Goal: Book appointment/travel/reservation

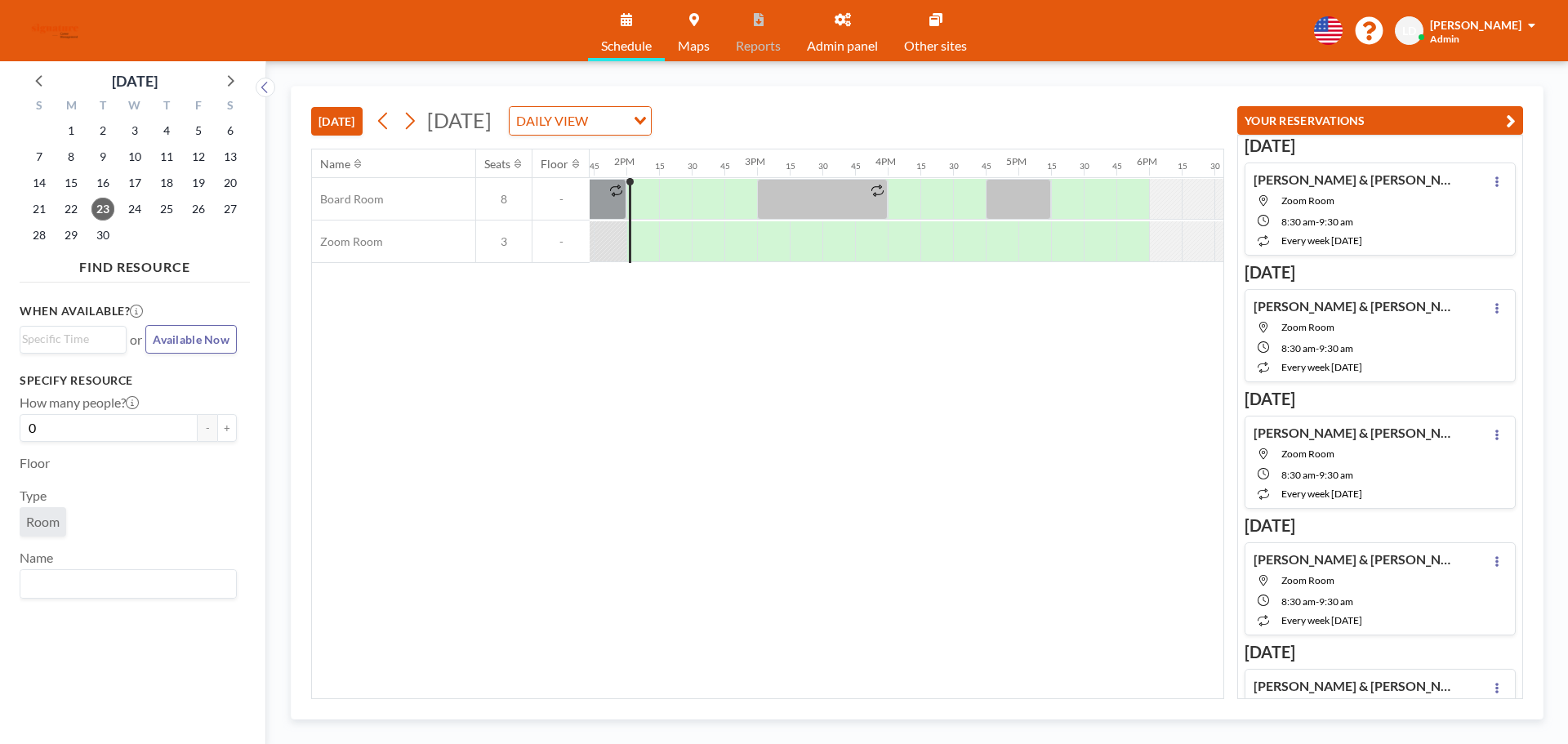
scroll to position [0, 1796]
click at [225, 78] on icon at bounding box center [229, 80] width 21 height 21
click at [73, 160] on span "6" at bounding box center [71, 156] width 23 height 23
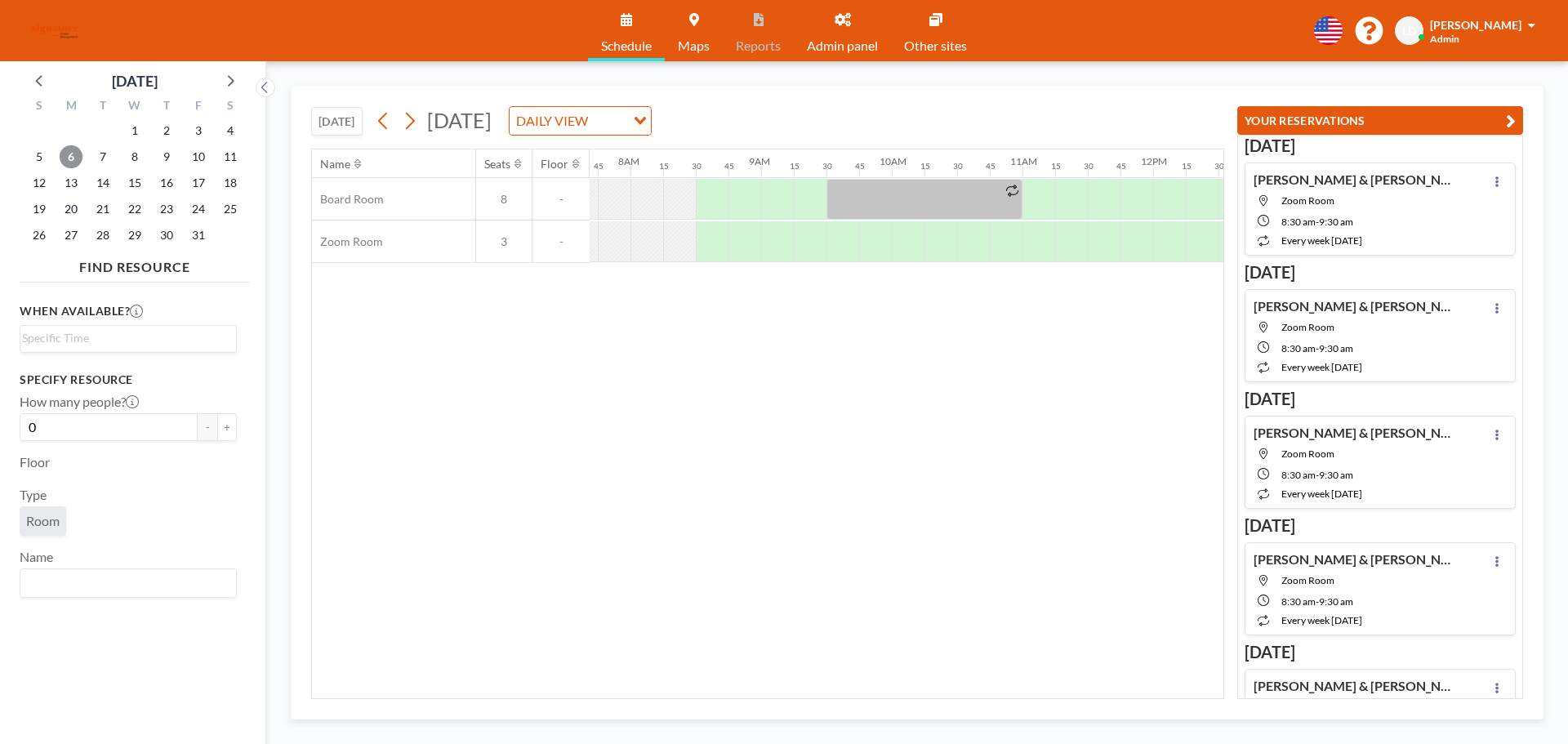
scroll to position [0, 1012]
click at [889, 236] on div at bounding box center [900, 242] width 33 height 41
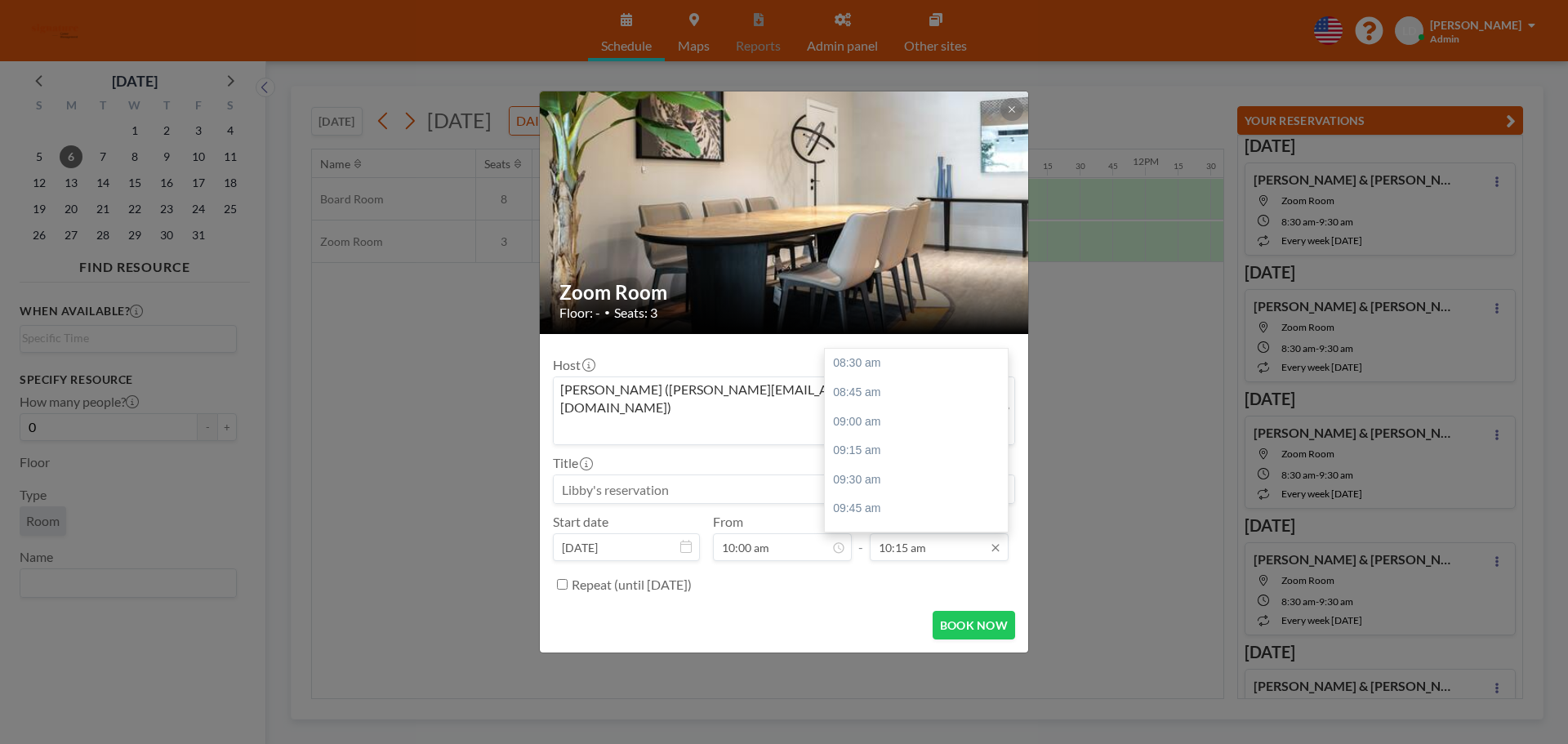
scroll to position [203, 0]
click at [933, 533] on input "10:15 am" at bounding box center [938, 547] width 139 height 28
click at [902, 495] on div "11:30 am" at bounding box center [921, 510] width 191 height 29
type input "11:30 am"
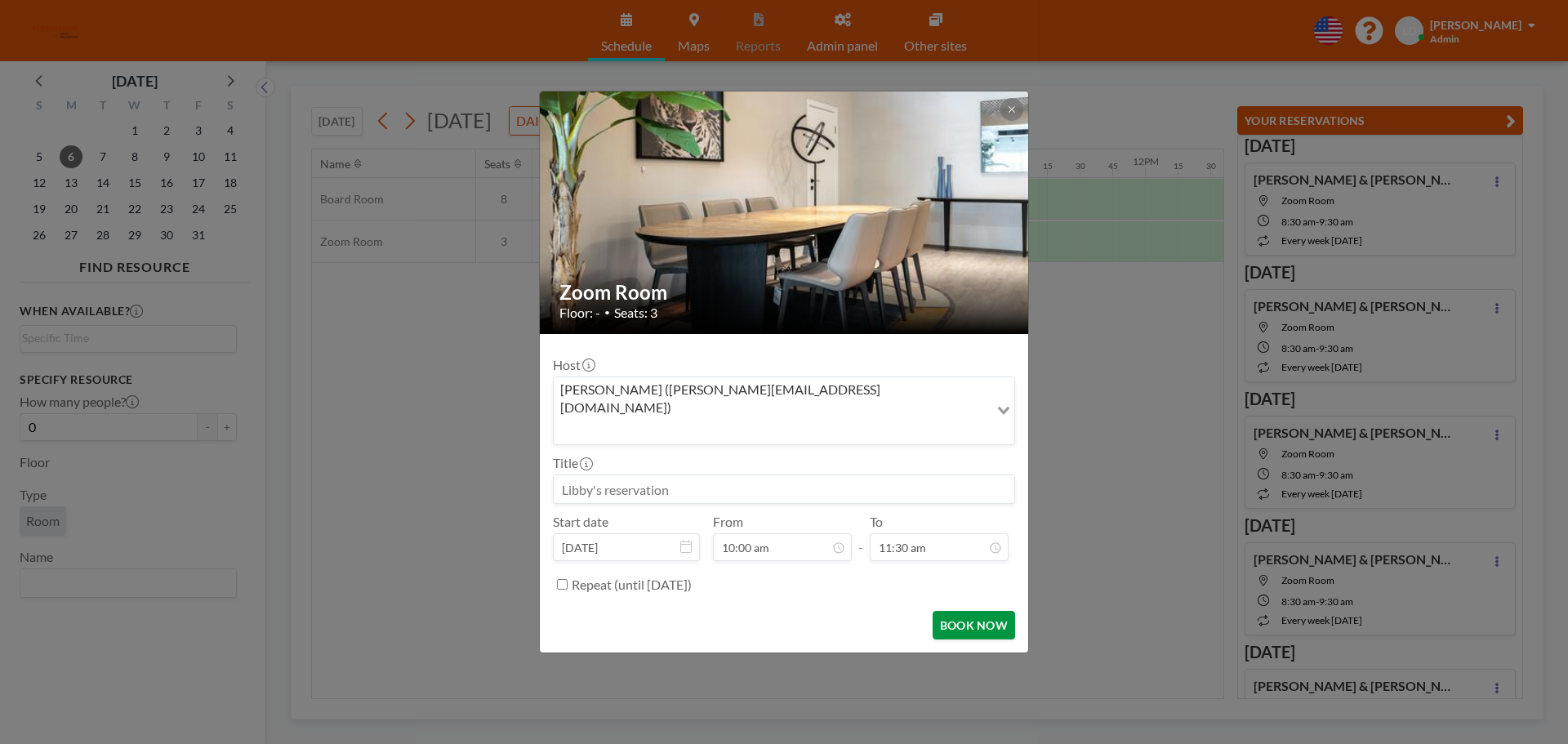
click at [951, 611] on button "BOOK NOW" at bounding box center [974, 626] width 82 height 29
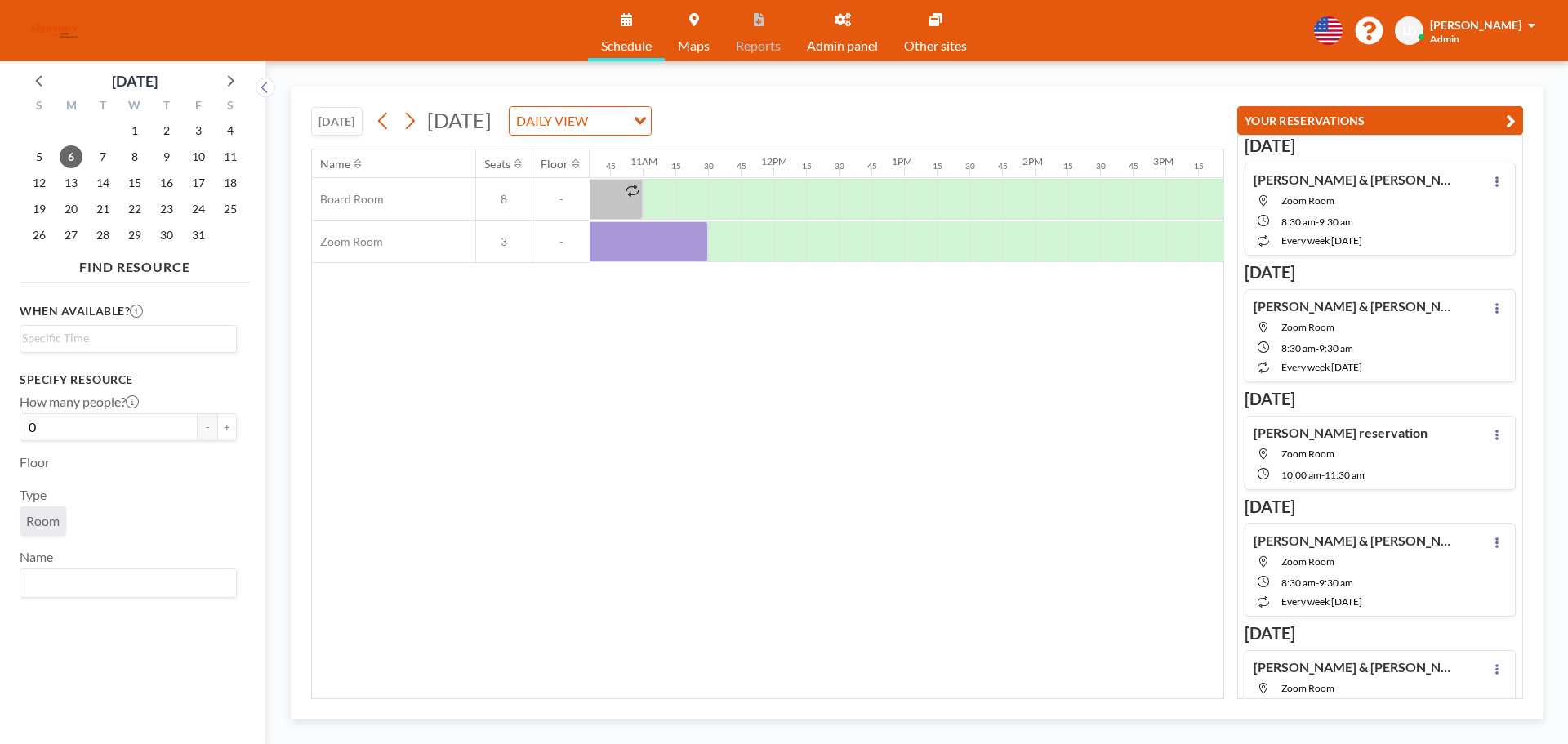
scroll to position [0, 1432]
click at [877, 196] on div at bounding box center [873, 199] width 33 height 41
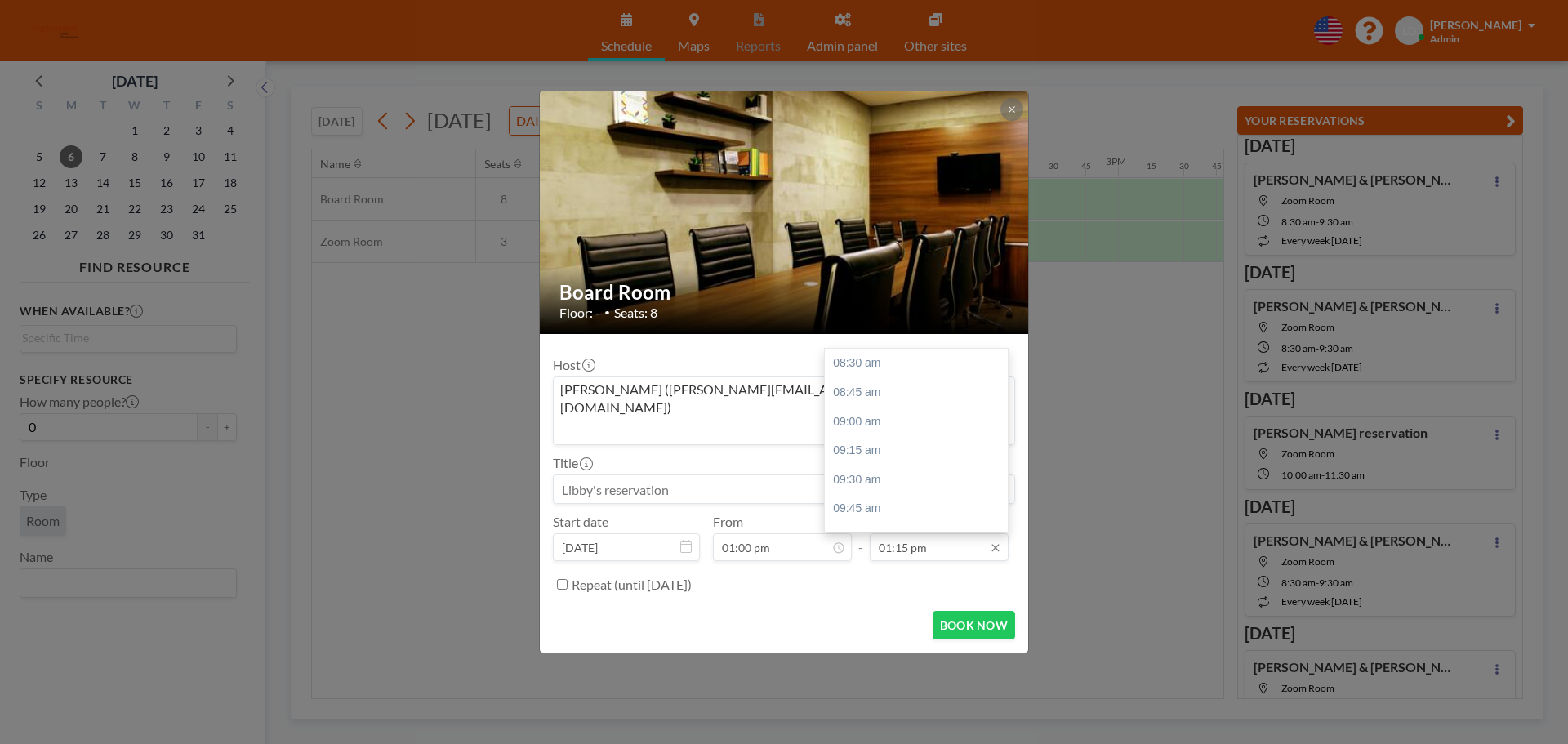
scroll to position [553, 0]
click at [928, 533] on input "01:15 pm" at bounding box center [938, 547] width 139 height 28
click at [882, 448] on div "03:30 pm" at bounding box center [921, 462] width 191 height 29
type input "03:30 pm"
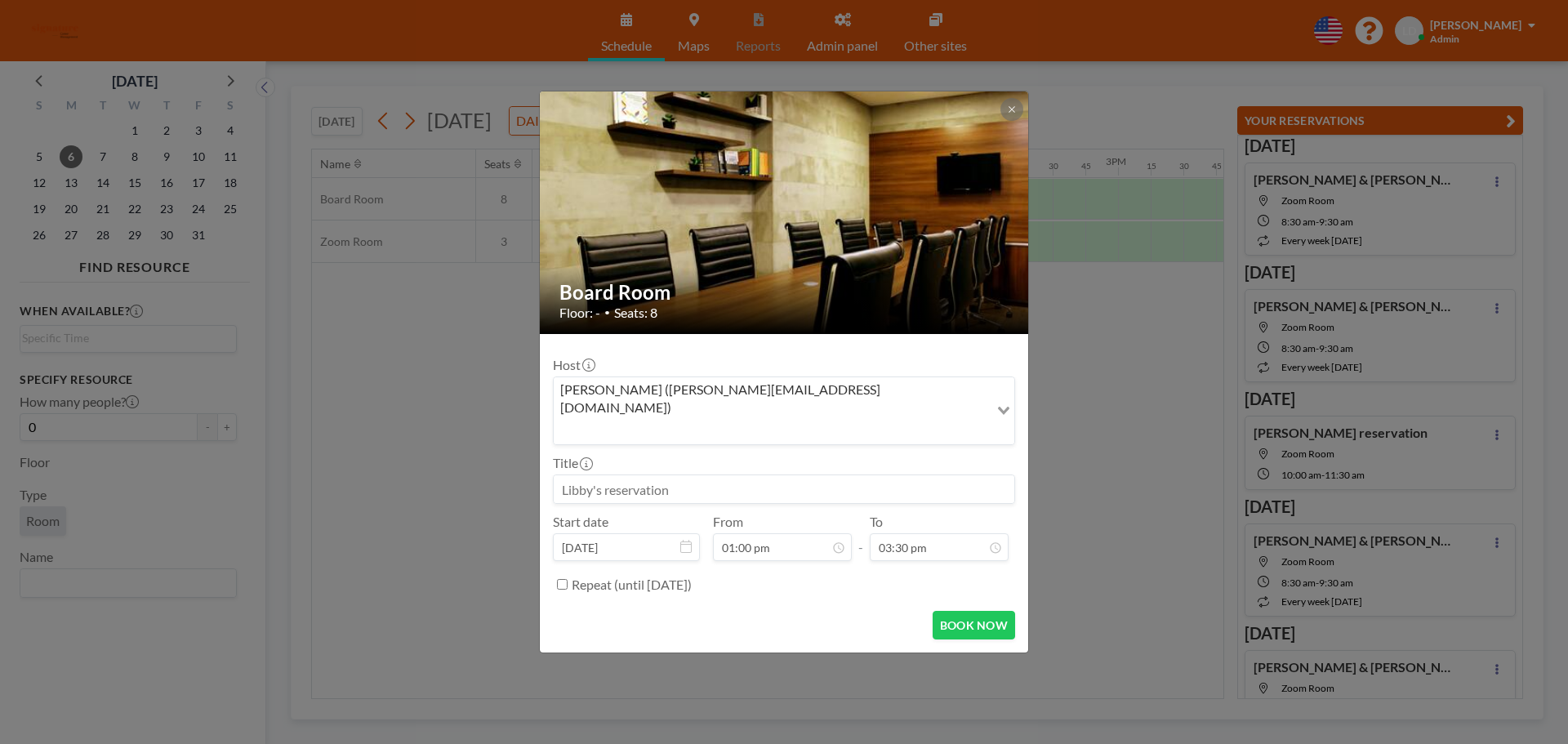
scroll to position [815, 0]
click at [963, 611] on button "BOOK NOW" at bounding box center [974, 626] width 82 height 29
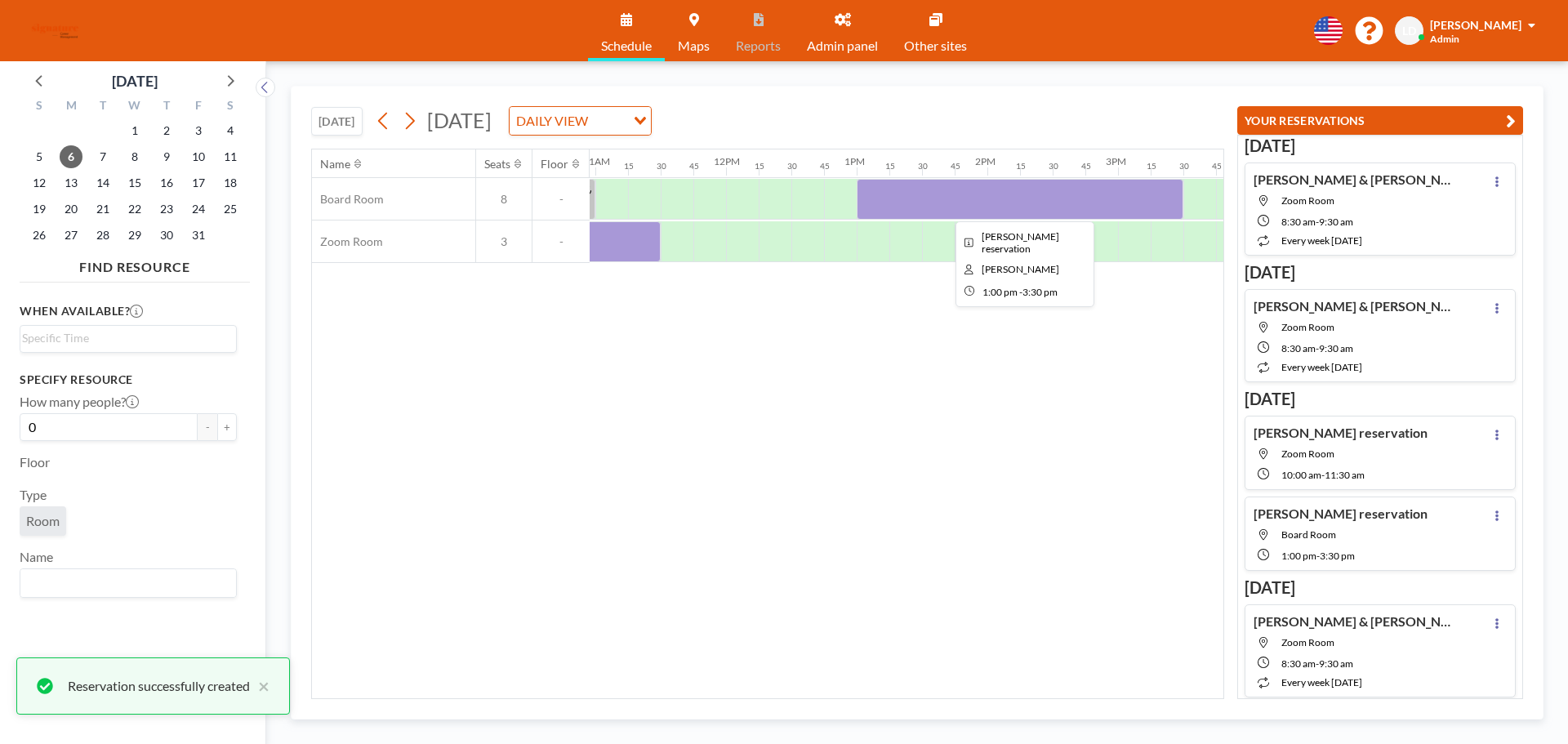
drag, startPoint x: 932, startPoint y: 199, endPoint x: 903, endPoint y: 184, distance: 32.6
click at [903, 184] on div at bounding box center [1020, 199] width 327 height 41
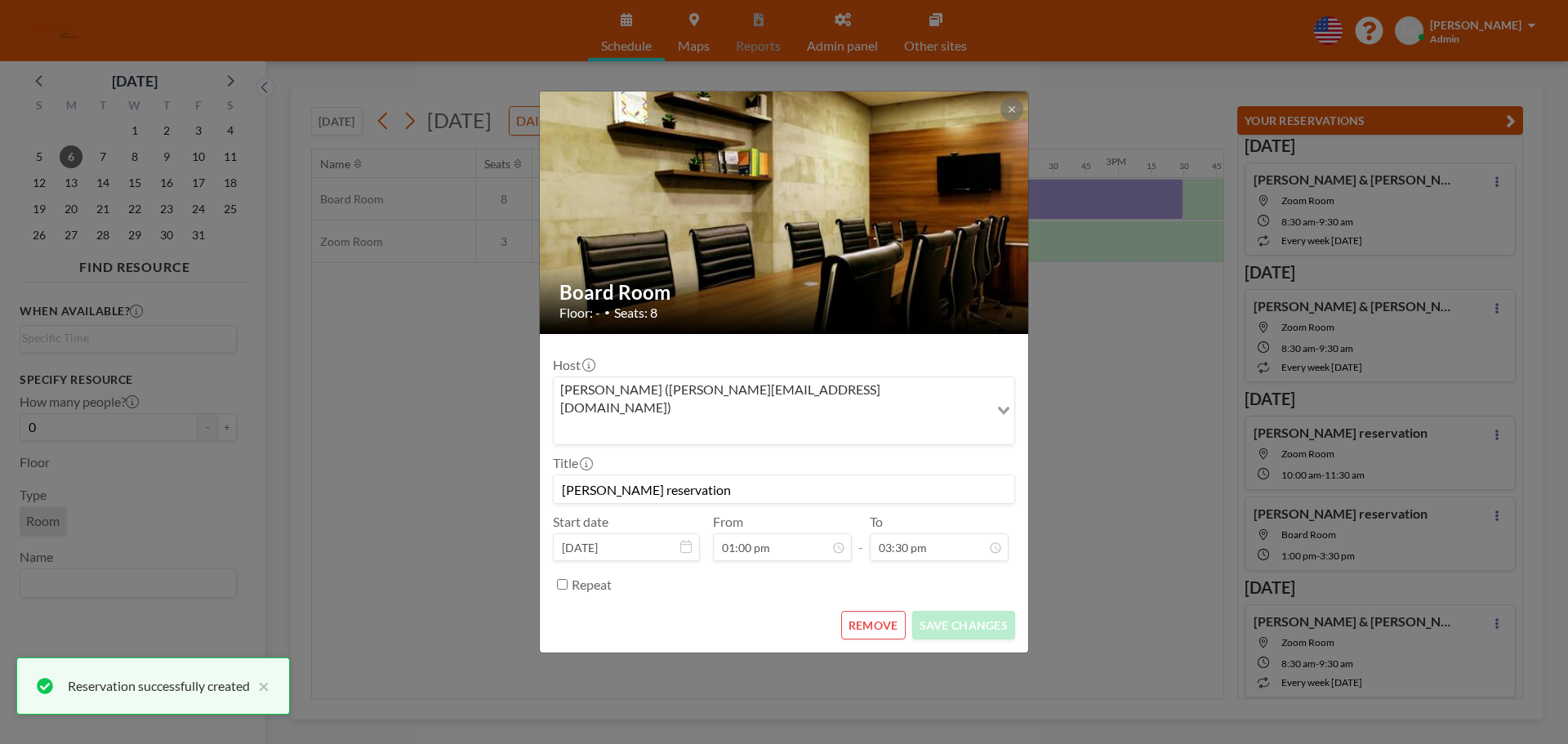
click at [903, 185] on img at bounding box center [785, 212] width 490 height 327
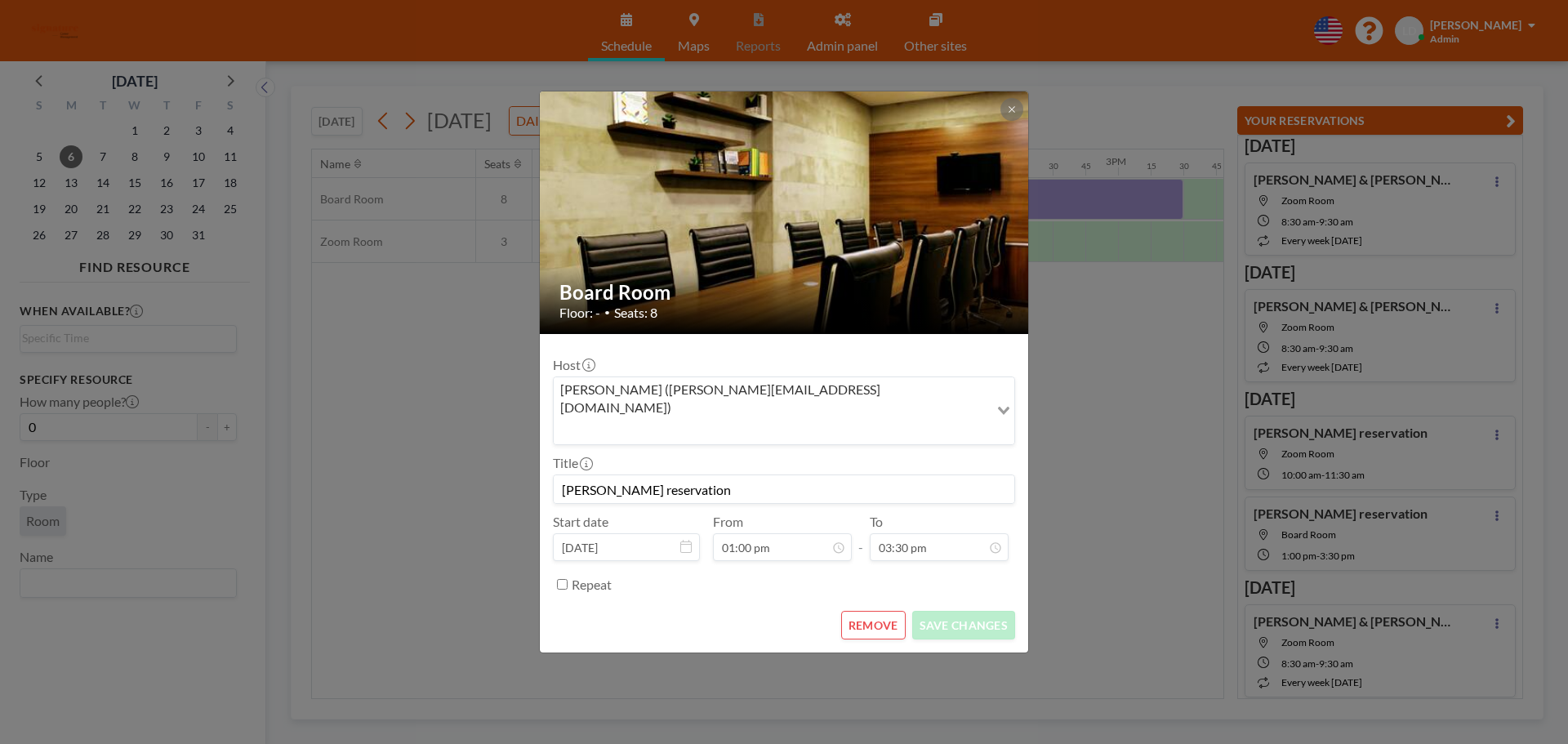
drag, startPoint x: 717, startPoint y: 468, endPoint x: 540, endPoint y: 443, distance: 178.8
click at [569, 455] on div "Title [PERSON_NAME] reservation" at bounding box center [784, 479] width 463 height 49
type input "L"
type input "New starter Induction"
click at [992, 611] on button "SAVE CHANGES" at bounding box center [964, 626] width 103 height 29
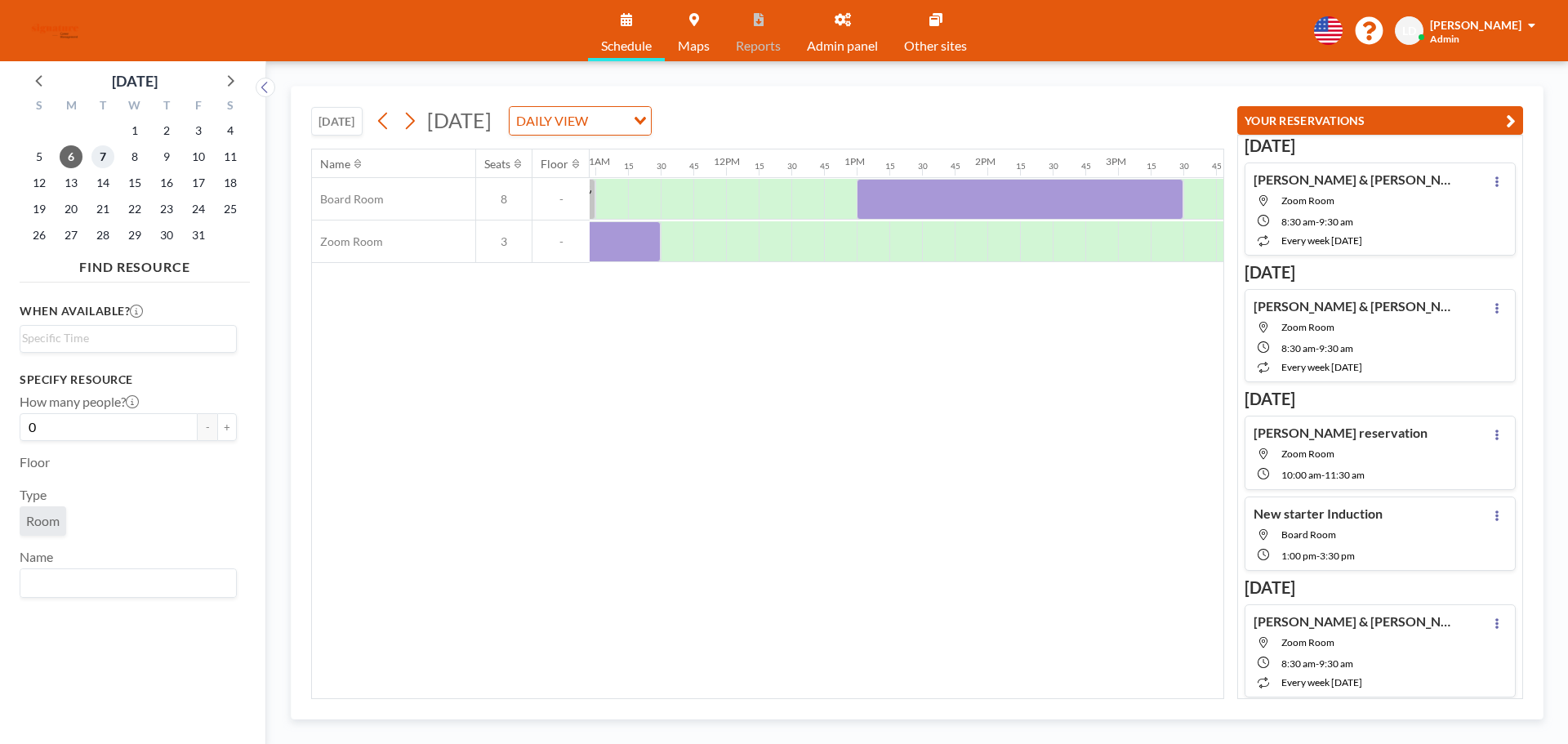
click at [106, 160] on span "7" at bounding box center [102, 156] width 23 height 23
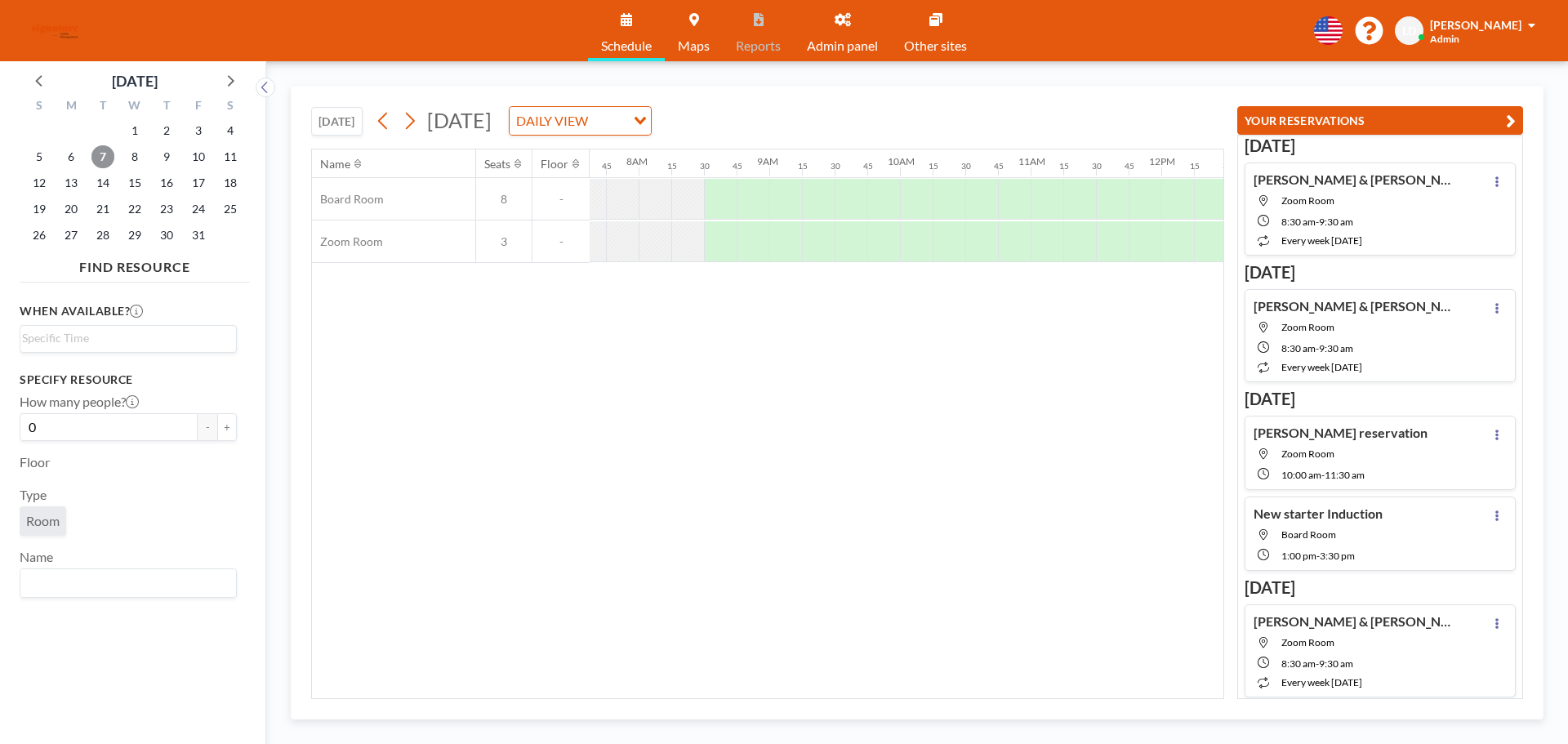
scroll to position [0, 1012]
click at [698, 194] on div at bounding box center [703, 199] width 33 height 41
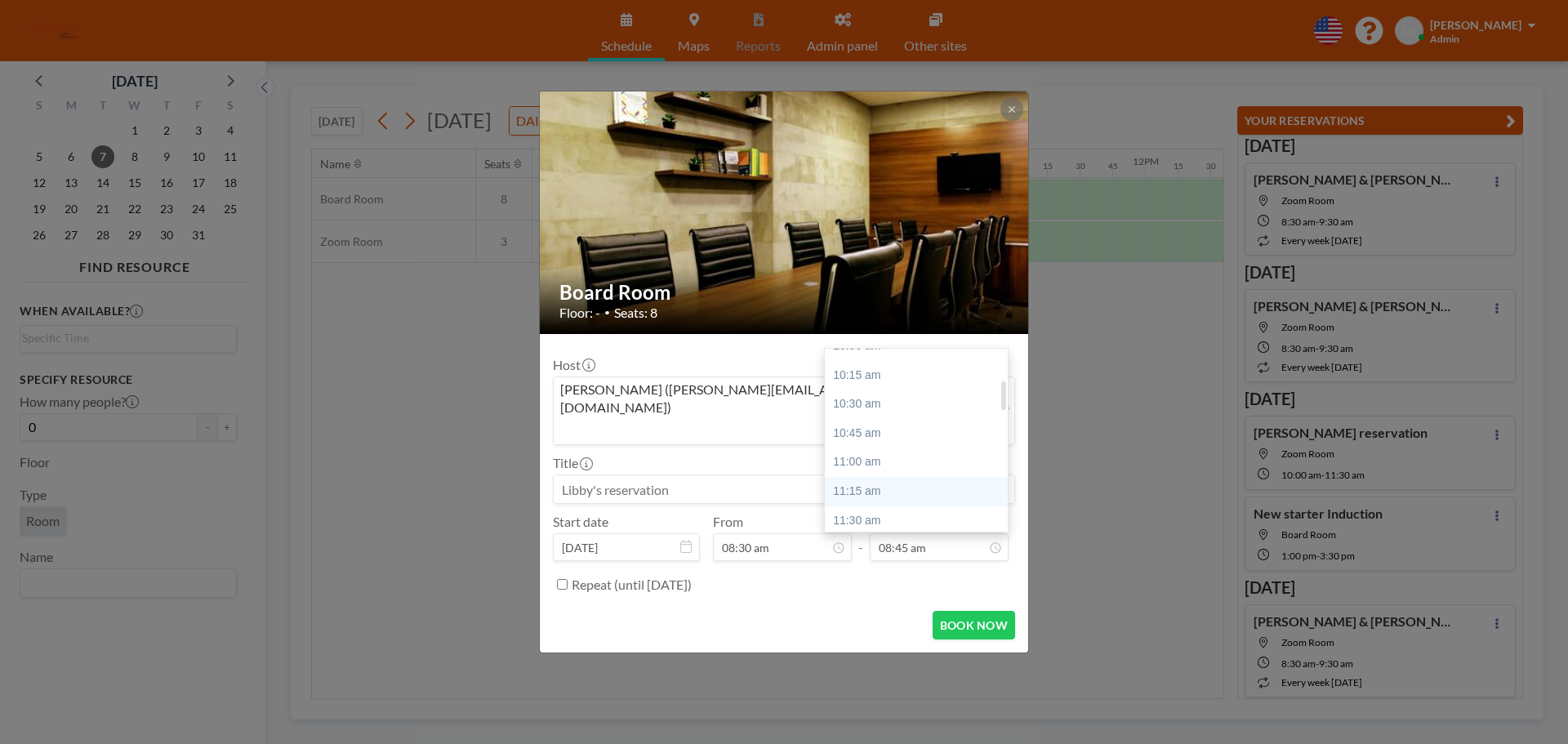
scroll to position [193, 0]
click at [912, 447] on div "11:00 am" at bounding box center [921, 461] width 191 height 29
type input "11:00 am"
drag, startPoint x: 708, startPoint y: 468, endPoint x: 502, endPoint y: 456, distance: 206.3
click at [536, 471] on div "Board Room Floor: - • Seats: 8 Host [PERSON_NAME] ([PERSON_NAME][EMAIL_ADDRESS]…" at bounding box center [784, 372] width 1568 height 744
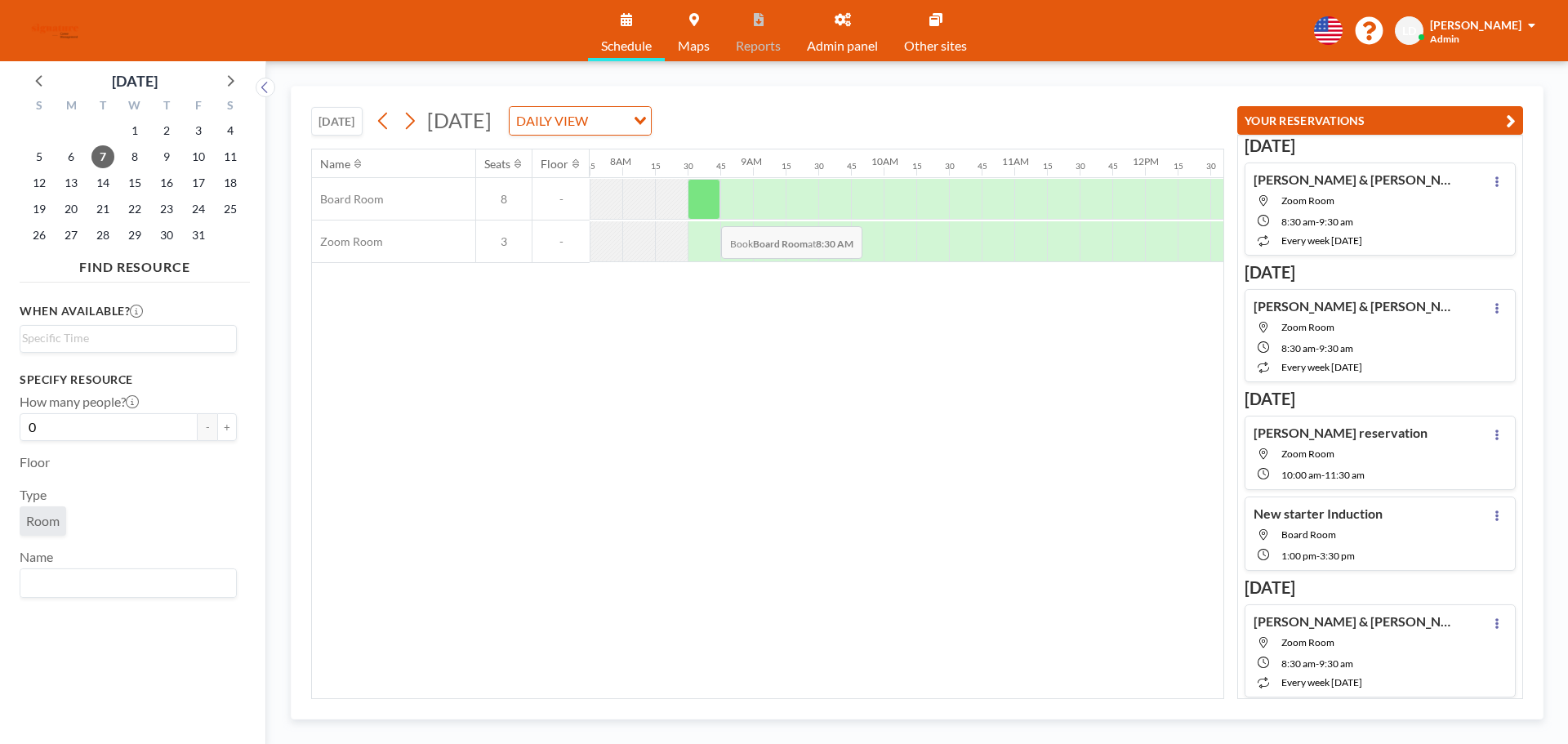
click at [707, 198] on div at bounding box center [703, 199] width 33 height 41
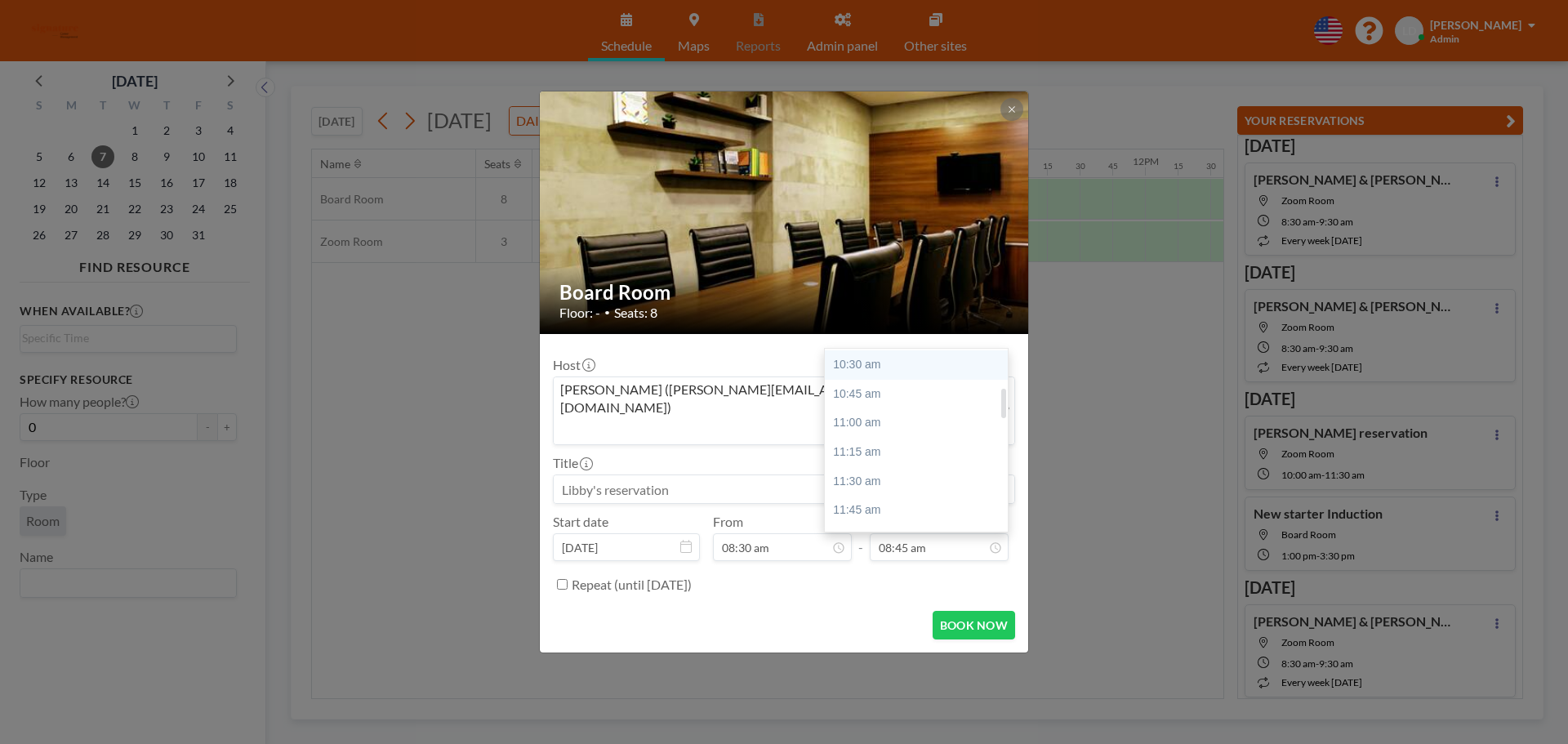
scroll to position [275, 0]
click at [860, 365] on div "11:00 am" at bounding box center [921, 380] width 191 height 29
type input "11:00 am"
click at [679, 475] on input at bounding box center [784, 489] width 461 height 28
click at [677, 475] on input at bounding box center [784, 489] width 461 height 28
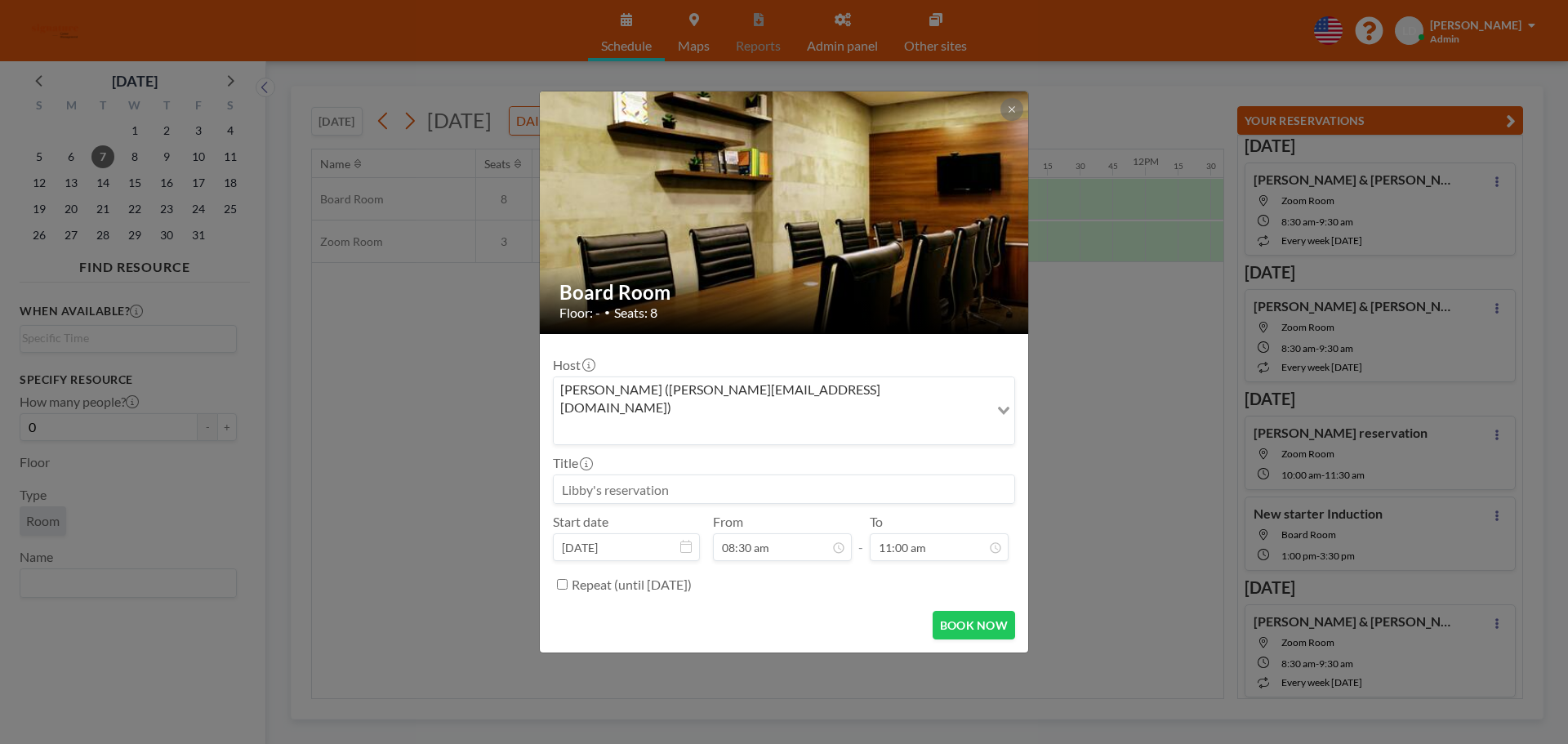
drag, startPoint x: 677, startPoint y: 472, endPoint x: 604, endPoint y: 462, distance: 73.7
click at [604, 475] on input at bounding box center [784, 489] width 461 height 28
type input "j"
type input "New Starter Training"
click at [947, 611] on button "BOOK NOW" at bounding box center [974, 626] width 82 height 29
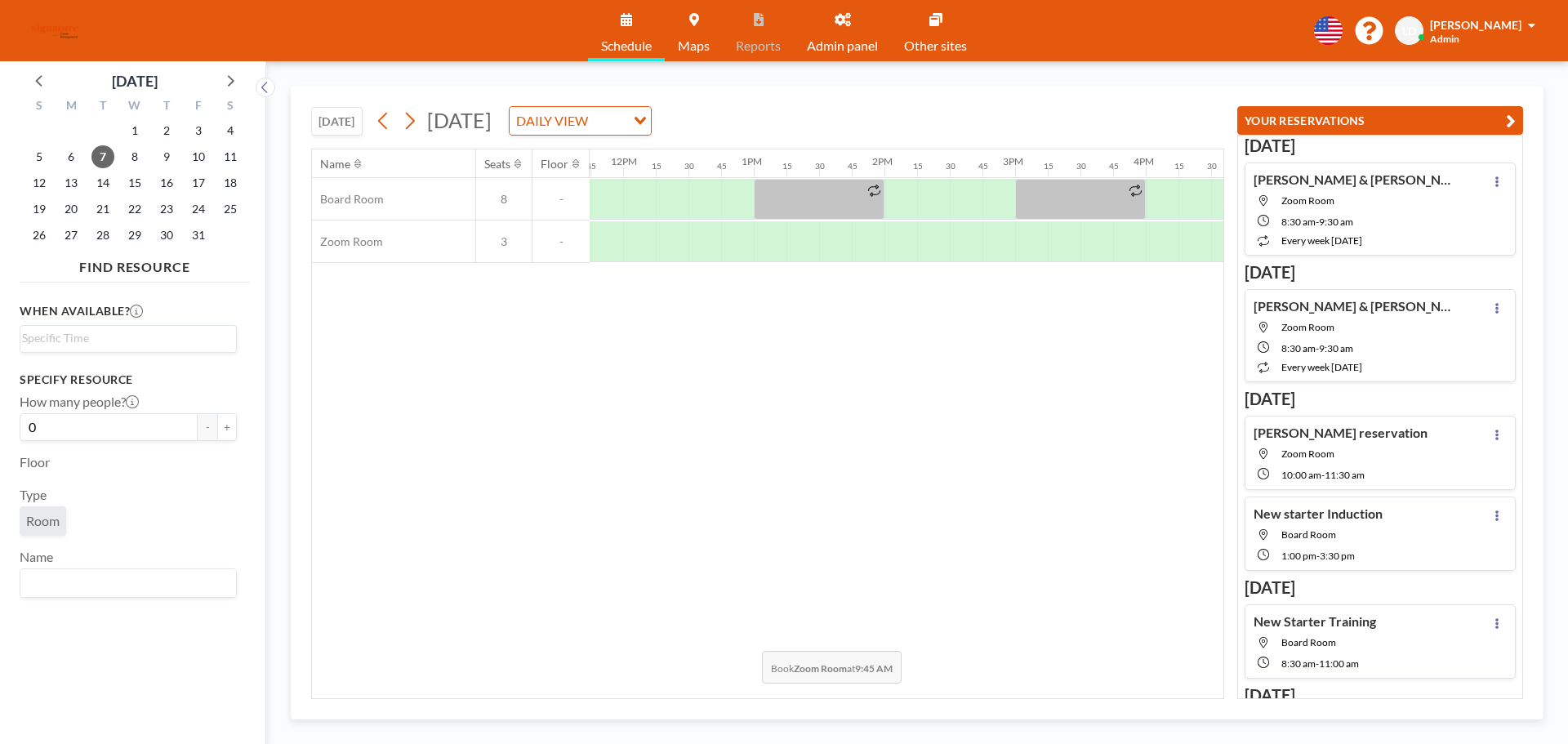
scroll to position [0, 1538]
click at [892, 197] on div at bounding box center [897, 199] width 33 height 41
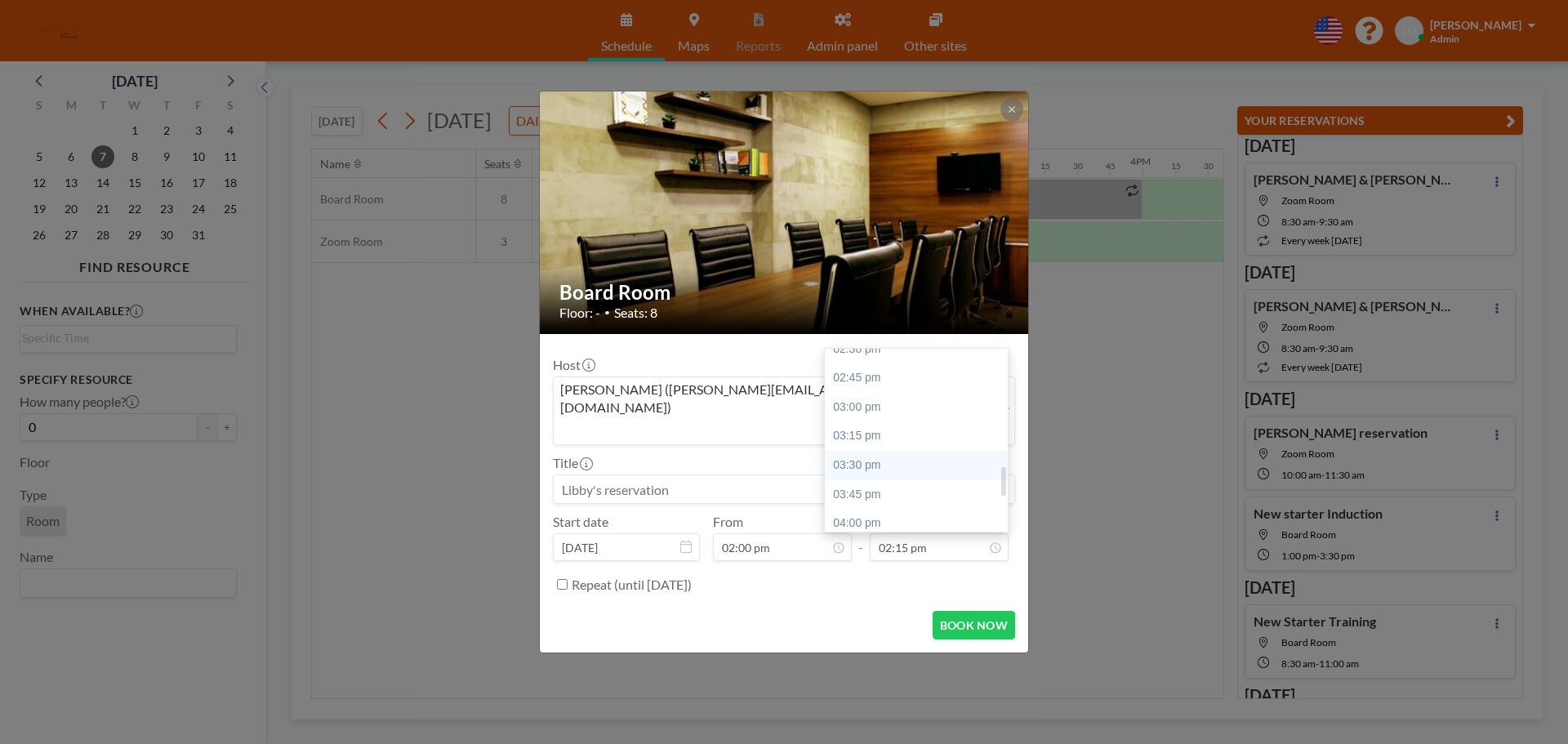
scroll to position [751, 0]
click at [878, 354] on div "03:00 pm" at bounding box center [921, 369] width 191 height 29
type input "03:00 pm"
click at [969, 611] on button "BOOK NOW" at bounding box center [974, 626] width 82 height 29
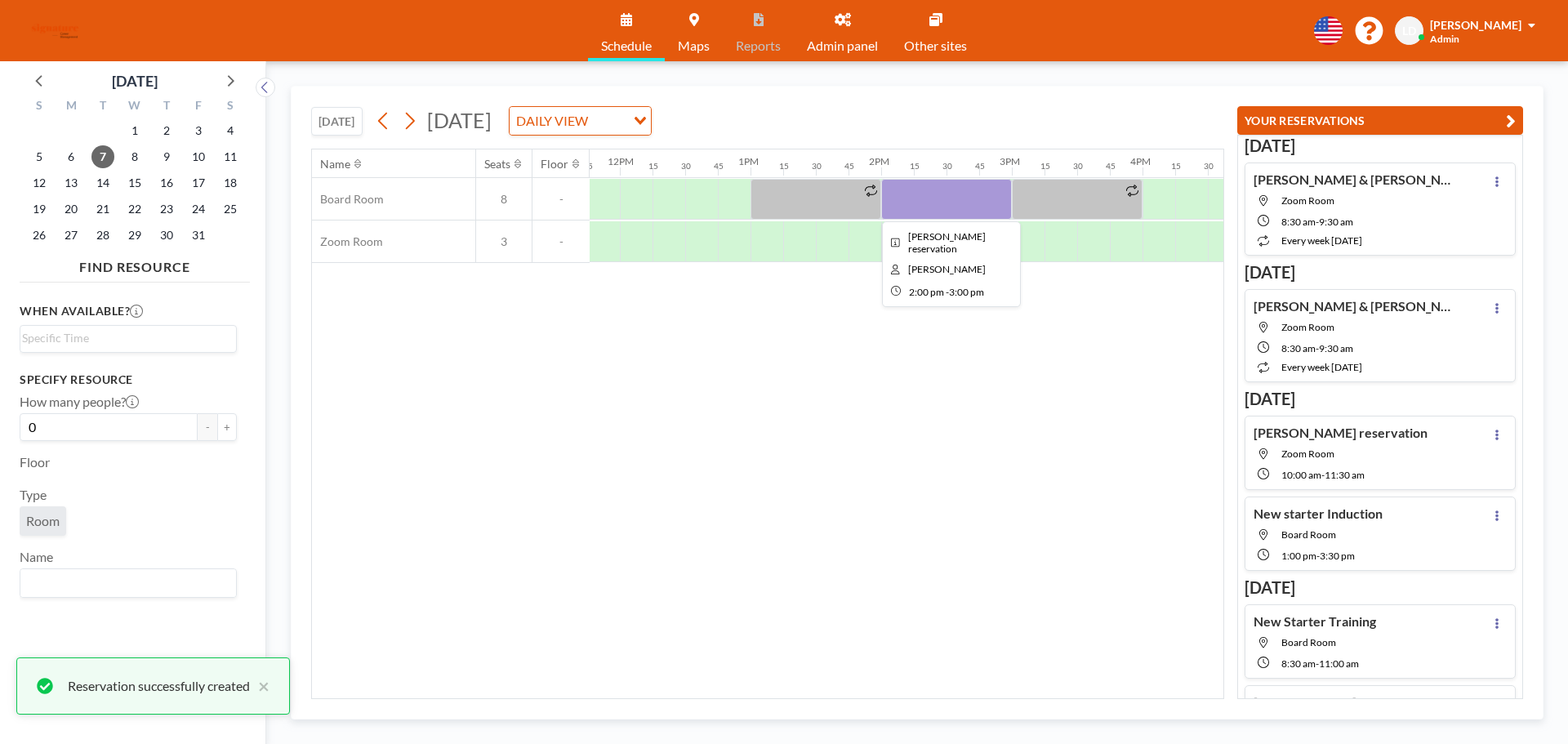
click at [976, 202] on div at bounding box center [947, 199] width 131 height 41
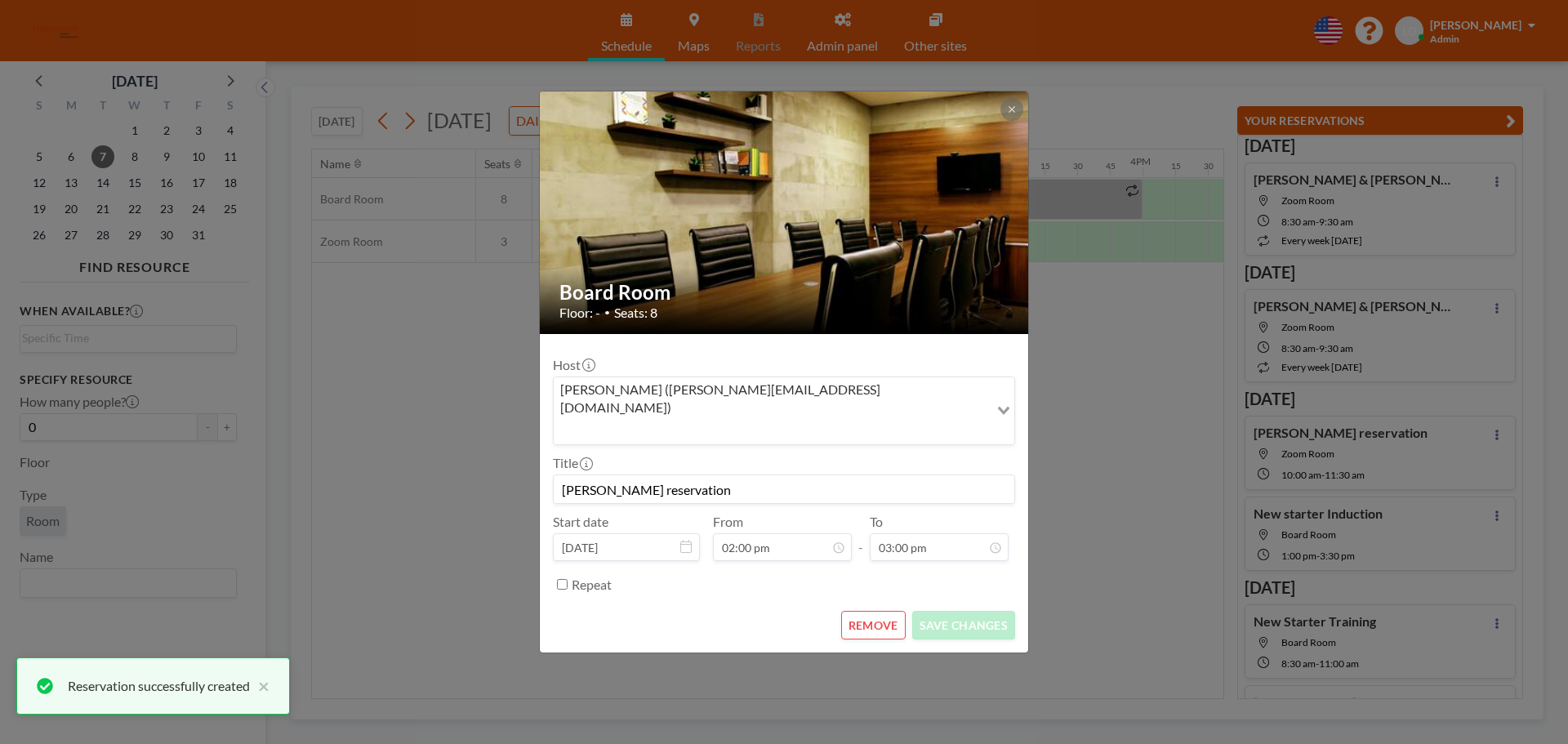
click at [976, 202] on img at bounding box center [785, 212] width 490 height 327
click at [685, 475] on input "[PERSON_NAME] reservation" at bounding box center [784, 489] width 461 height 28
type input "L"
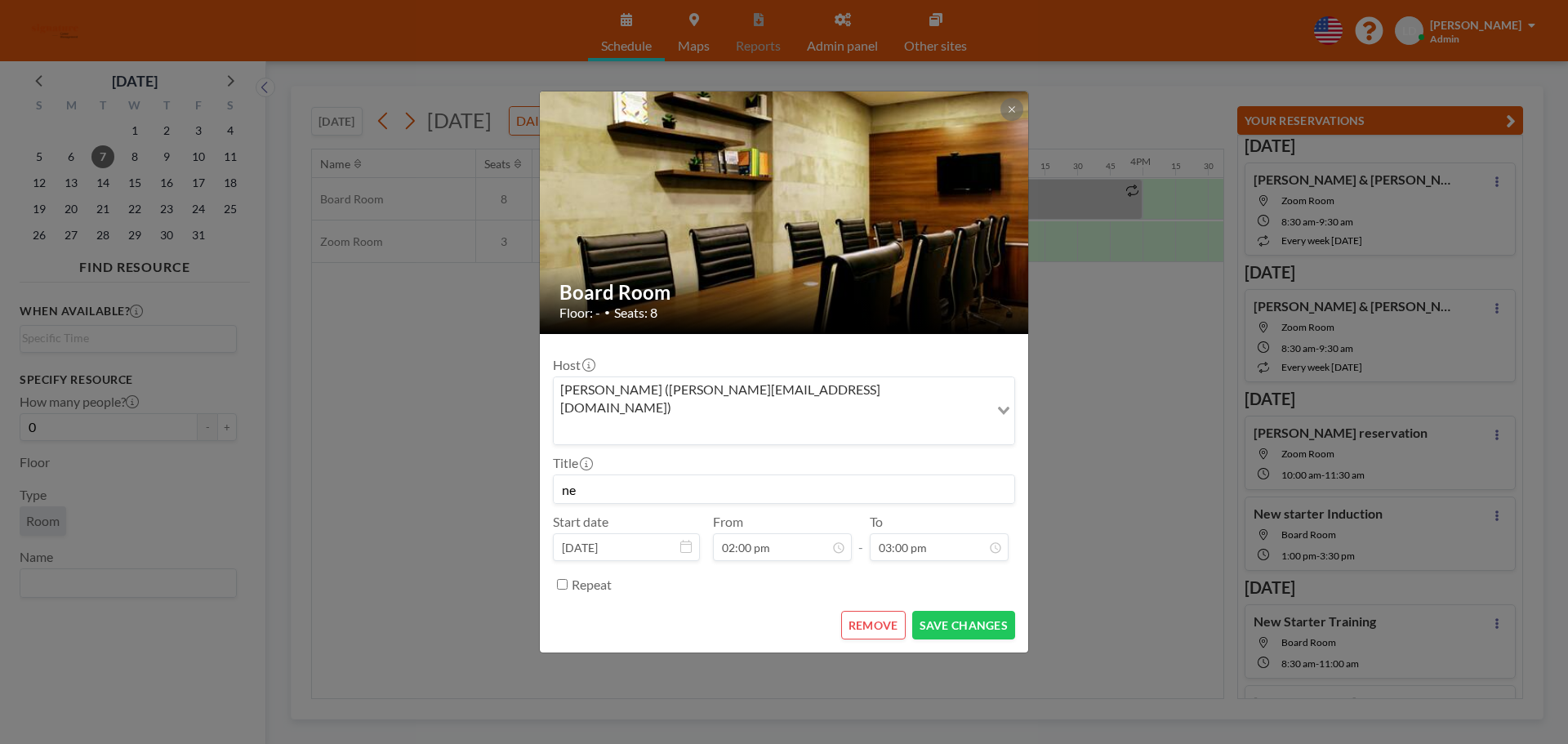
type input "n"
click at [943, 611] on button "SAVE CHANGES" at bounding box center [964, 626] width 103 height 29
type input "New starter training"
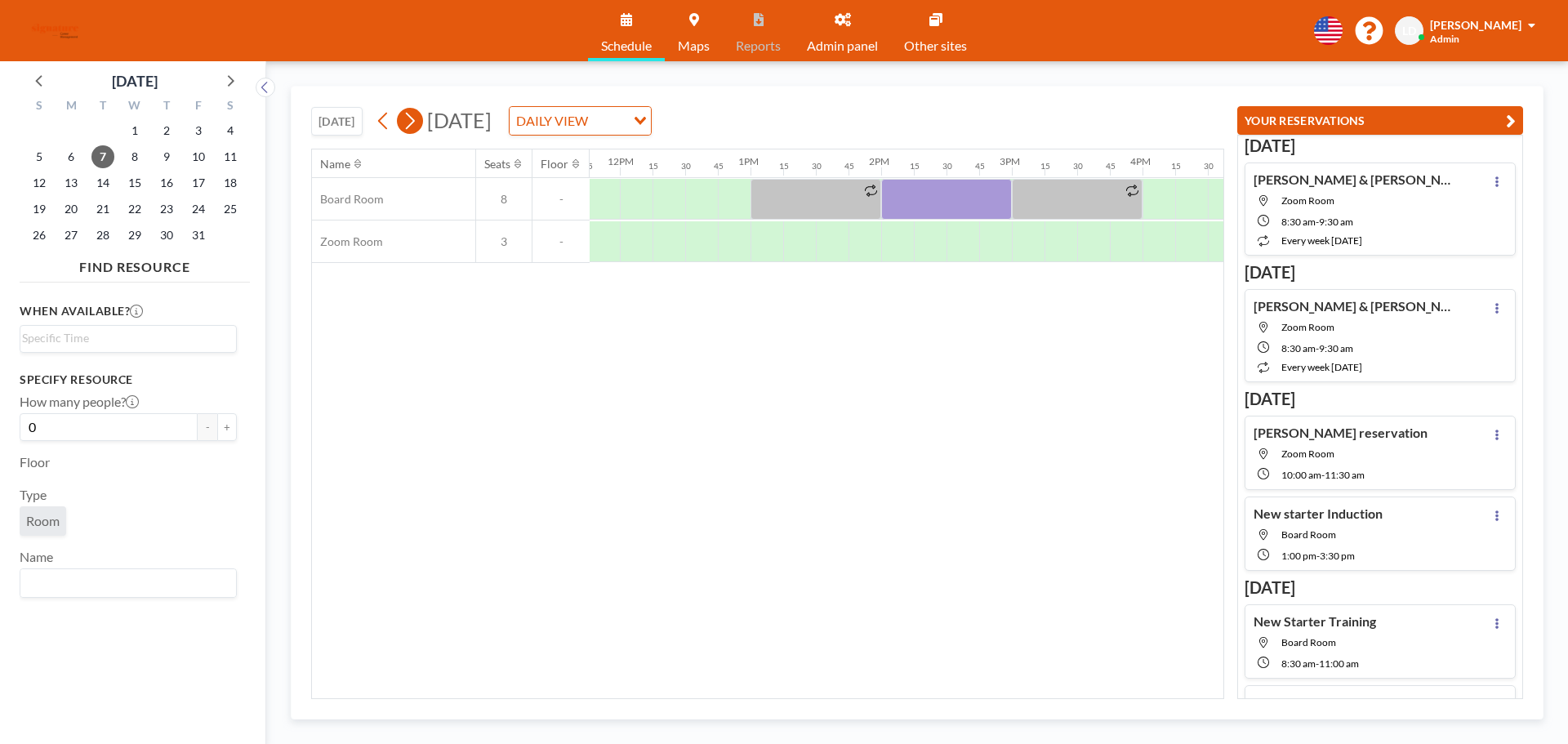
click at [415, 121] on icon at bounding box center [410, 121] width 9 height 17
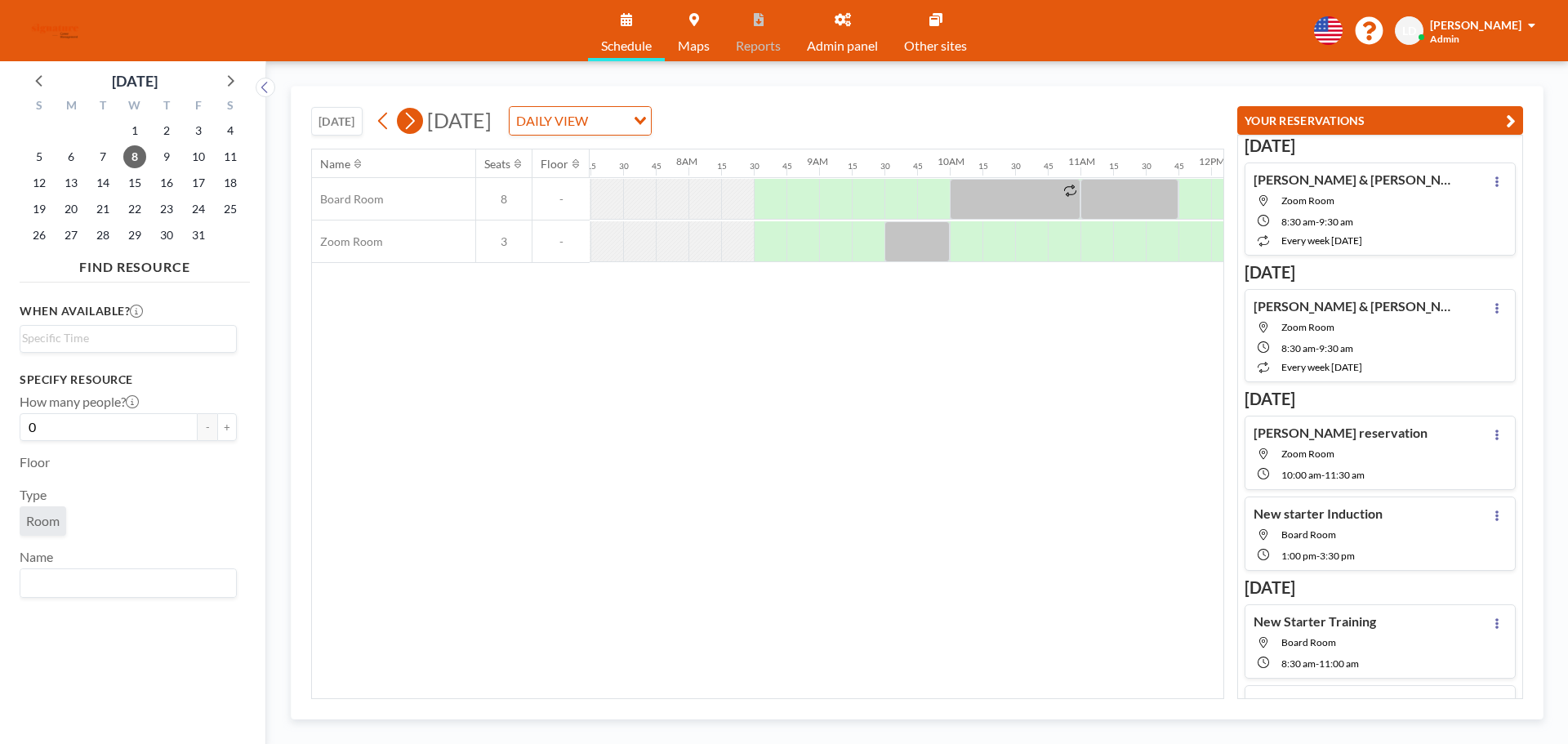
scroll to position [0, 1012]
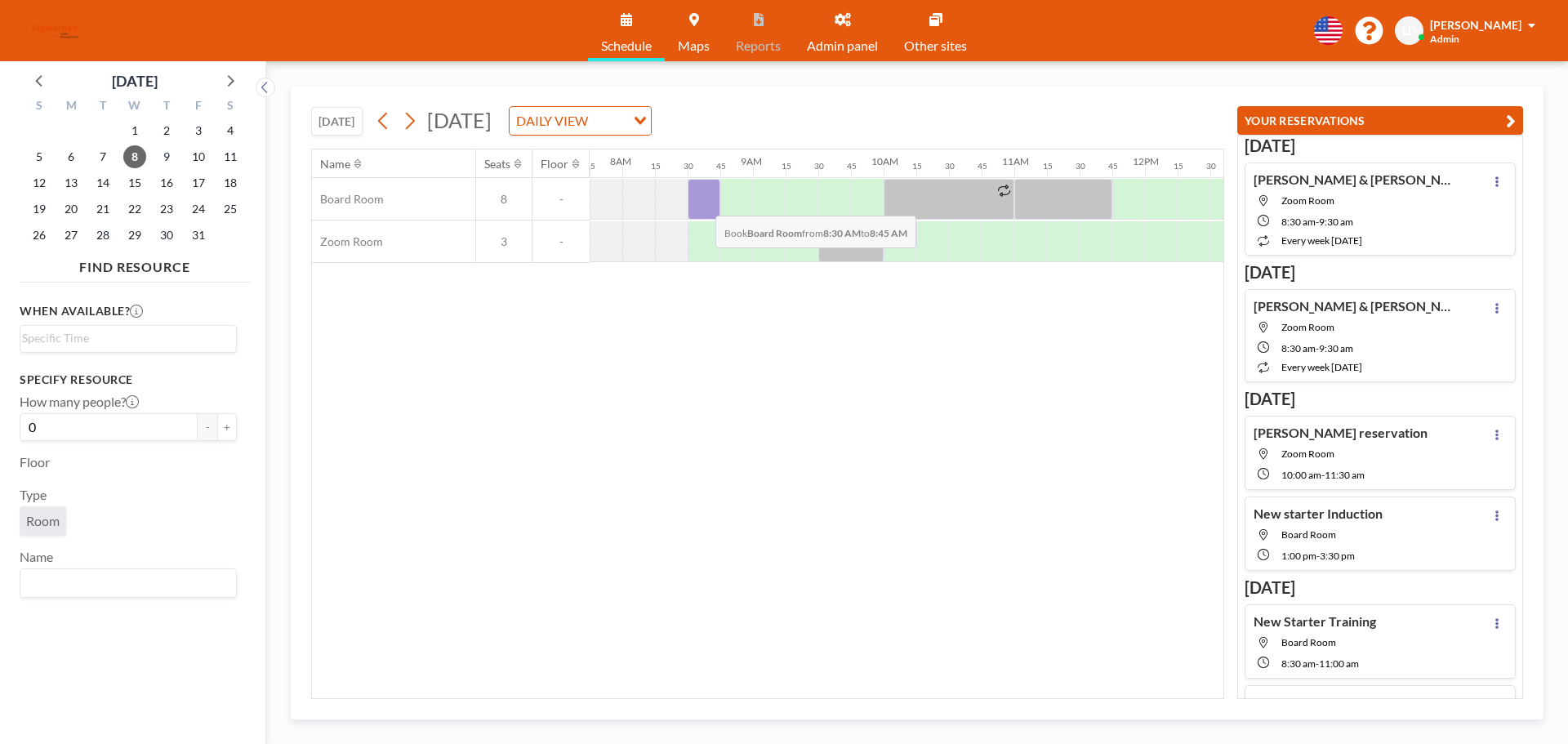
click at [703, 203] on div at bounding box center [703, 199] width 33 height 41
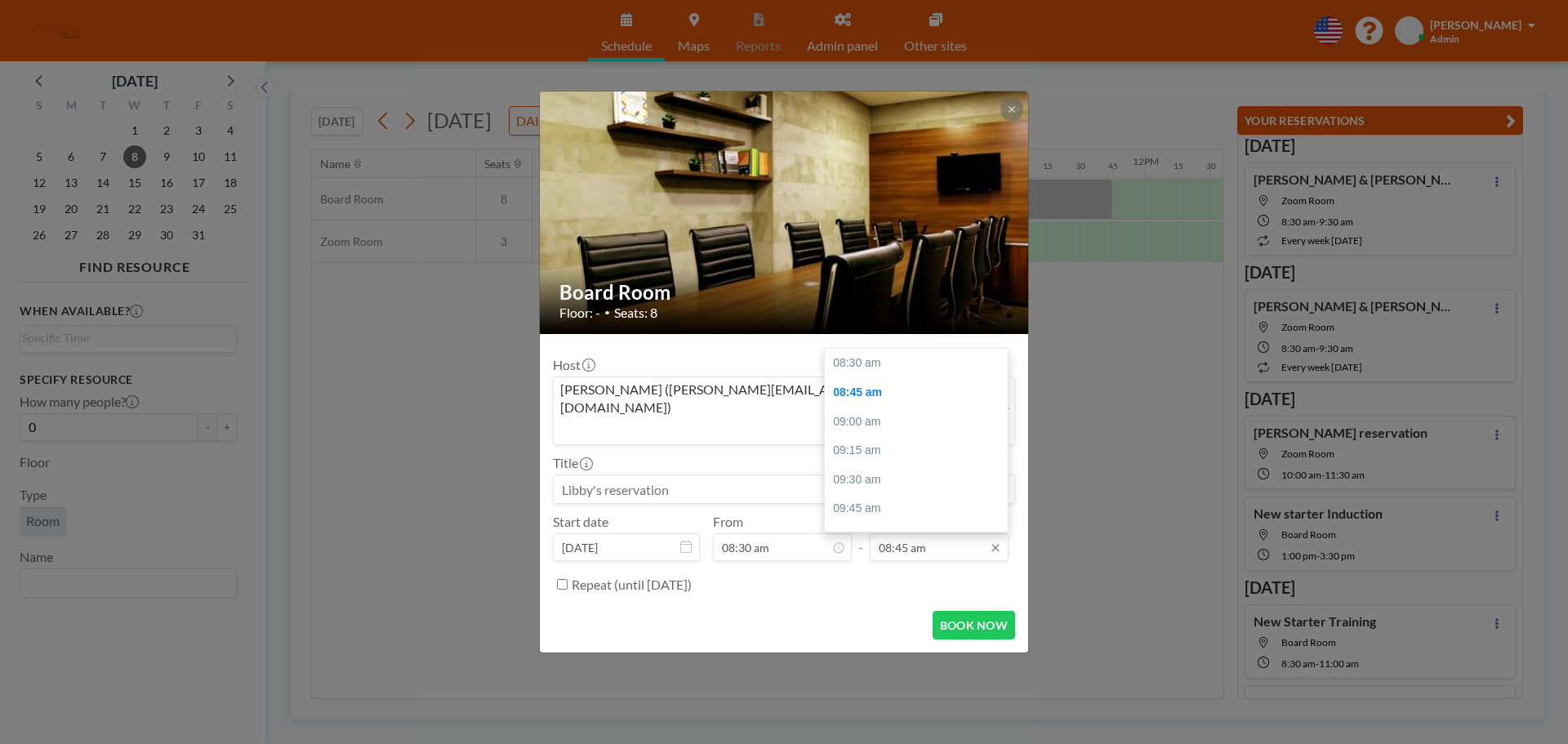
scroll to position [29, 0]
click at [909, 533] on input "08:45 am" at bounding box center [938, 547] width 139 height 28
click at [893, 495] on div "10:00 am" at bounding box center [921, 509] width 191 height 29
type input "10:00 am"
click at [671, 475] on input at bounding box center [784, 489] width 461 height 28
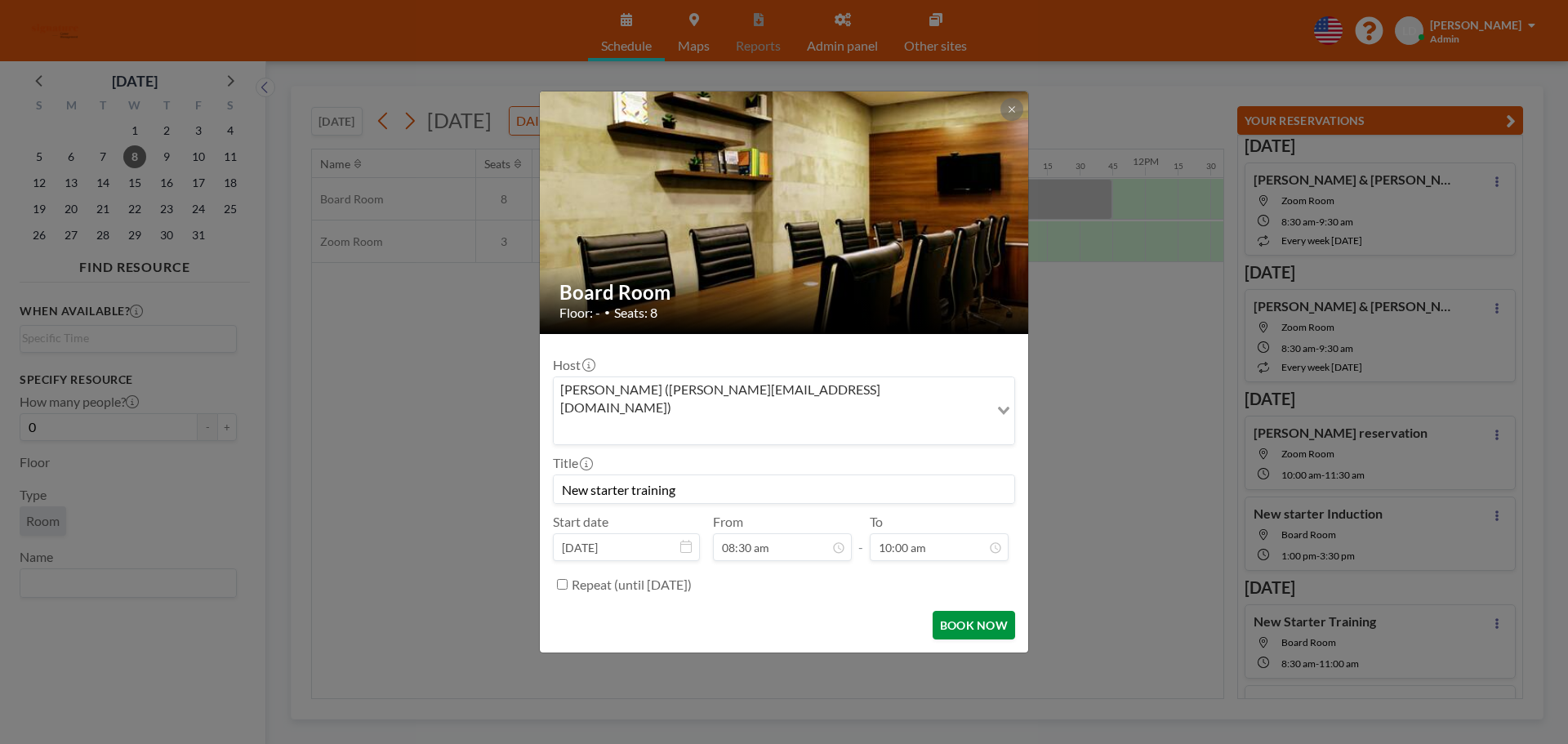
type input "New starter training"
click at [953, 611] on button "BOOK NOW" at bounding box center [974, 626] width 82 height 29
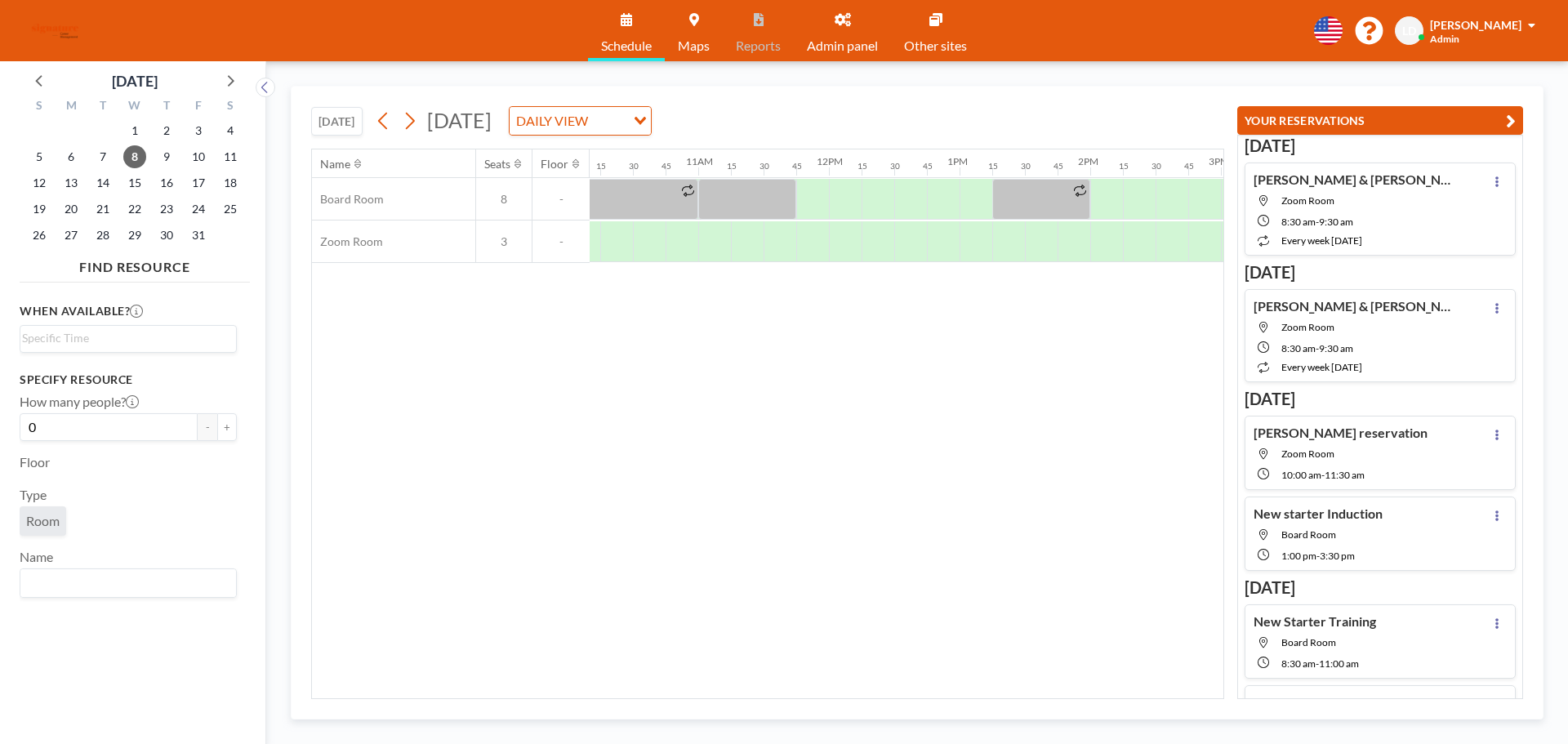
scroll to position [0, 1350]
click at [959, 240] on div at bounding box center [954, 242] width 33 height 41
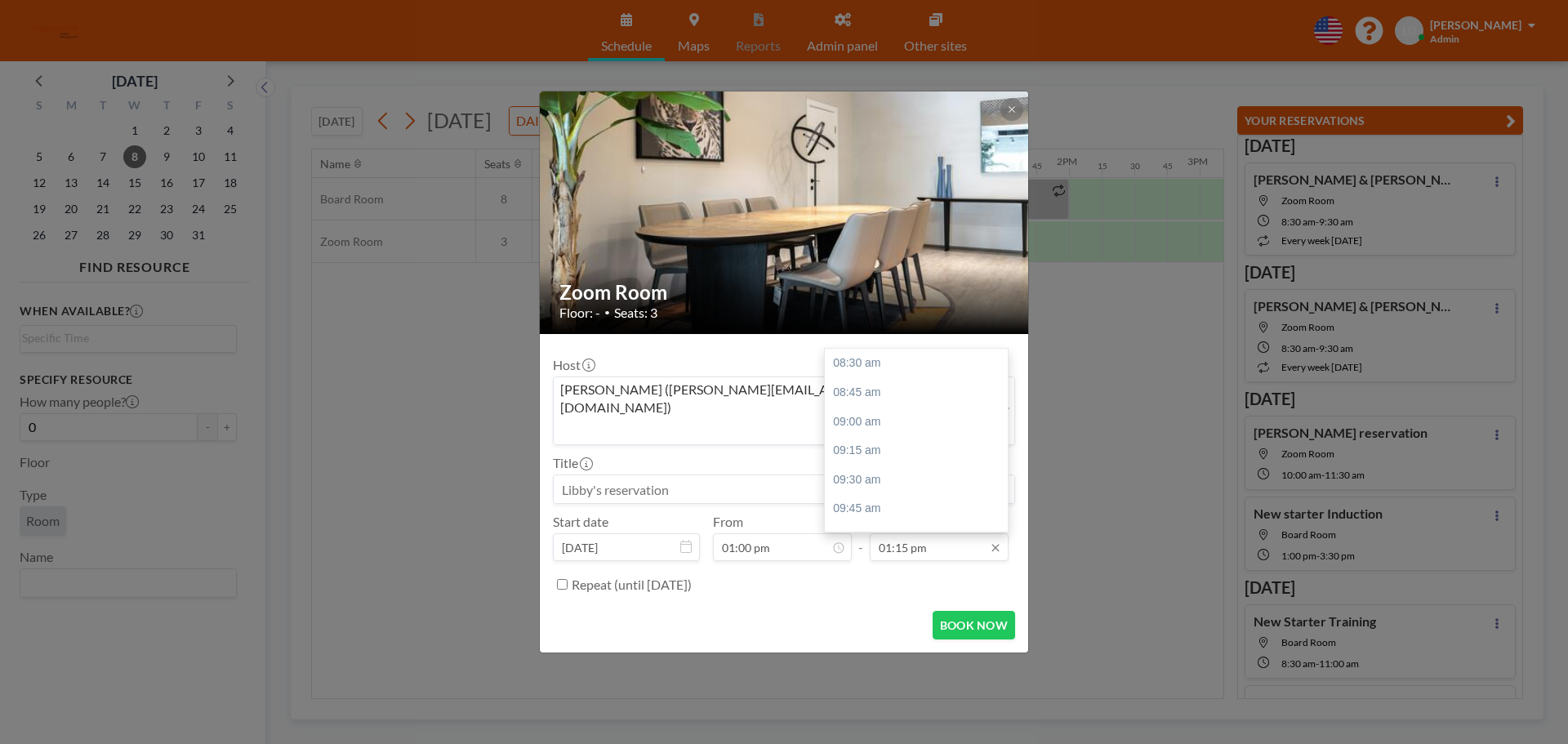
click at [928, 533] on input "01:15 pm" at bounding box center [938, 547] width 139 height 28
click at [898, 495] on div "02:30 pm" at bounding box center [921, 510] width 191 height 29
type input "02:30 pm"
click at [644, 475] on input at bounding box center [784, 489] width 461 height 28
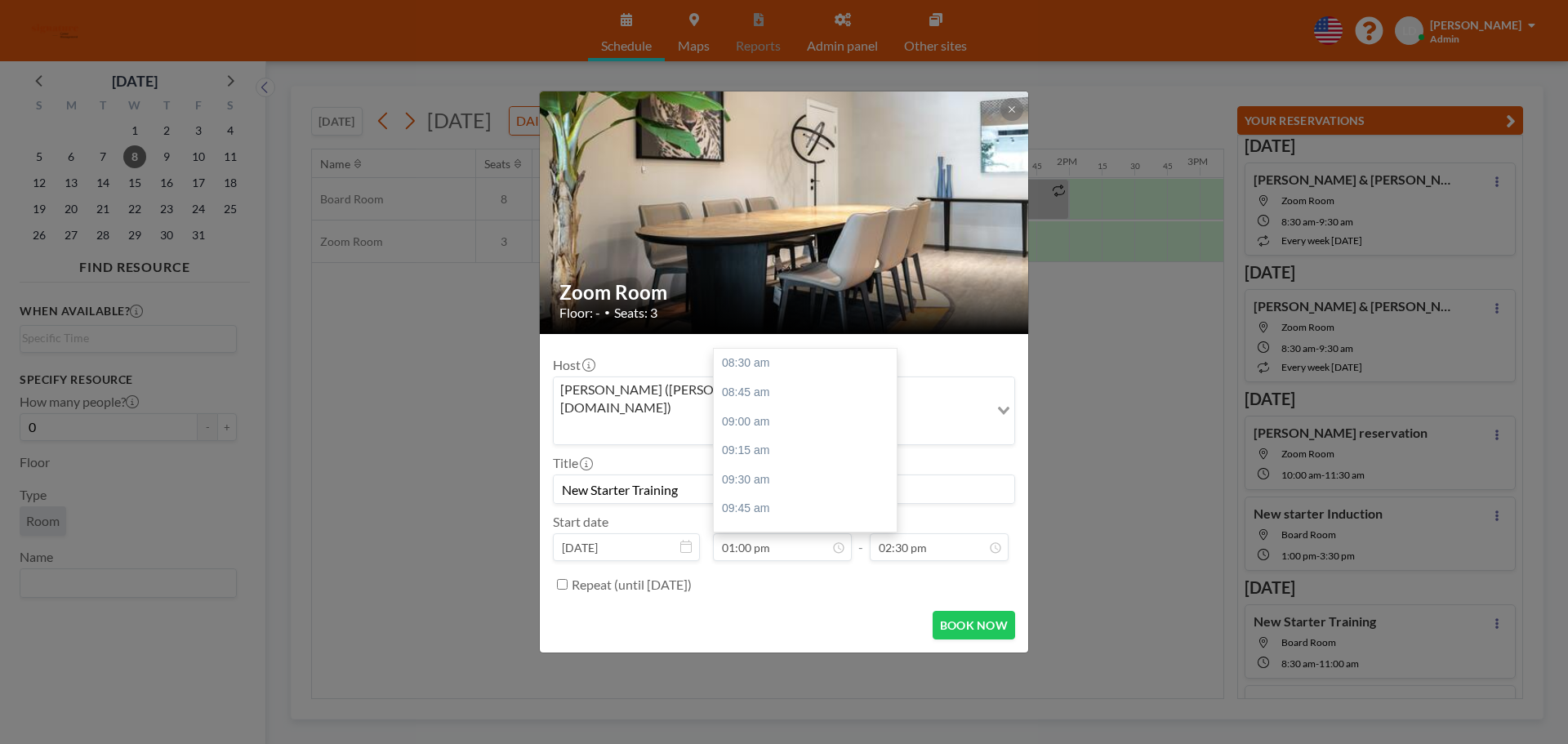
scroll to position [524, 0]
click at [958, 614] on button "BOOK NOW" at bounding box center [974, 626] width 82 height 29
type input "New Starter Training"
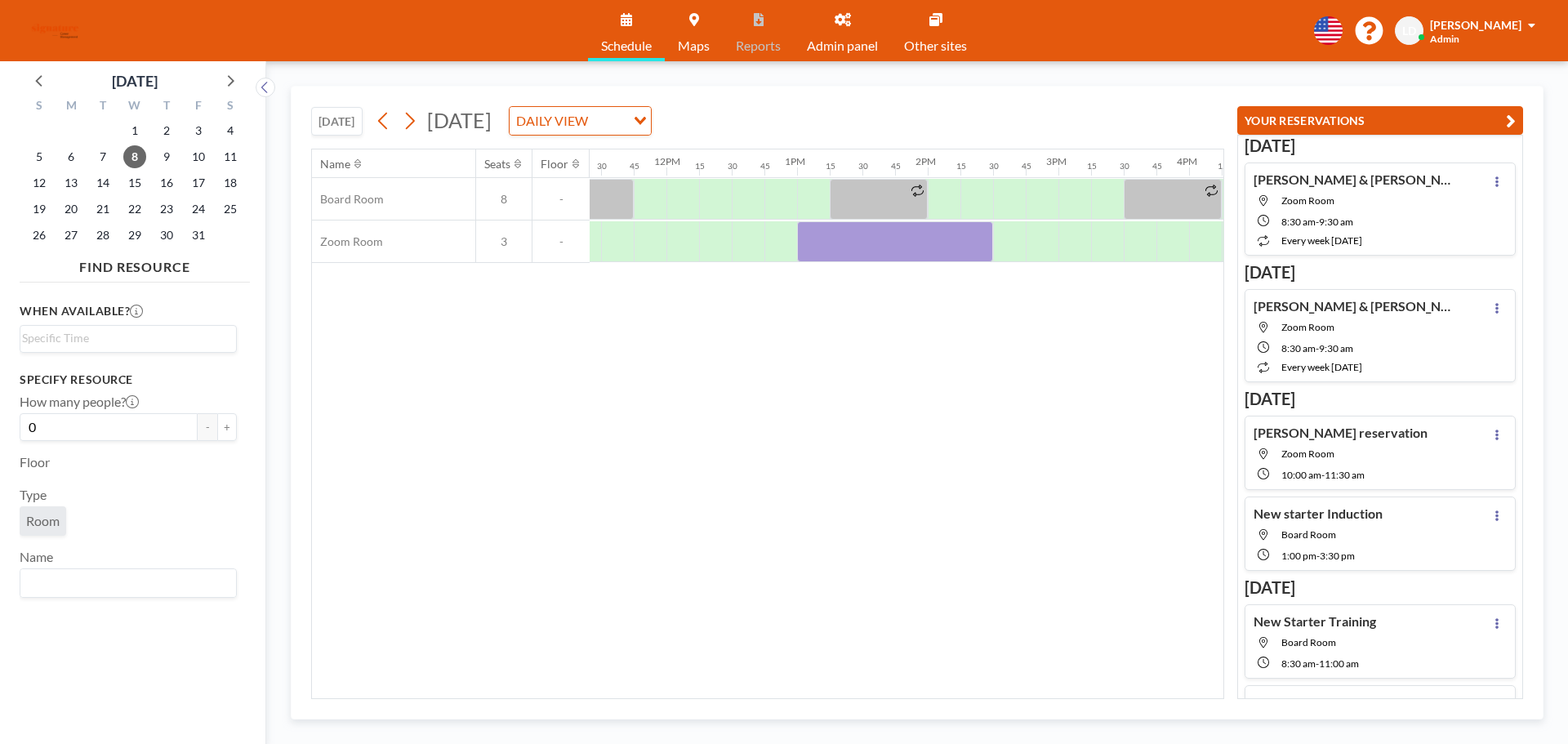
scroll to position [0, 1560]
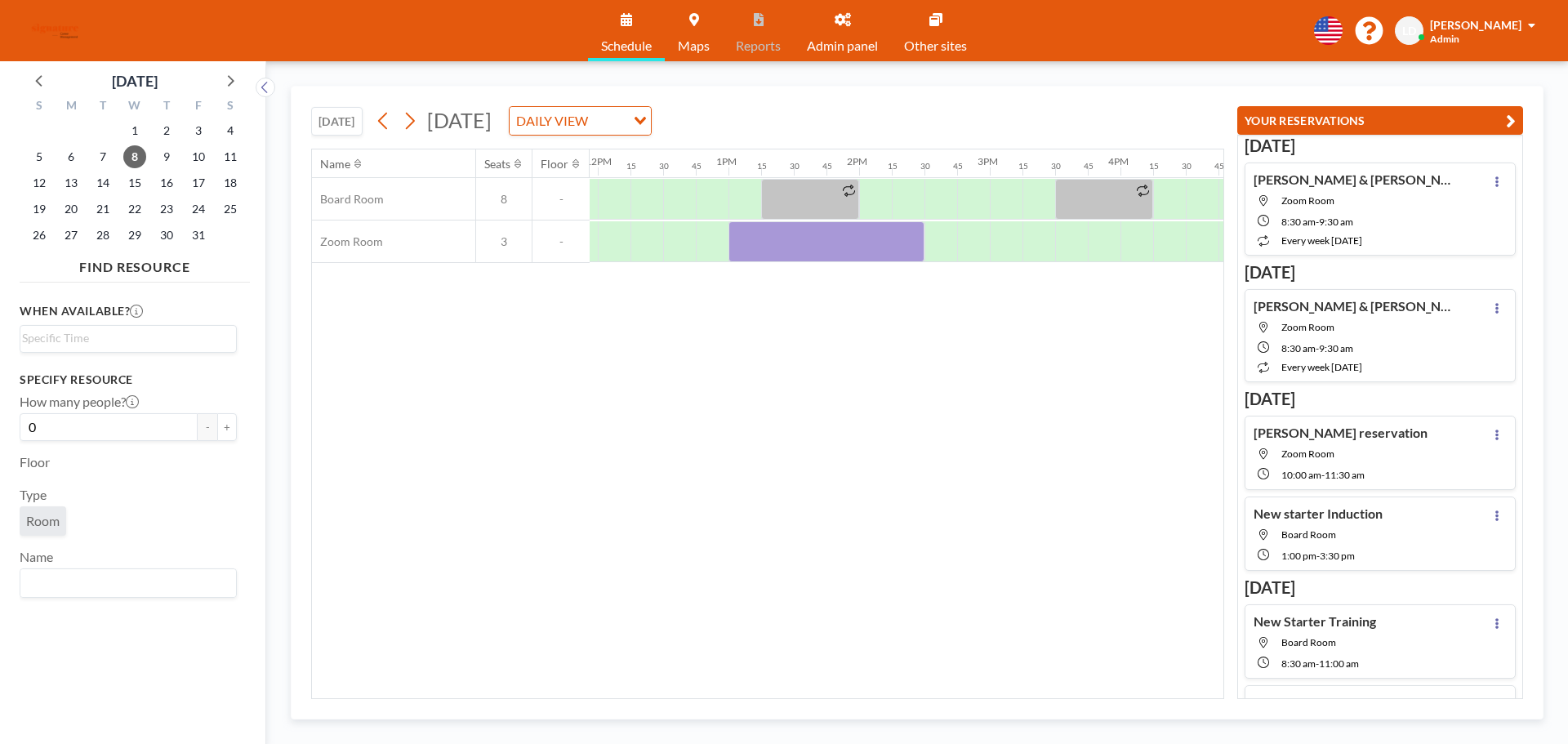
drag, startPoint x: 893, startPoint y: 689, endPoint x: 917, endPoint y: 690, distance: 24.0
click at [917, 690] on div "Name Seats Floor 12AM 15 30 45 1AM 15 30 45 2AM 15 30 45 3AM 15 30 45 4AM 15 30…" at bounding box center [768, 424] width 912 height 549
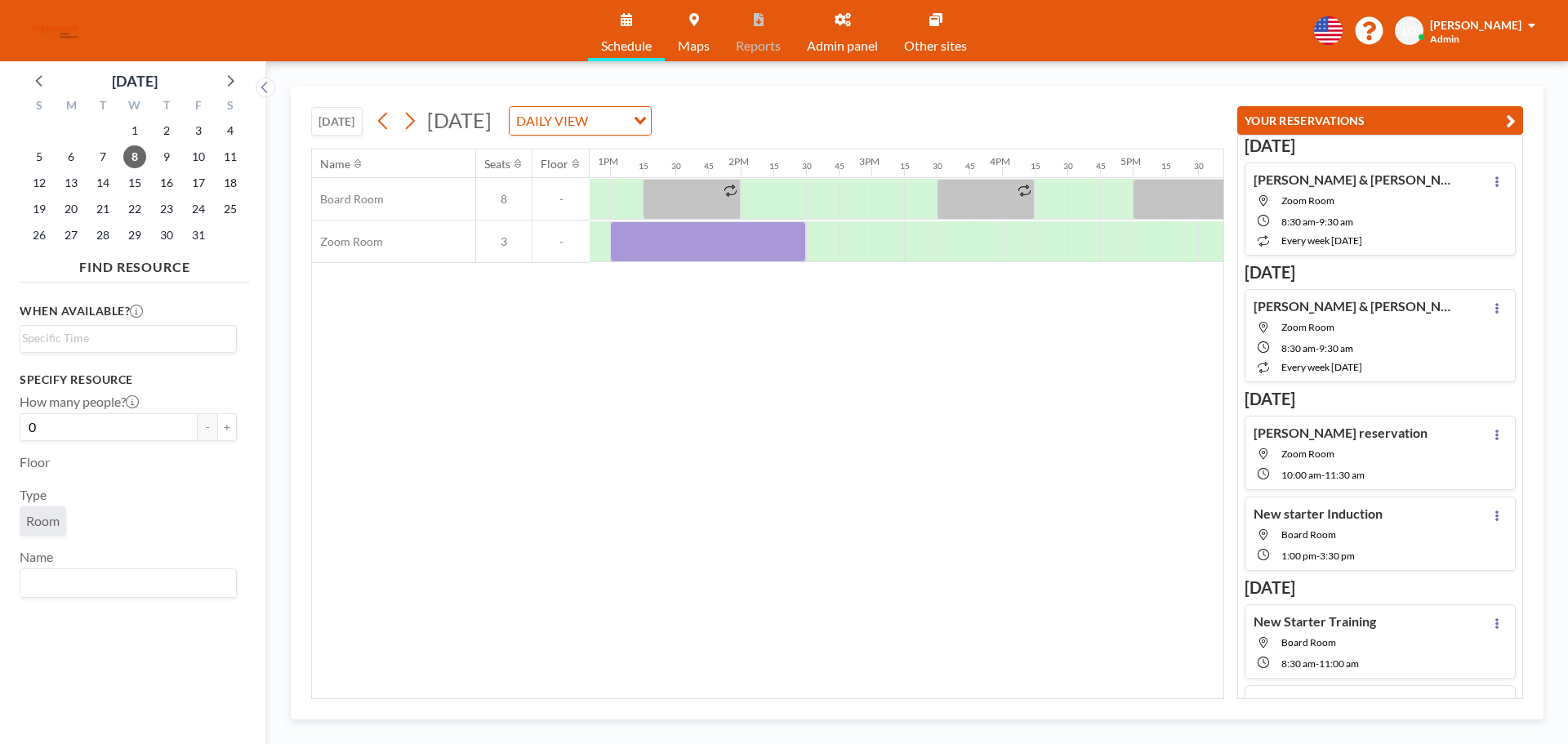
scroll to position [0, 1701]
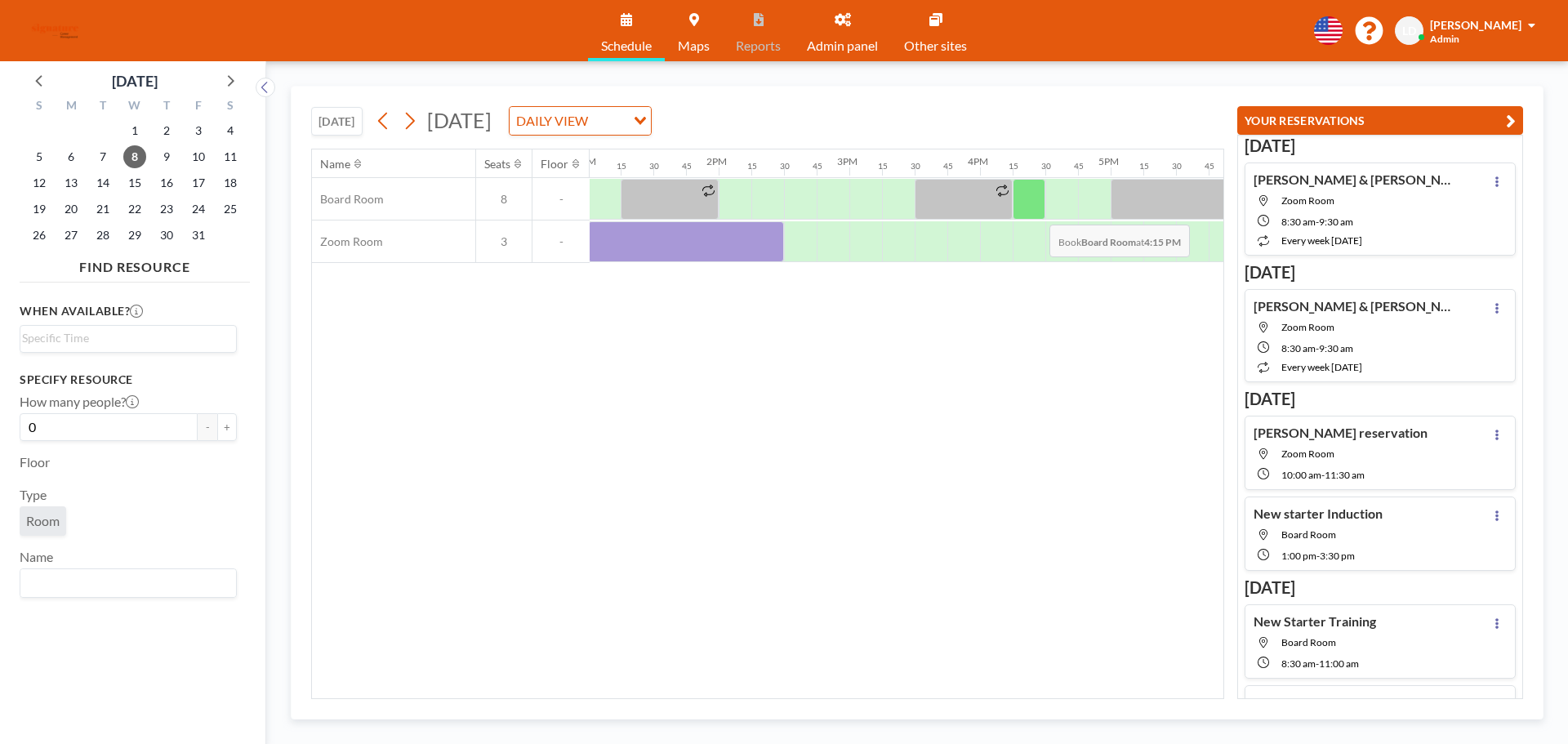
click at [1037, 212] on div at bounding box center [1028, 199] width 33 height 41
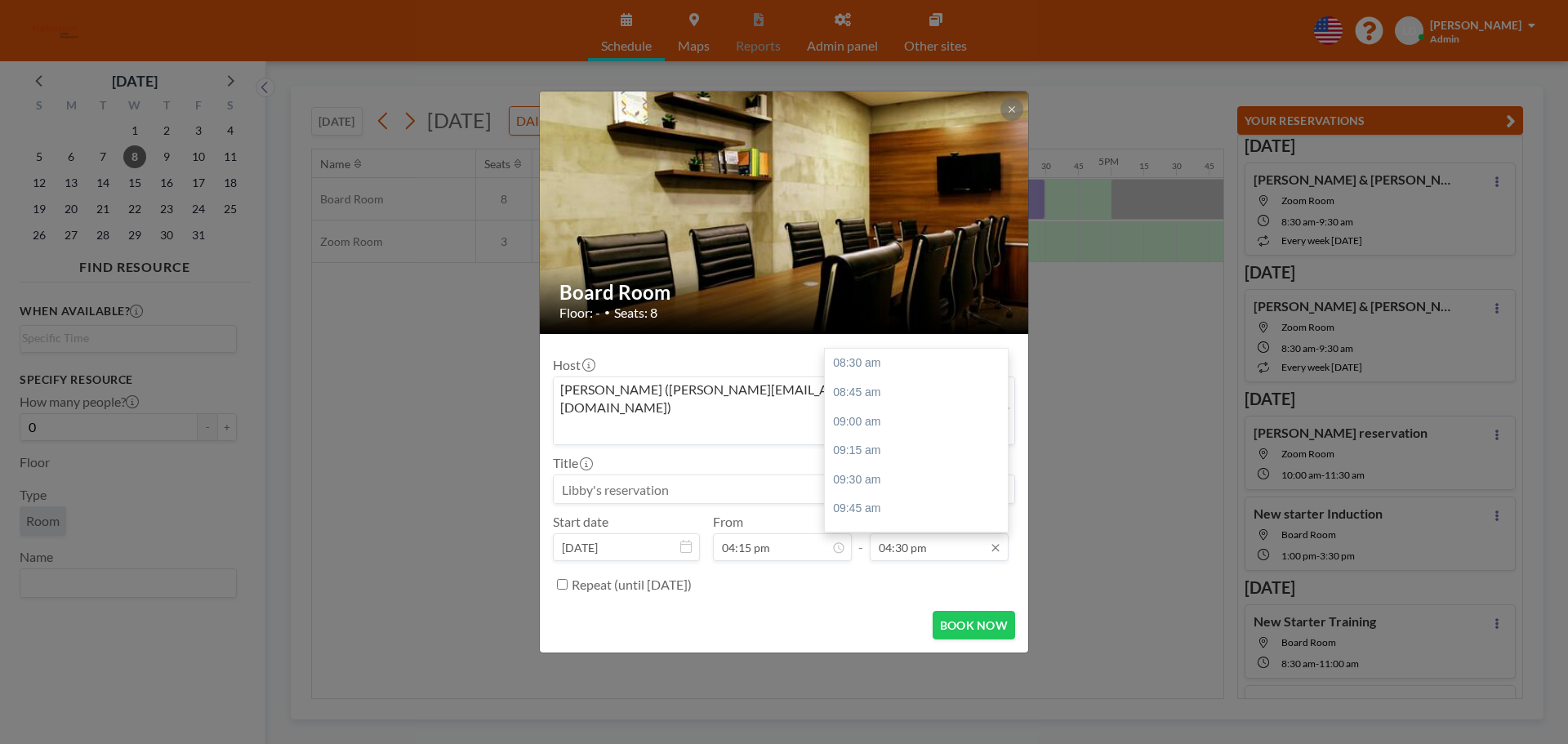
scroll to position [930, 0]
click at [923, 533] on input "04:30 pm" at bounding box center [938, 547] width 139 height 28
click at [878, 387] on div "05:00 pm" at bounding box center [921, 401] width 191 height 29
type input "05:00 pm"
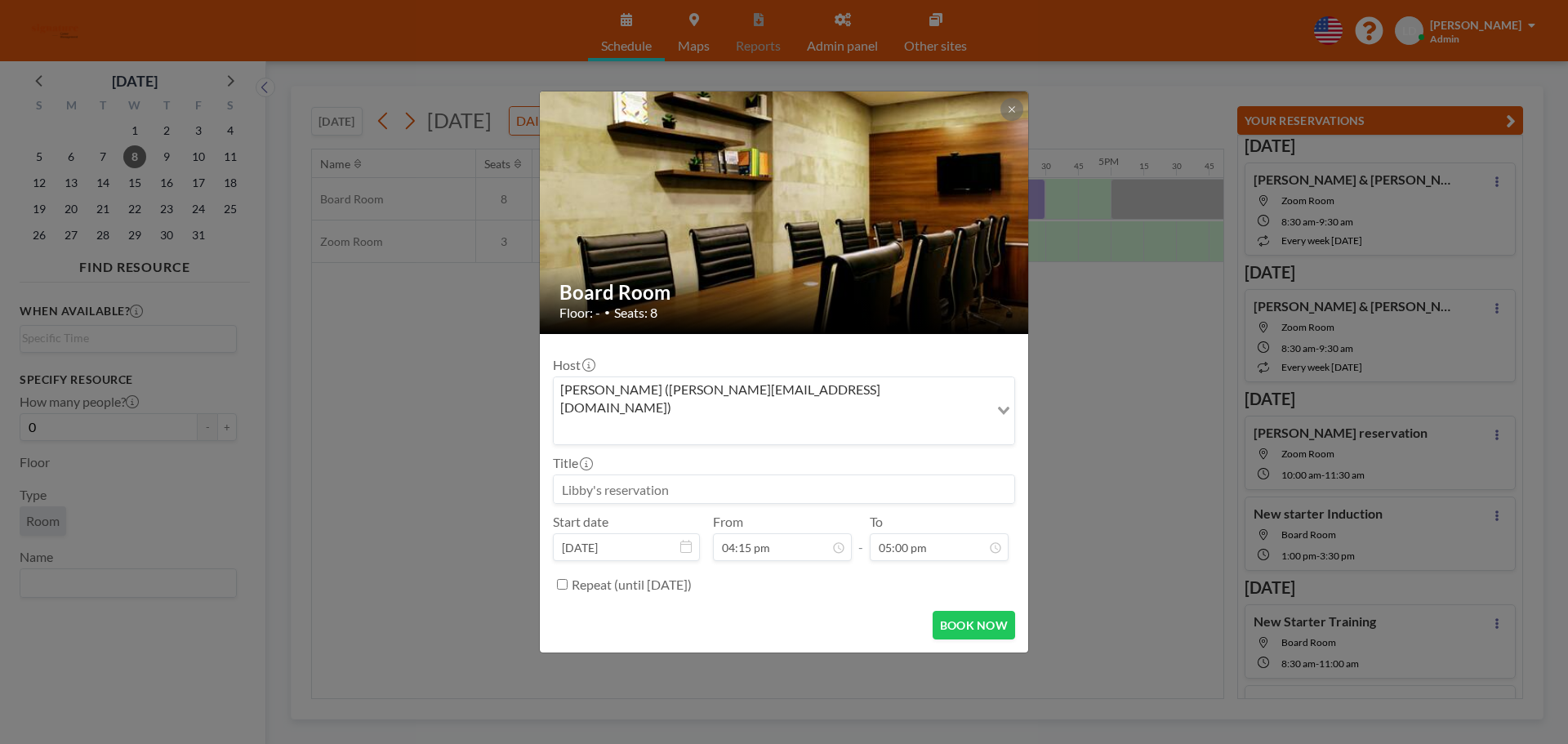
scroll to position [0, 0]
click at [657, 475] on input at bounding box center [784, 489] width 461 height 28
click at [946, 611] on button "BOOK NOW" at bounding box center [974, 626] width 82 height 29
type input "New starter training"
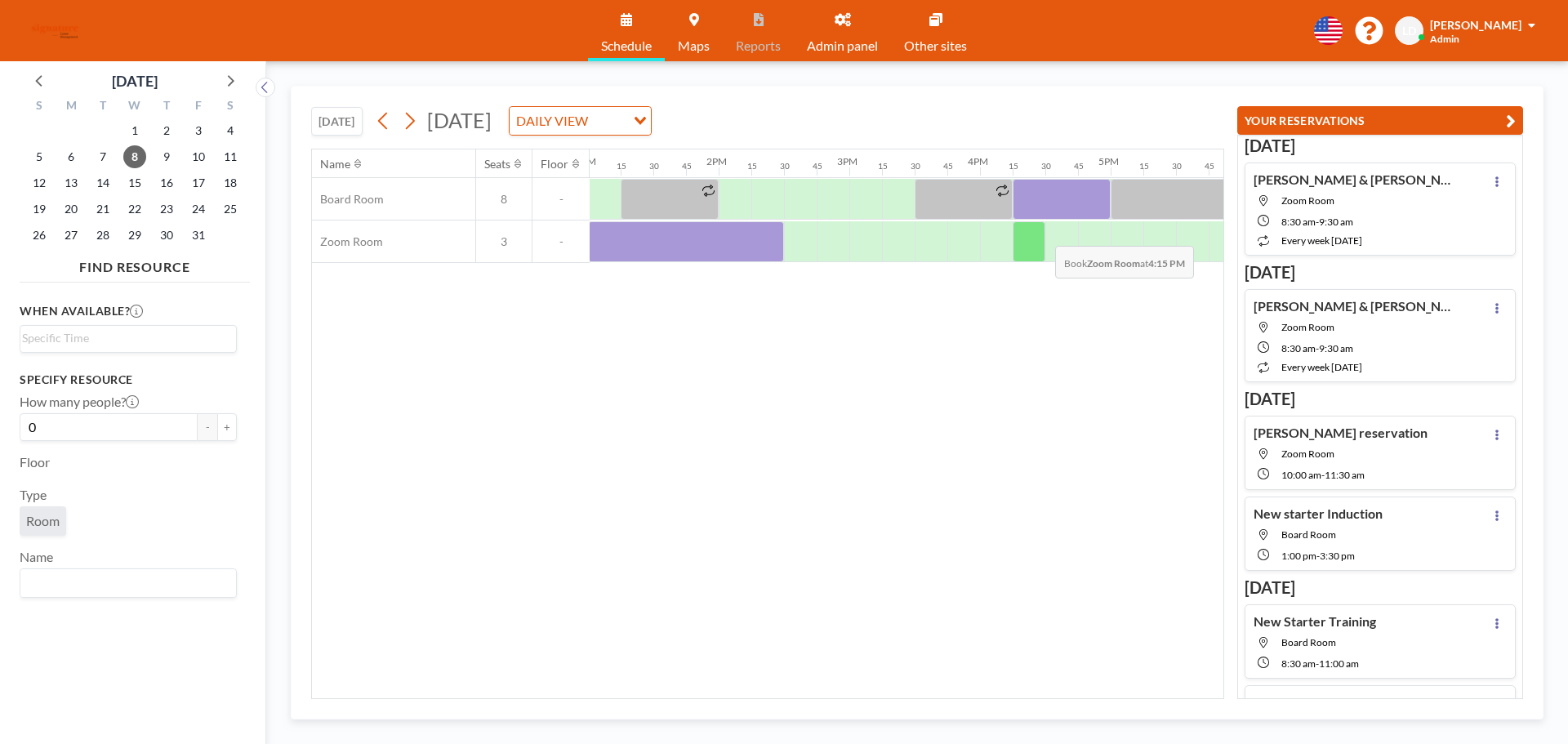
drag, startPoint x: 1076, startPoint y: 202, endPoint x: 1043, endPoint y: 233, distance: 45.3
click at [1042, 233] on div "Board Room 8 - Zoom Room 3 -" at bounding box center [318, 220] width 3414 height 85
click at [1037, 353] on div "Name Seats Floor 12AM 15 30 45 1AM 15 30 45 2AM 15 30 45 3AM 15 30 45 4AM 15 30…" at bounding box center [768, 424] width 912 height 549
click at [1071, 204] on div at bounding box center [1061, 199] width 98 height 41
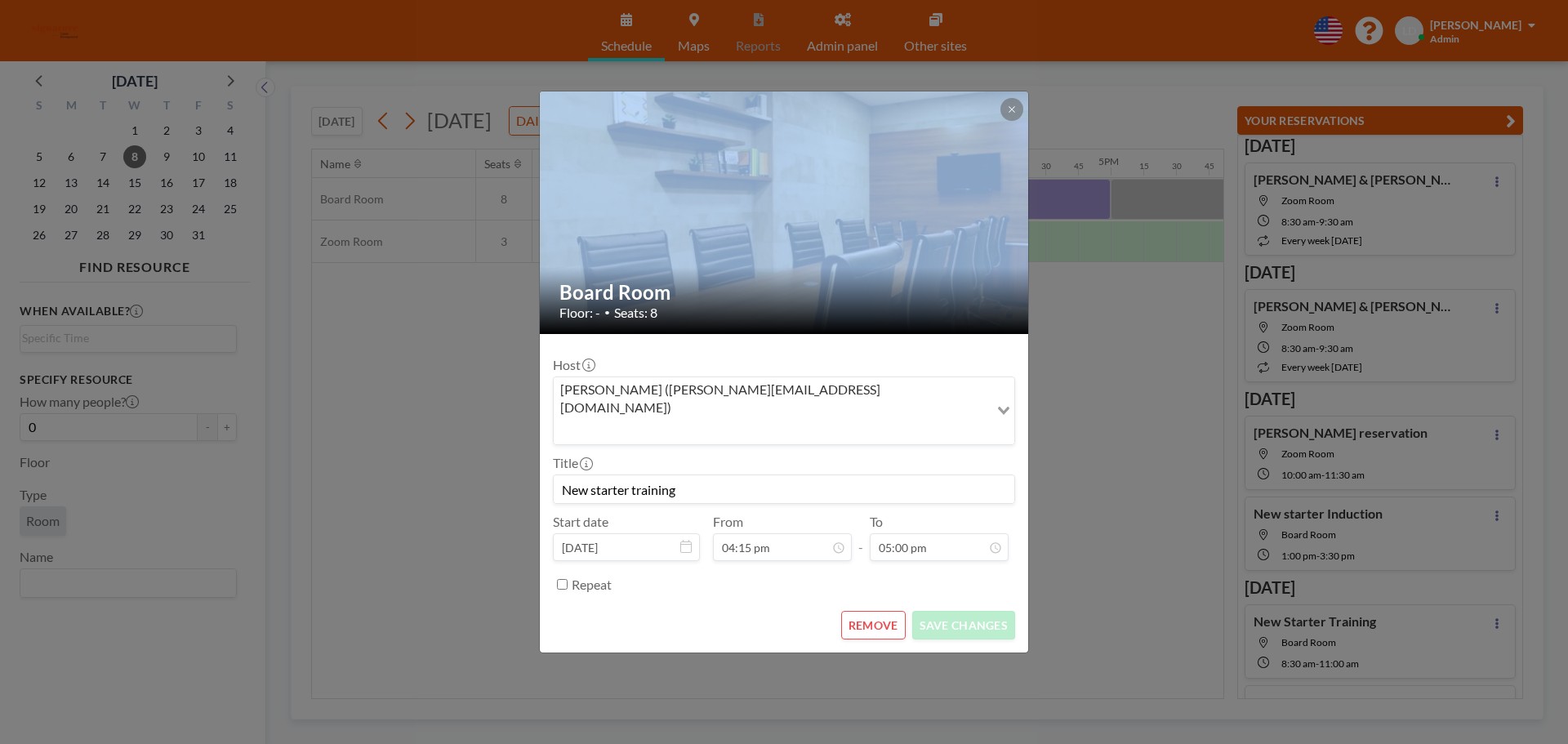
click at [1071, 204] on div "Board Room Floor: - • Seats: 8 Host [PERSON_NAME] ([PERSON_NAME][EMAIL_ADDRESS]…" at bounding box center [784, 372] width 1568 height 744
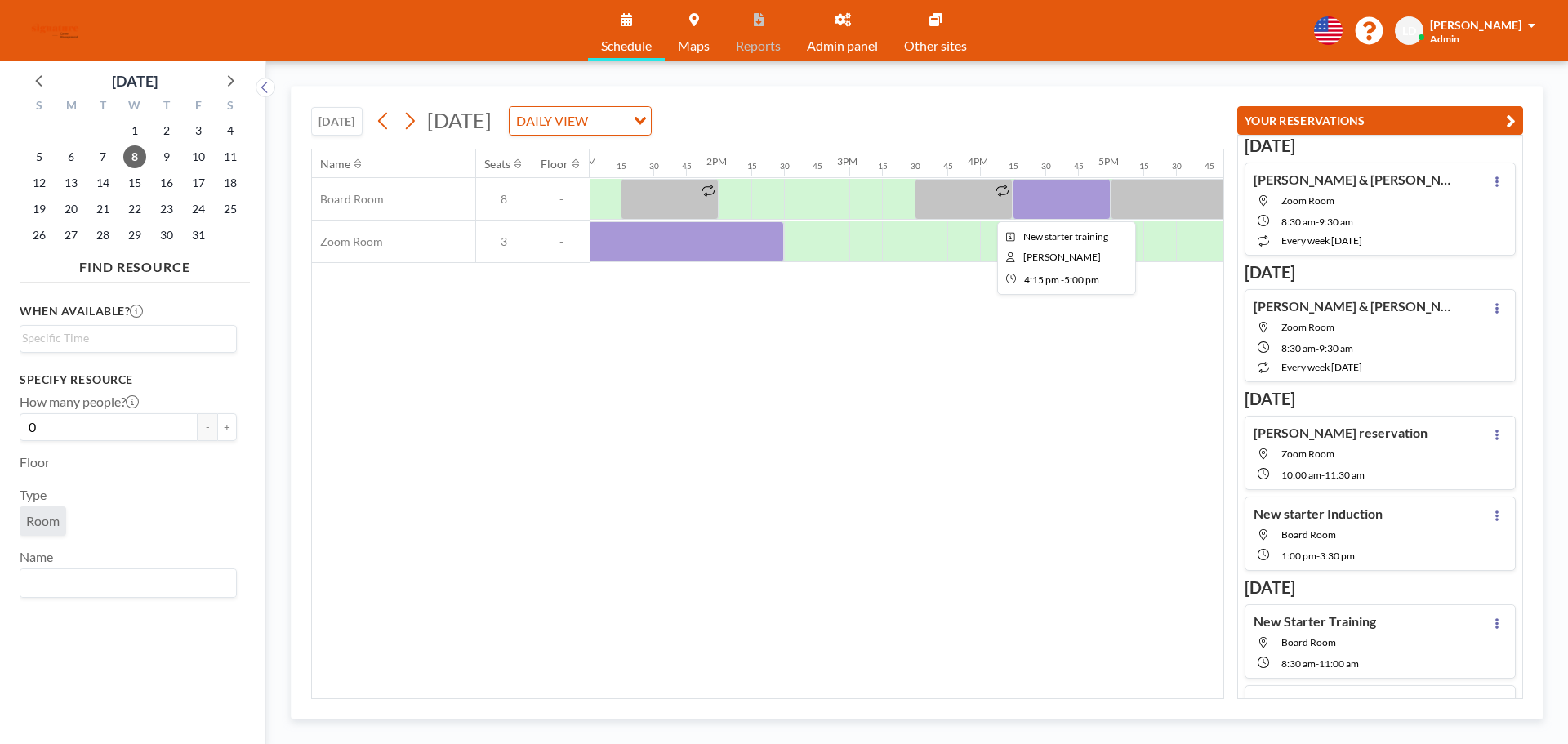
click at [1071, 204] on div at bounding box center [1061, 199] width 98 height 41
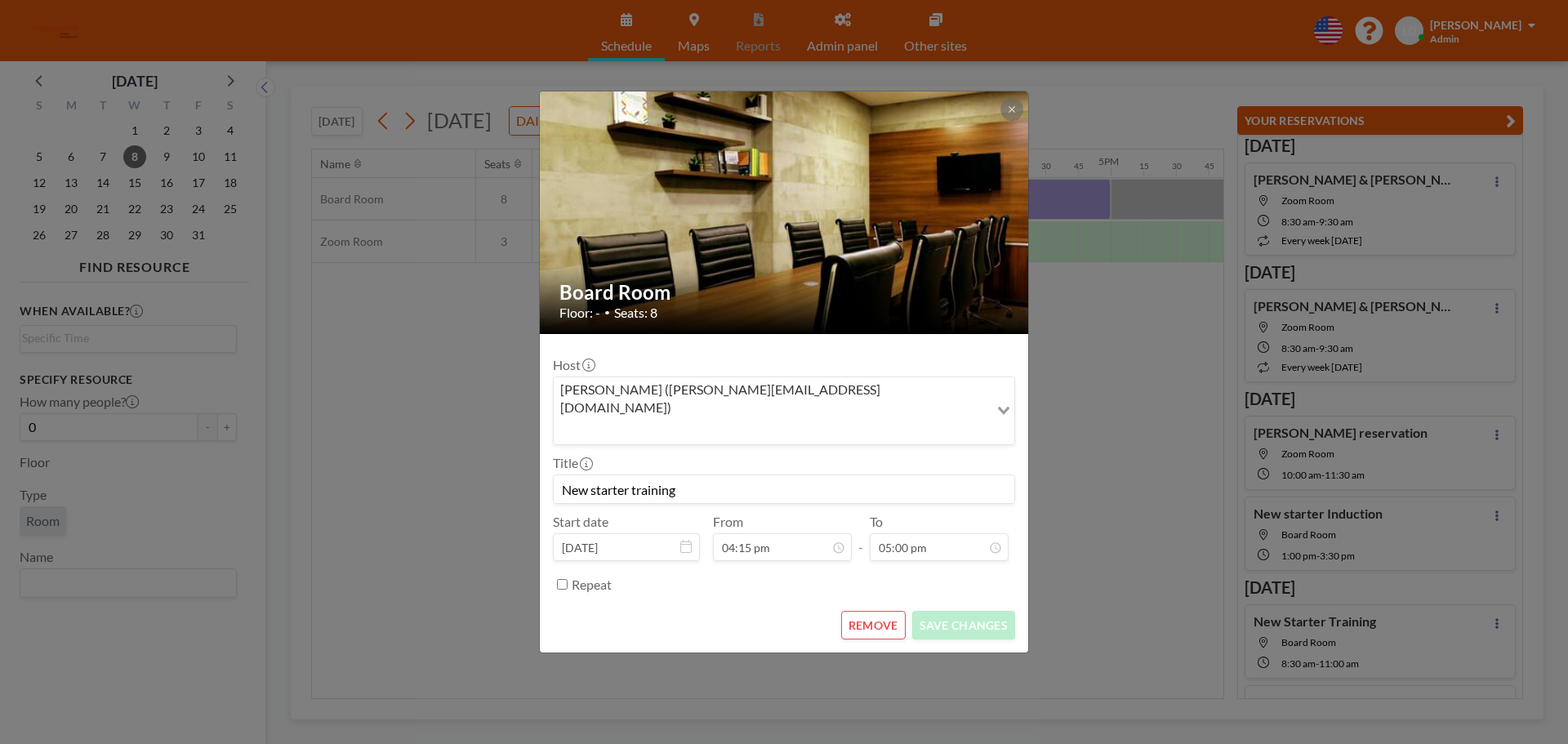
click at [899, 611] on button "REMOVE" at bounding box center [873, 626] width 65 height 29
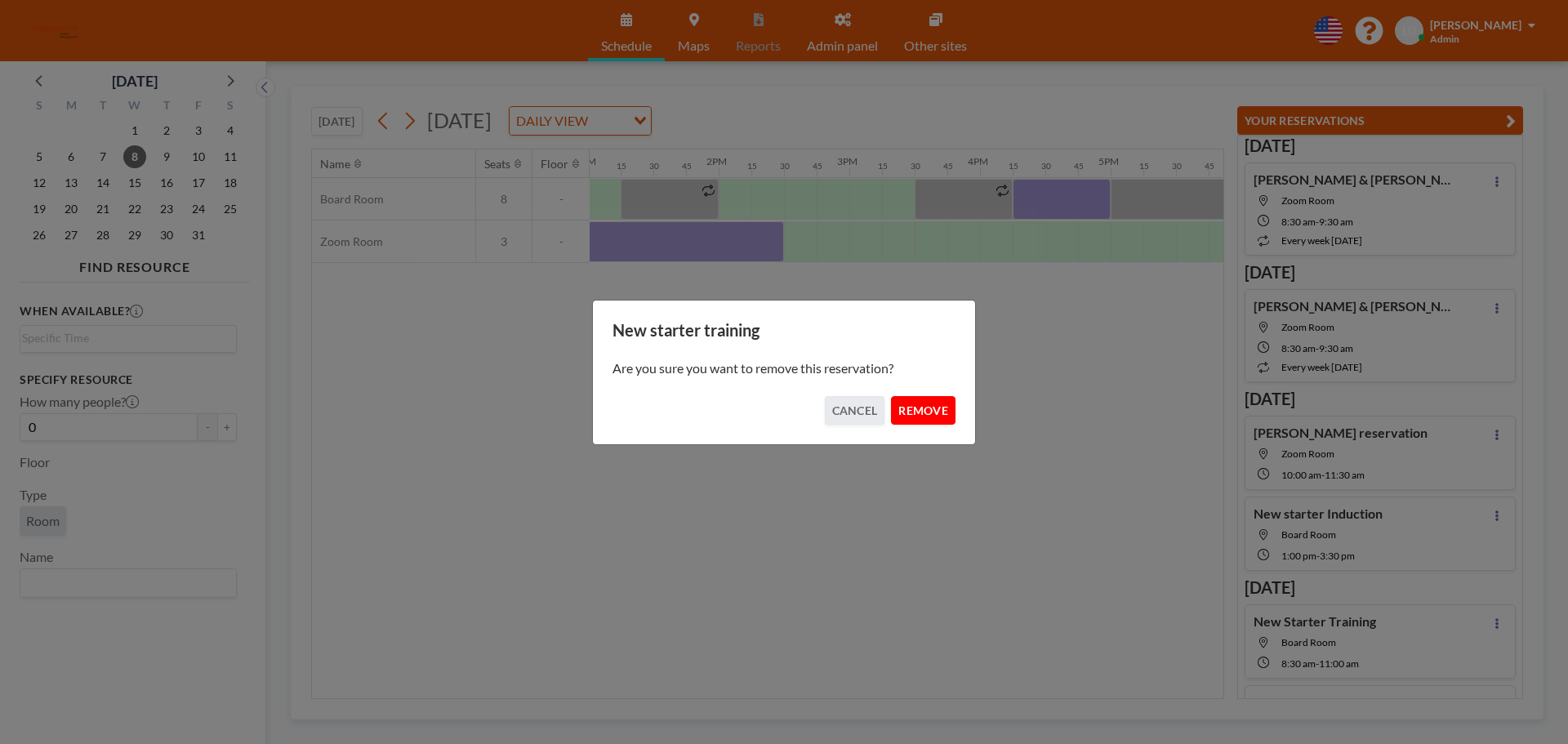
click at [920, 419] on button "REMOVE" at bounding box center [923, 411] width 65 height 29
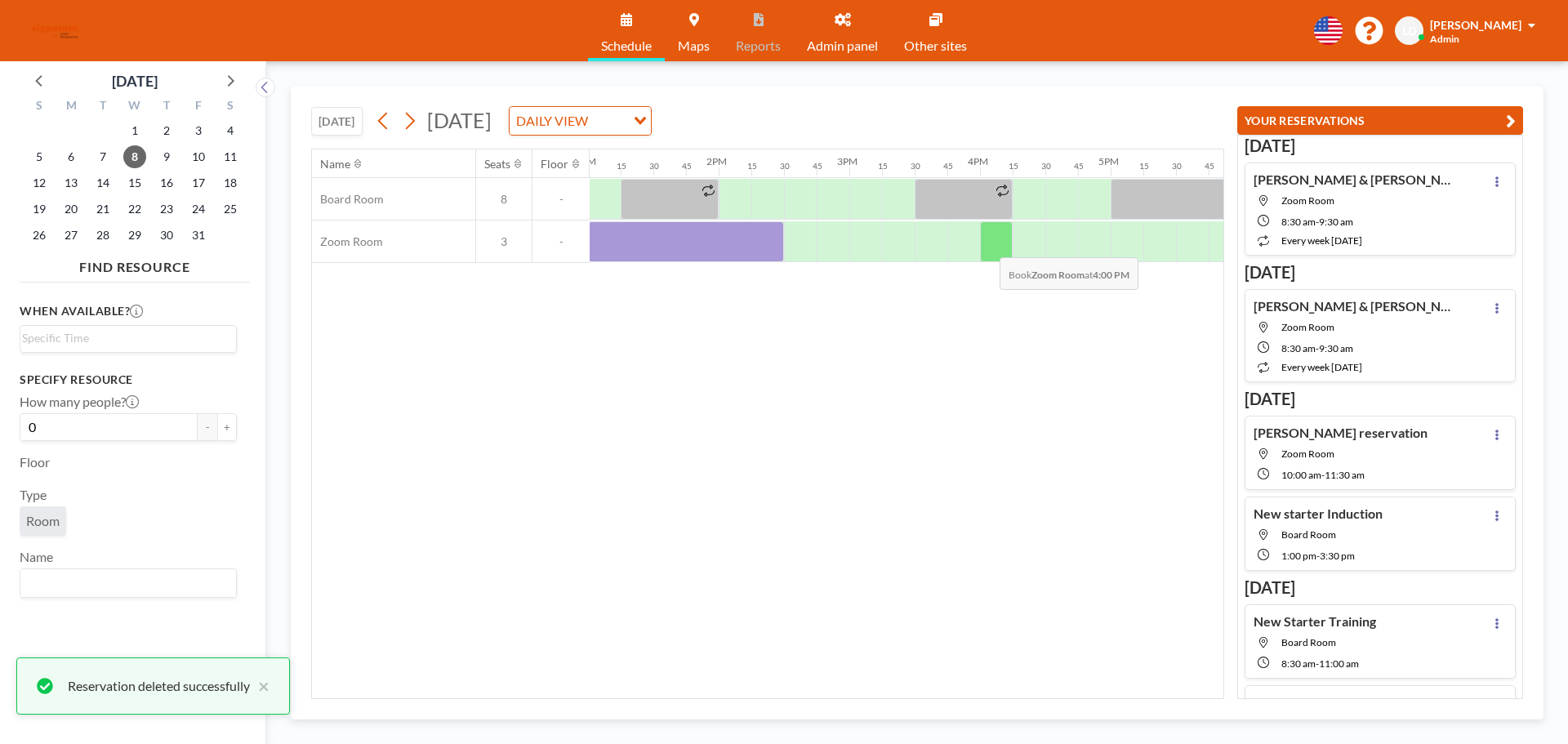
click at [989, 245] on div at bounding box center [996, 242] width 33 height 41
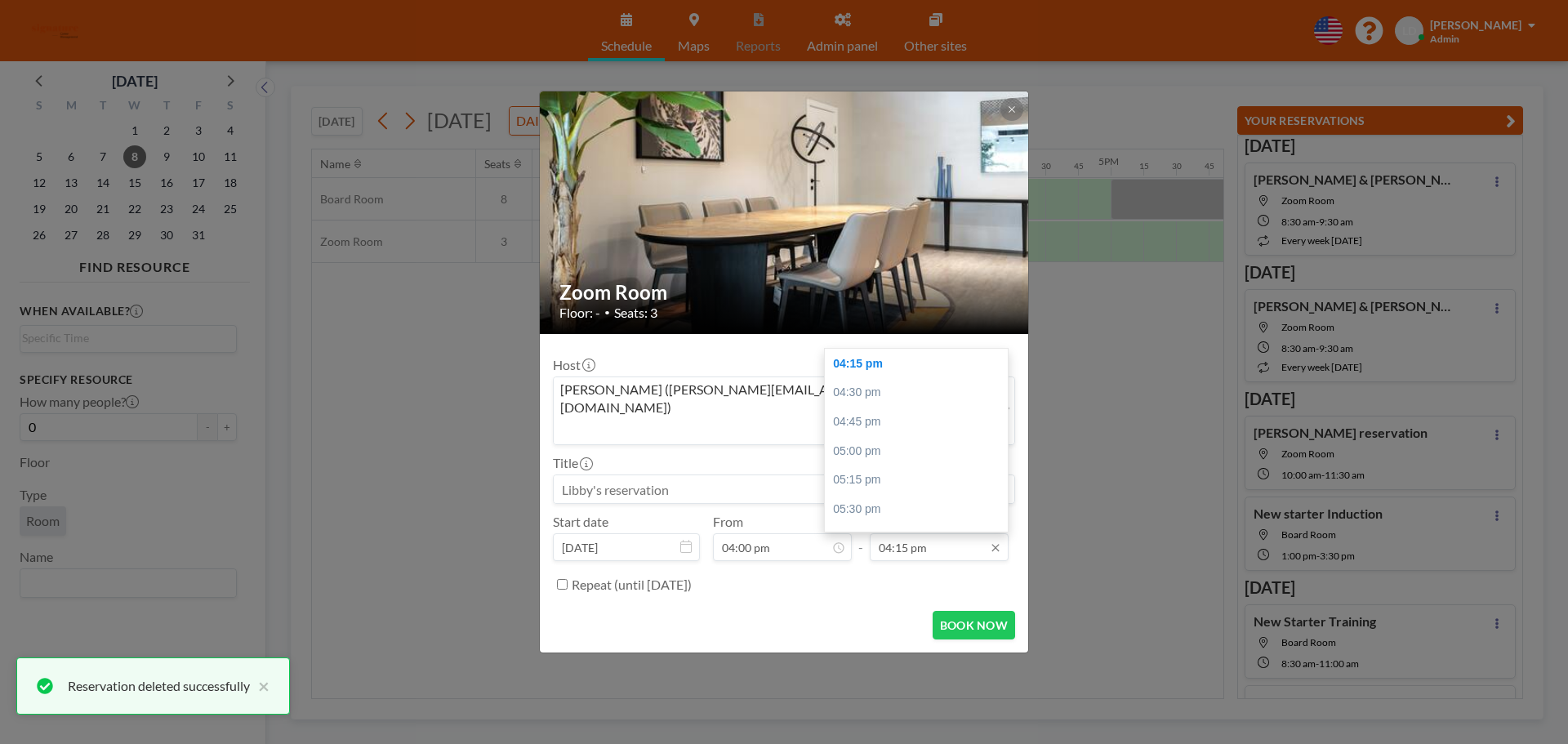
click at [938, 533] on input "04:15 pm" at bounding box center [938, 547] width 139 height 28
click at [900, 437] on div "05:00 pm" at bounding box center [921, 452] width 191 height 29
type input "05:00 pm"
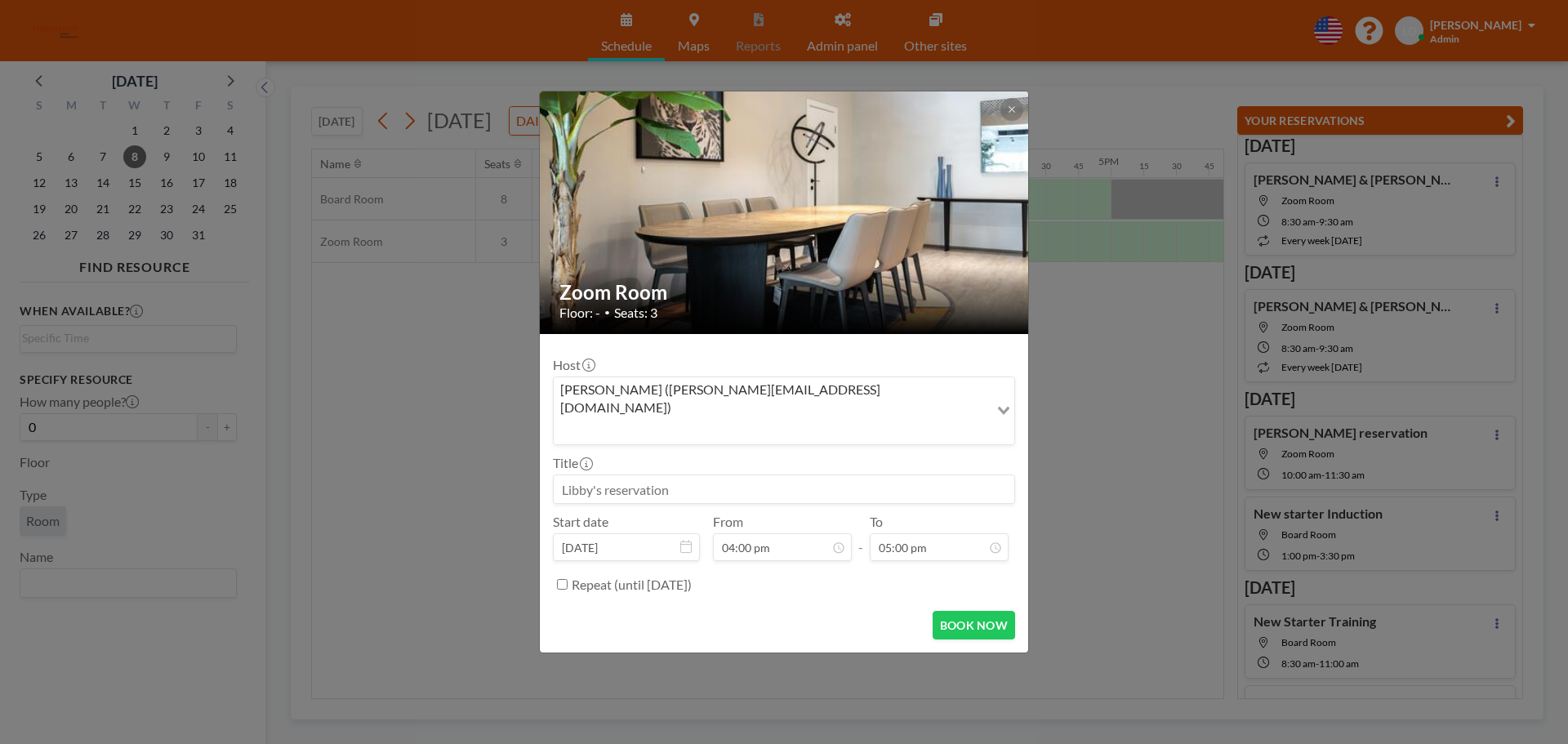
scroll to position [872, 0]
click at [635, 475] on input at bounding box center [784, 489] width 461 height 28
click at [962, 611] on button "BOOK NOW" at bounding box center [974, 626] width 82 height 29
type input "New starter training"
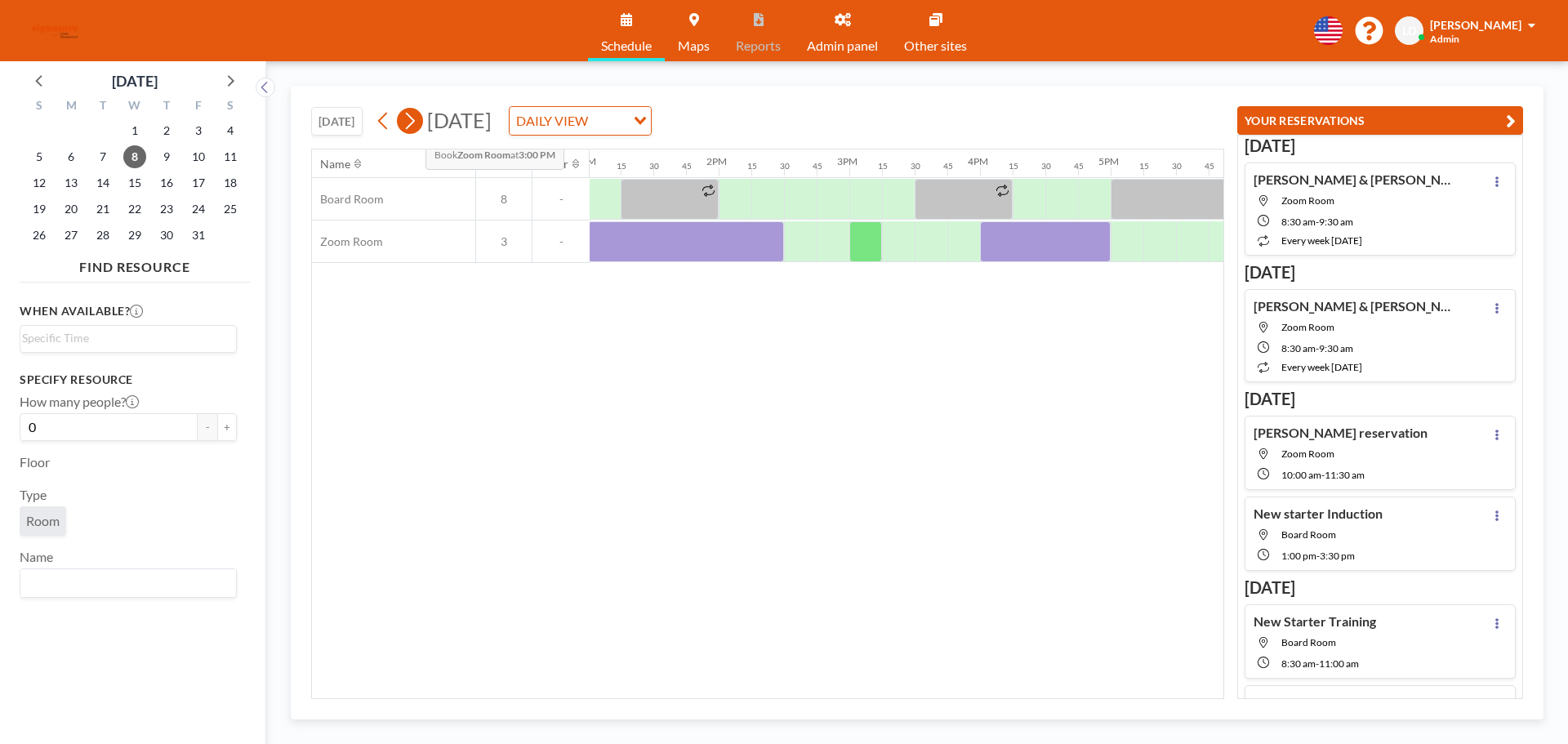
click at [412, 125] on icon at bounding box center [410, 121] width 9 height 17
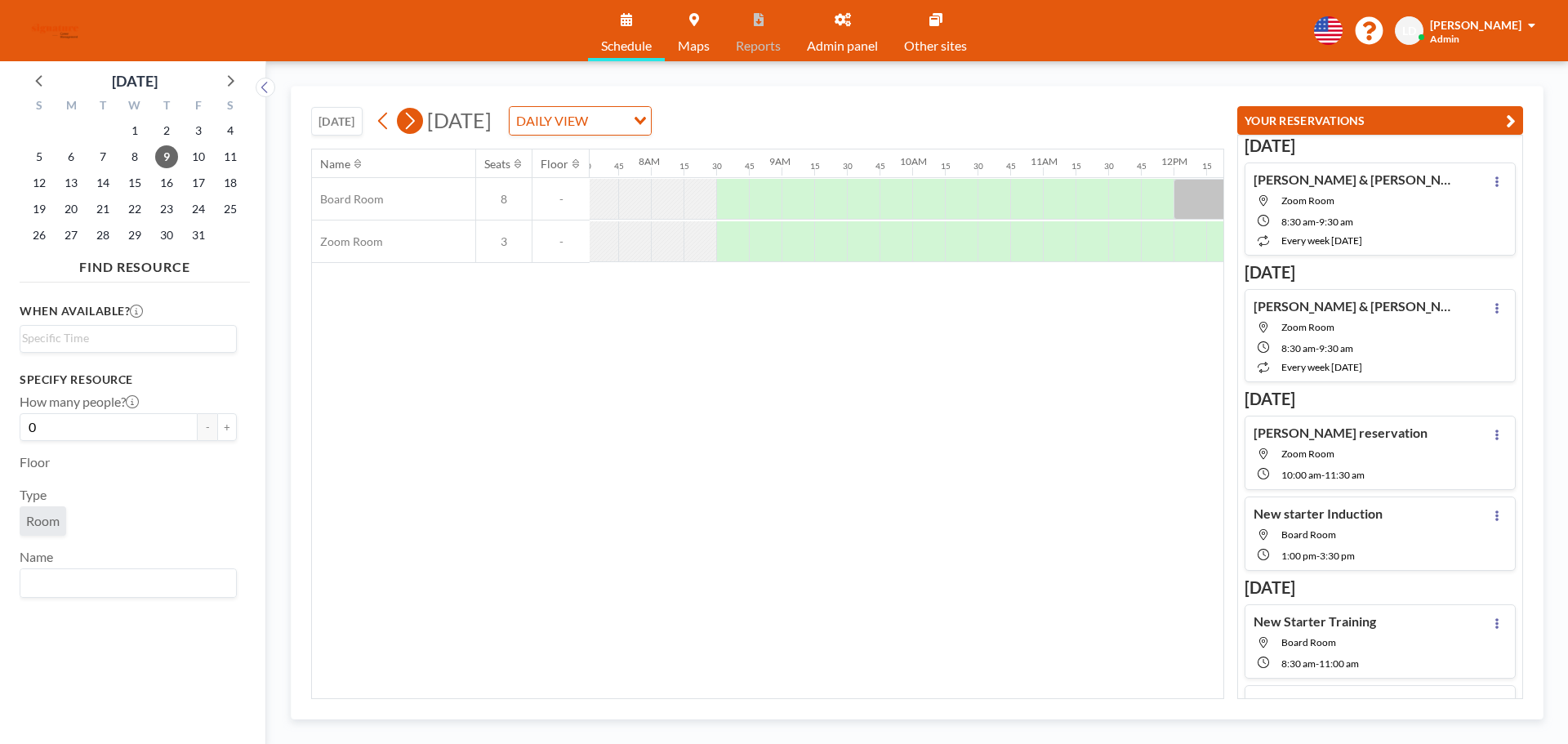
scroll to position [0, 1012]
click at [693, 191] on div at bounding box center [703, 199] width 33 height 41
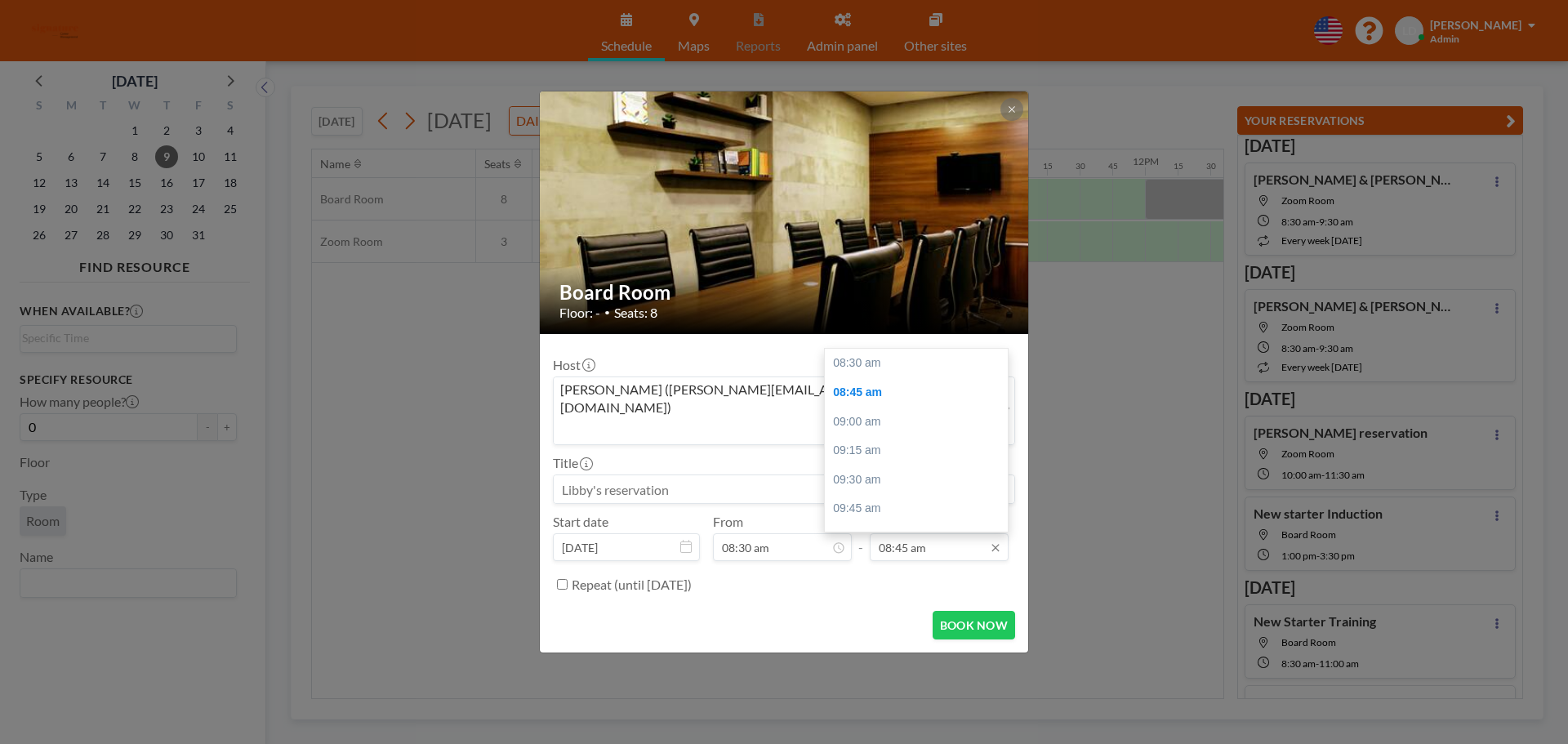
scroll to position [29, 0]
click at [919, 533] on input "08:45 am" at bounding box center [938, 547] width 139 height 28
click at [900, 495] on div "10:00 am" at bounding box center [921, 509] width 191 height 29
type input "10:00 am"
click at [719, 479] on input at bounding box center [784, 489] width 461 height 28
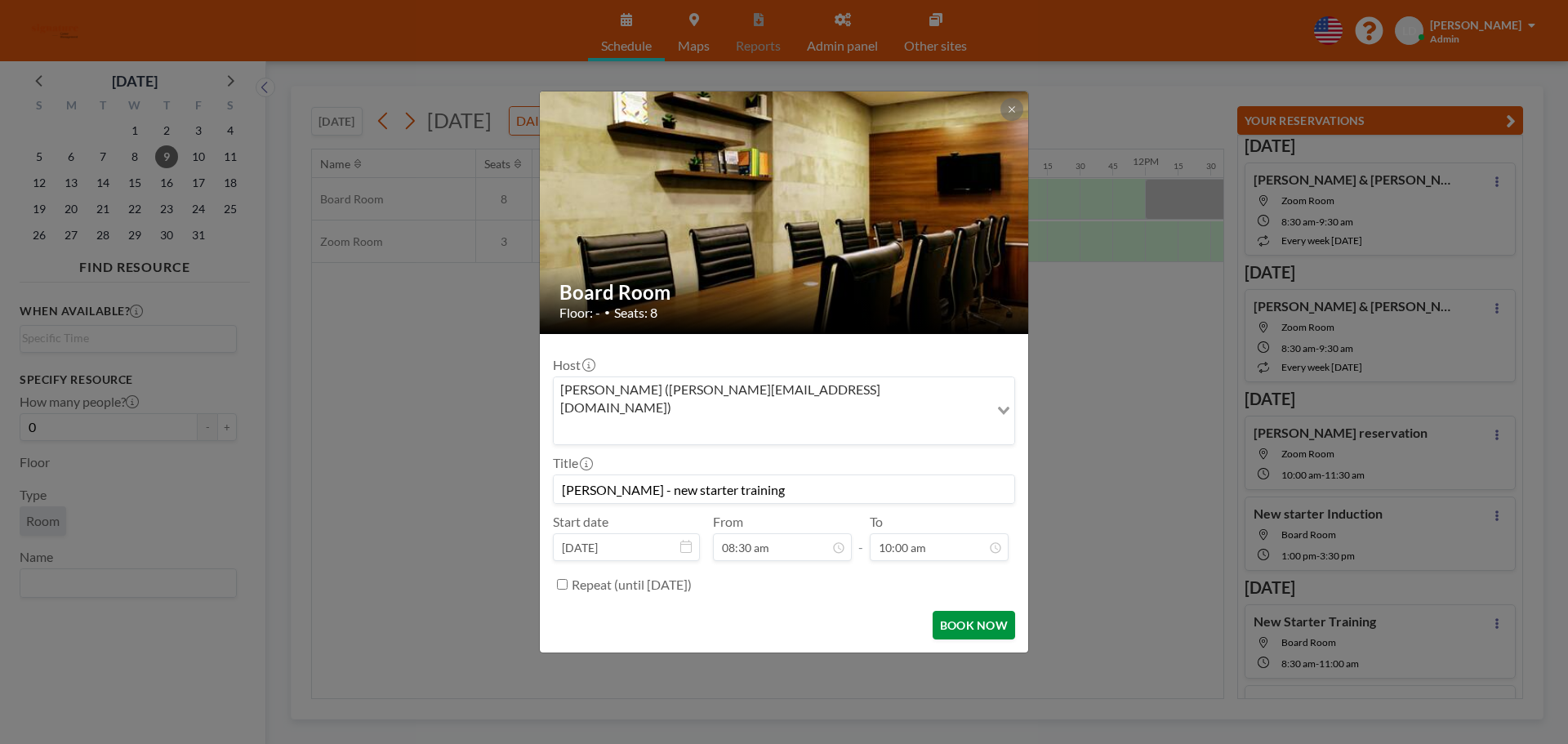
click at [968, 611] on button "BOOK NOW" at bounding box center [974, 626] width 82 height 29
type input "[PERSON_NAME] - new starter training"
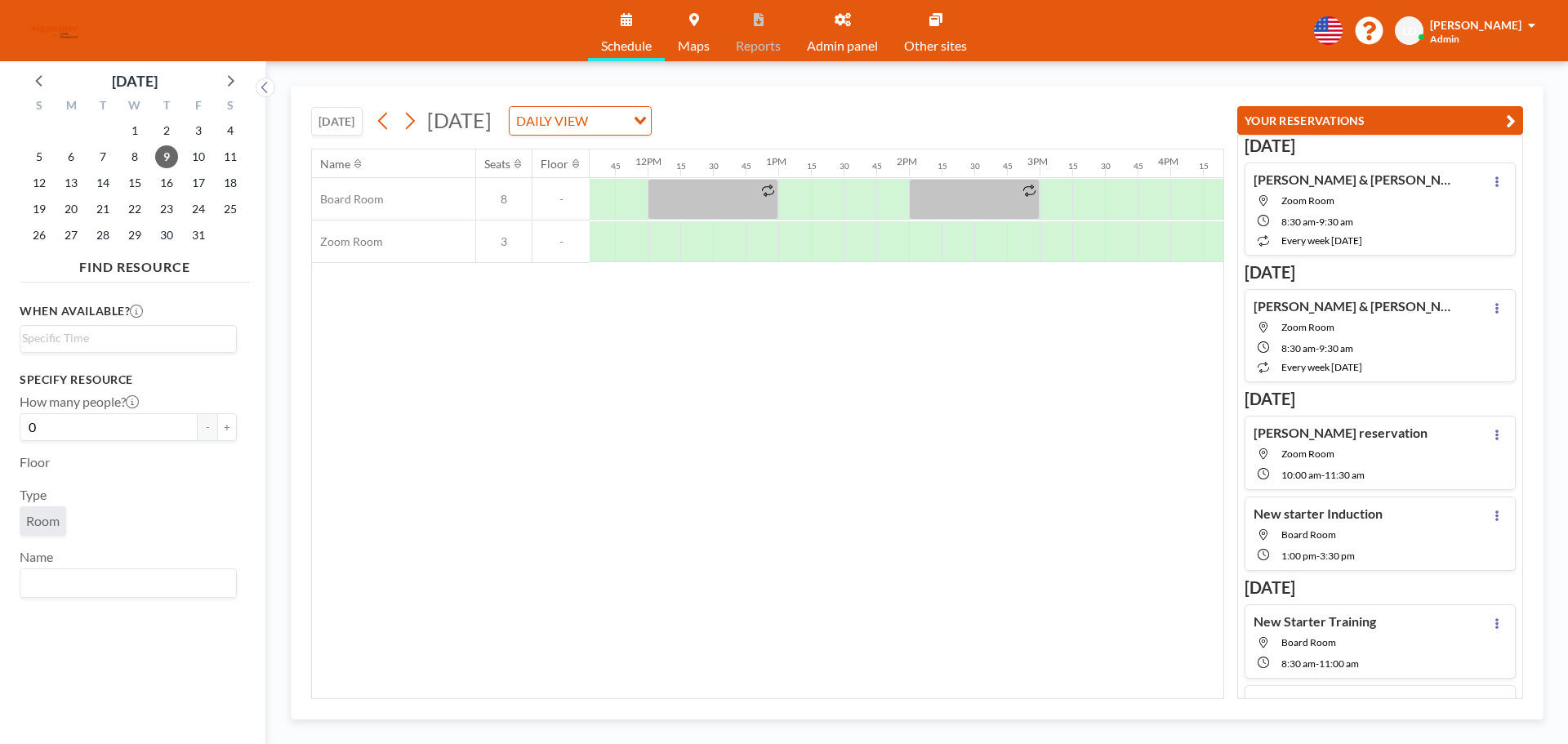
scroll to position [0, 1519]
click at [1053, 194] on div at bounding box center [1047, 199] width 33 height 41
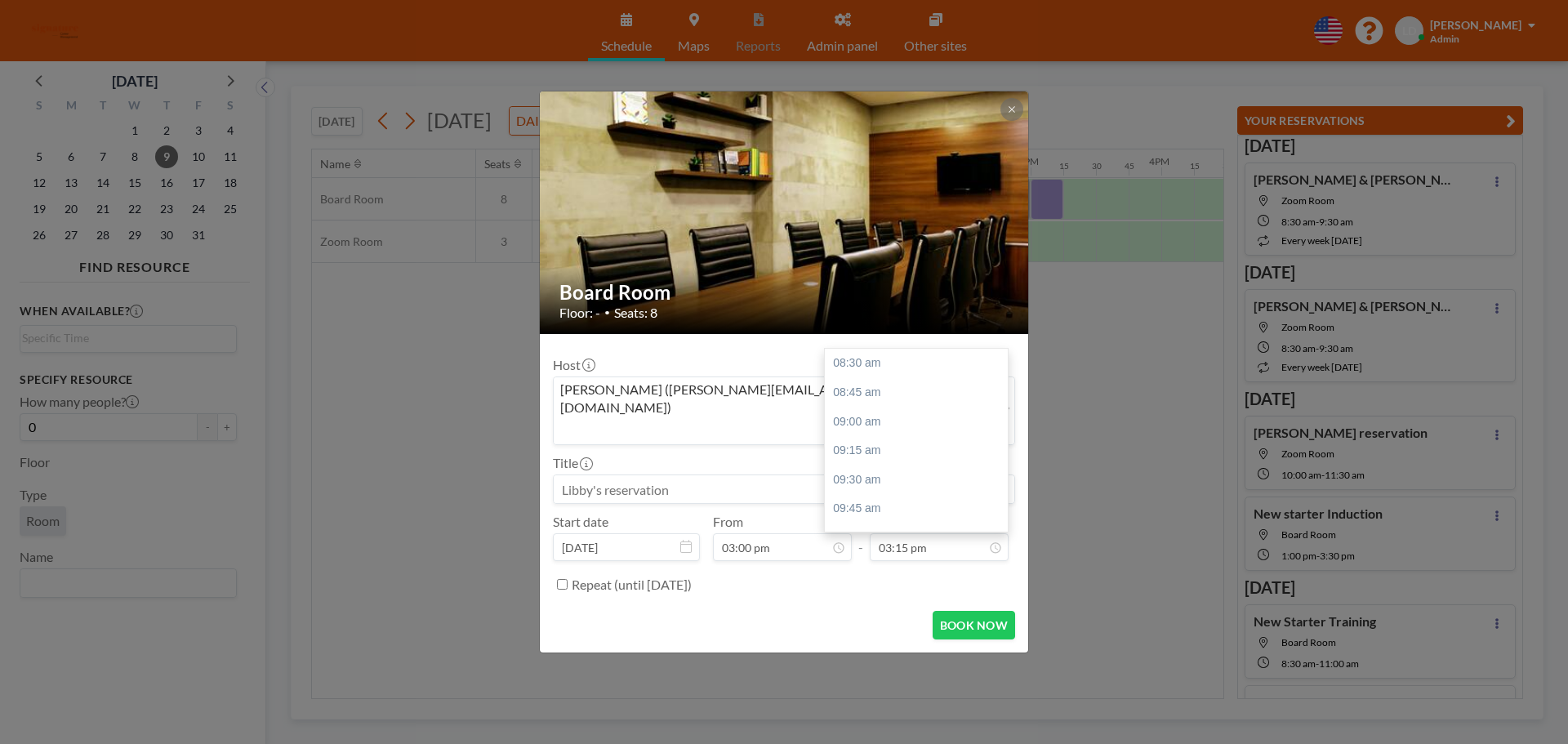
scroll to position [785, 0]
click at [1113, 468] on div "Board Room Floor: - • Seats: 8 Host [PERSON_NAME] ([PERSON_NAME][EMAIL_ADDRESS]…" at bounding box center [784, 372] width 1568 height 744
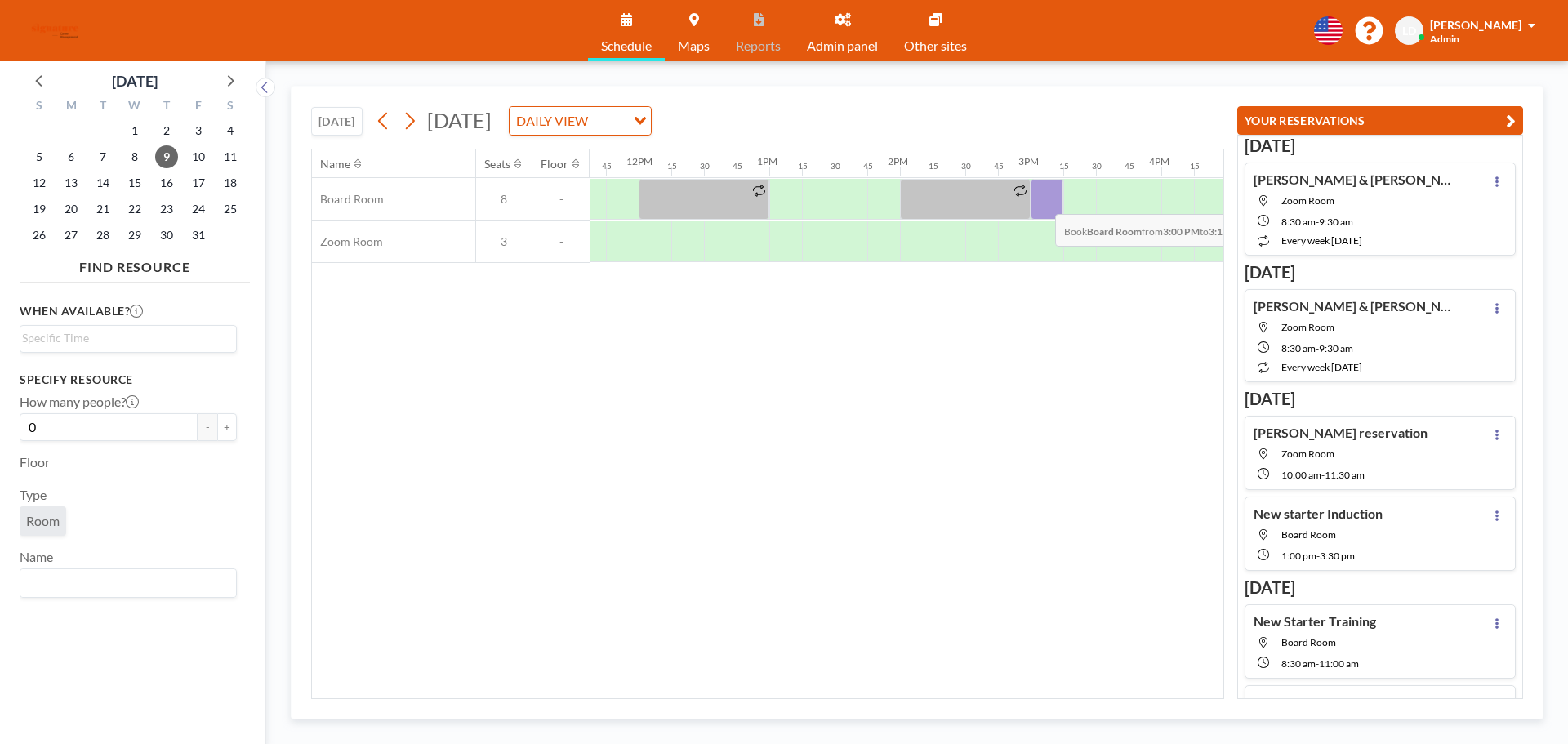
click at [1042, 202] on div at bounding box center [1047, 199] width 33 height 41
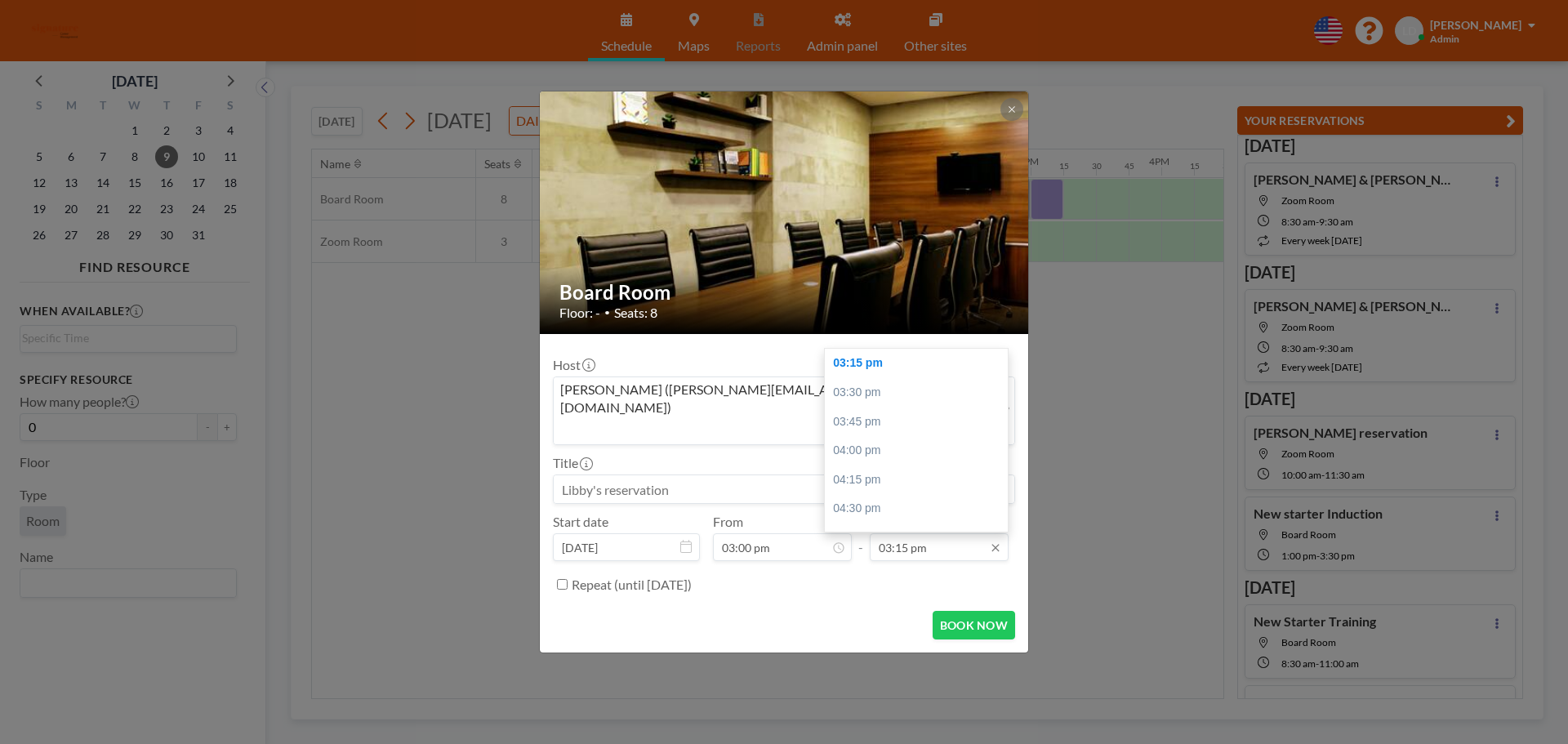
click at [920, 533] on input "03:15 pm" at bounding box center [938, 547] width 139 height 28
click at [893, 437] on div "04:00 pm" at bounding box center [921, 451] width 191 height 29
type input "04:00 pm"
click at [678, 475] on input at bounding box center [784, 489] width 461 height 28
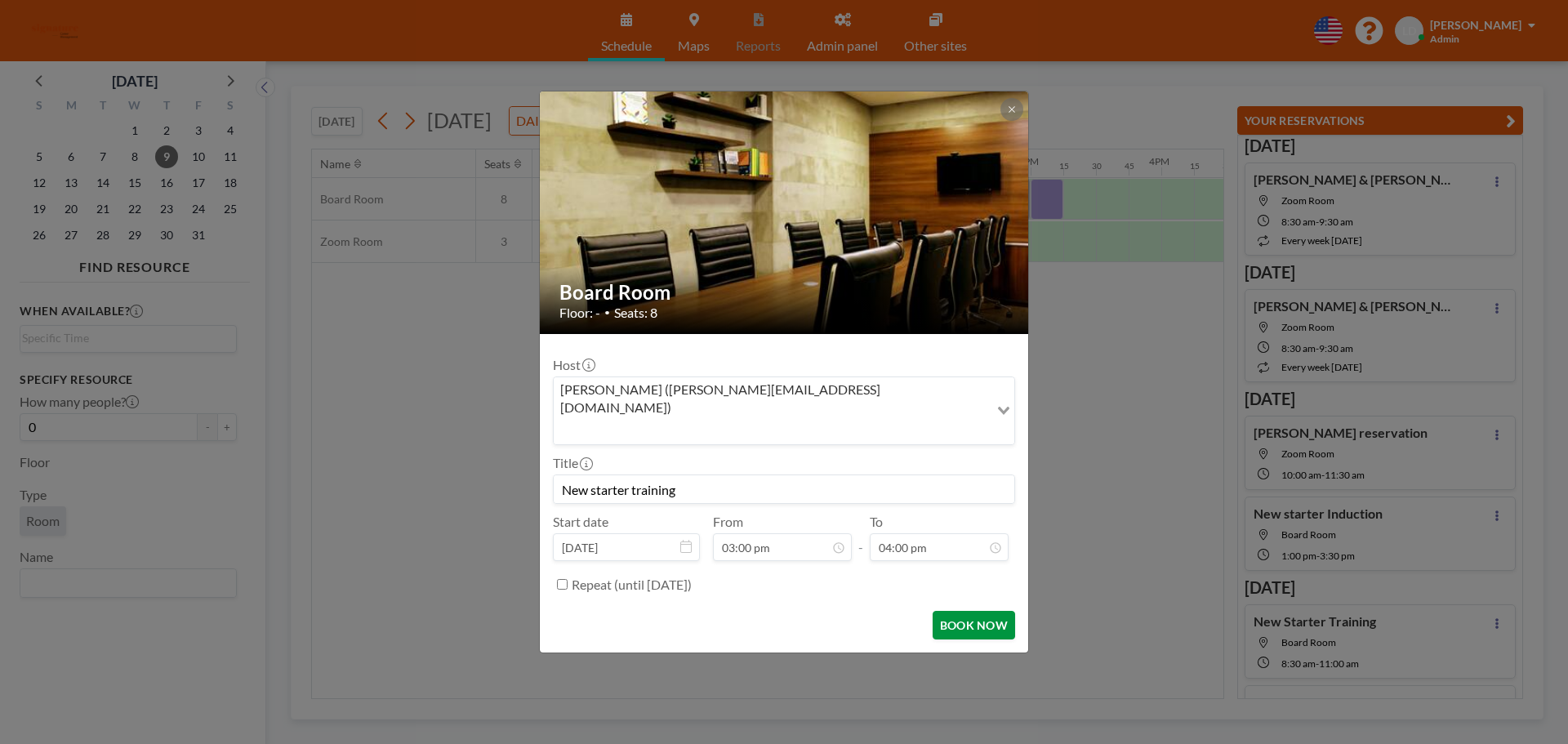
click at [948, 611] on button "BOOK NOW" at bounding box center [974, 626] width 82 height 29
type input "New starter training"
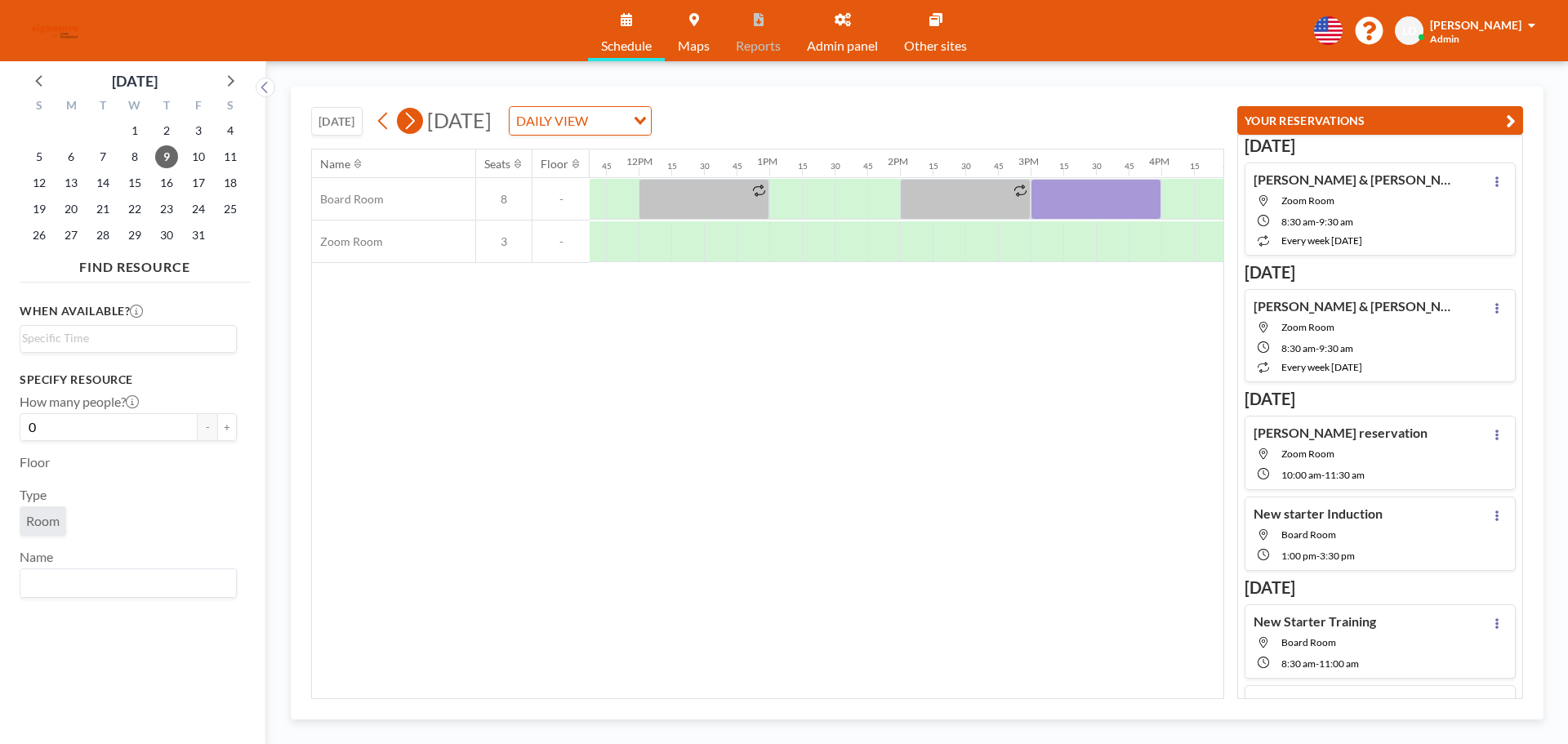
click at [417, 118] on icon at bounding box center [410, 120] width 15 height 24
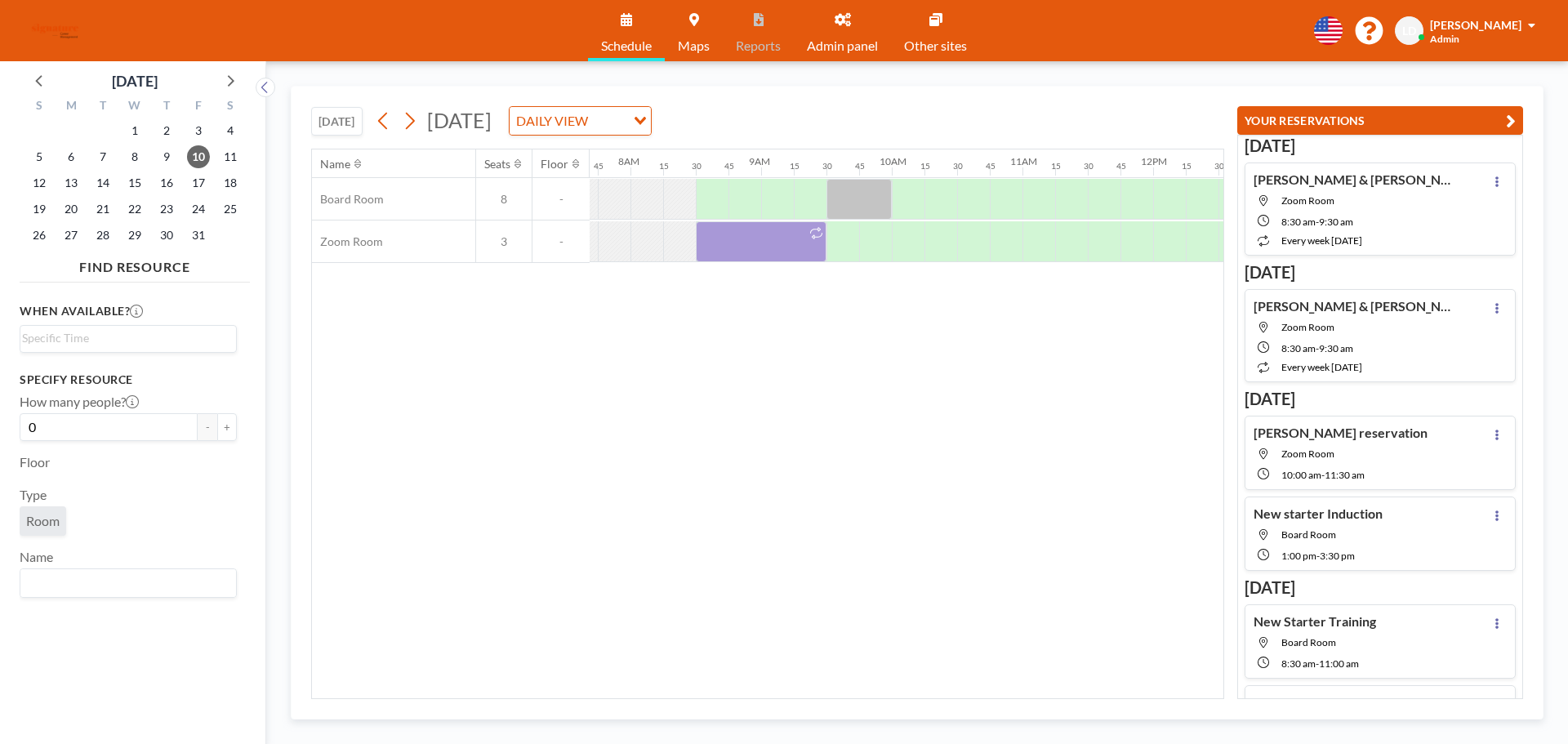
scroll to position [0, 1012]
click at [892, 186] on div at bounding box center [900, 199] width 33 height 41
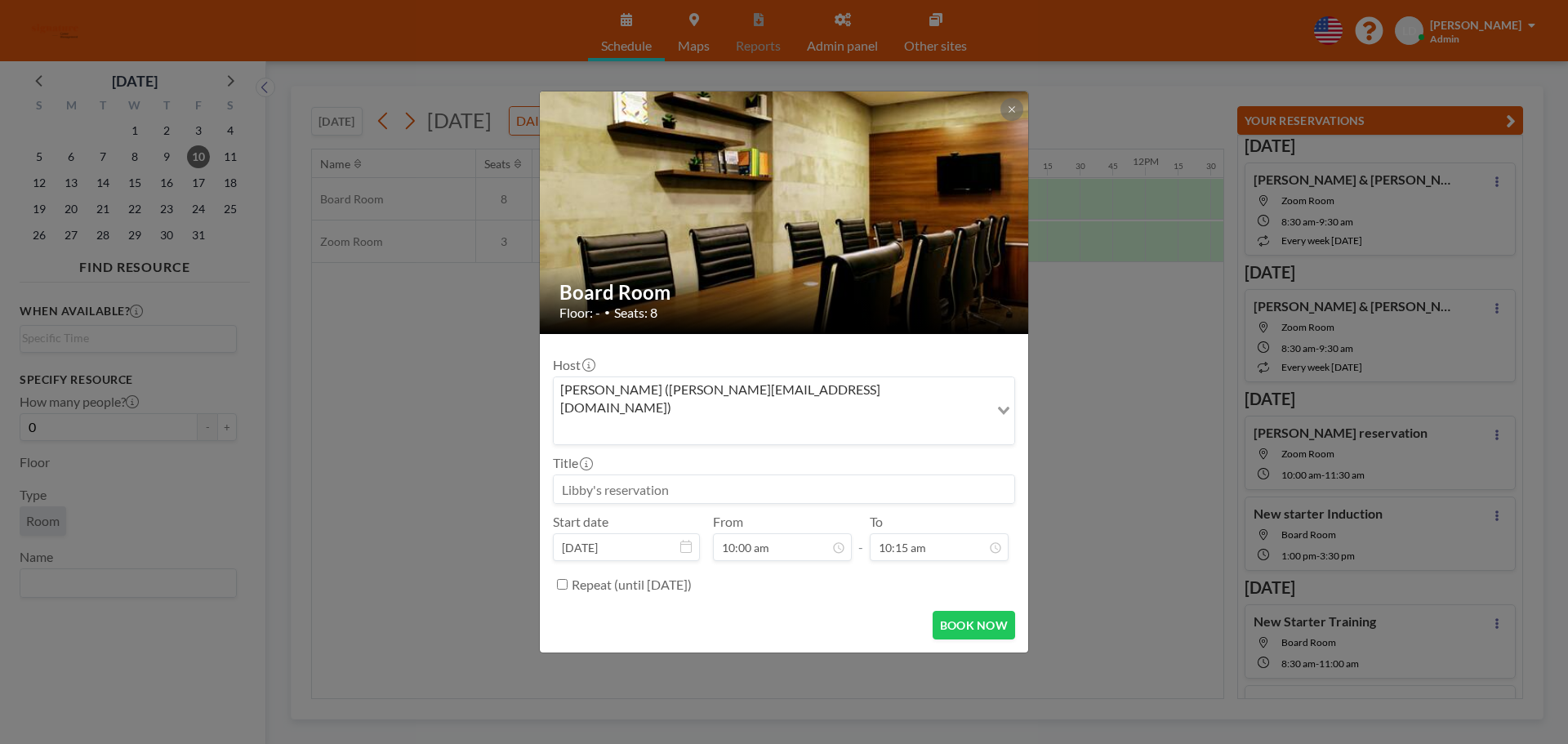
click at [1058, 375] on div "Board Room Floor: - • Seats: 8 Host [PERSON_NAME] ([PERSON_NAME][EMAIL_ADDRESS]…" at bounding box center [784, 372] width 1568 height 744
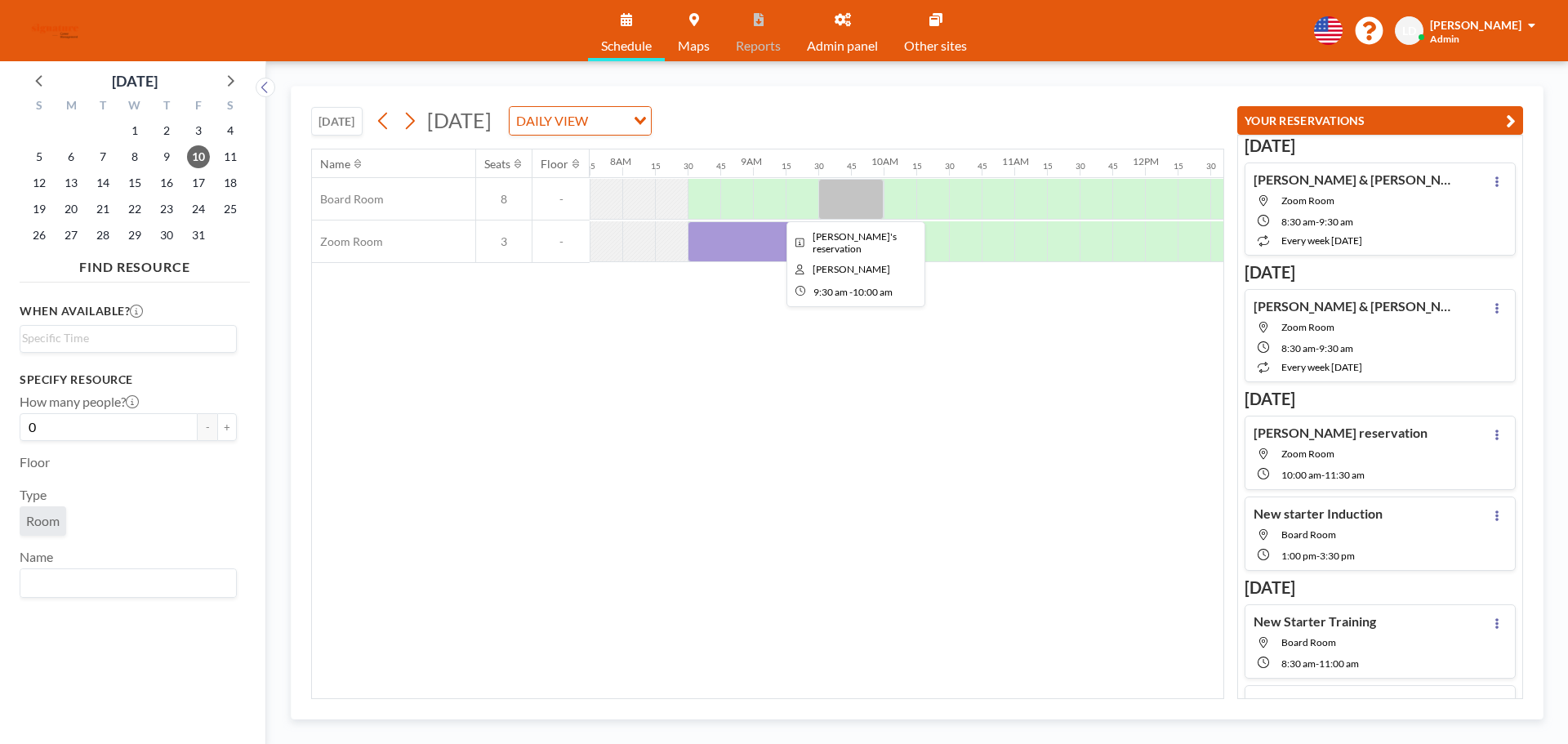
click at [854, 207] on div at bounding box center [851, 199] width 65 height 41
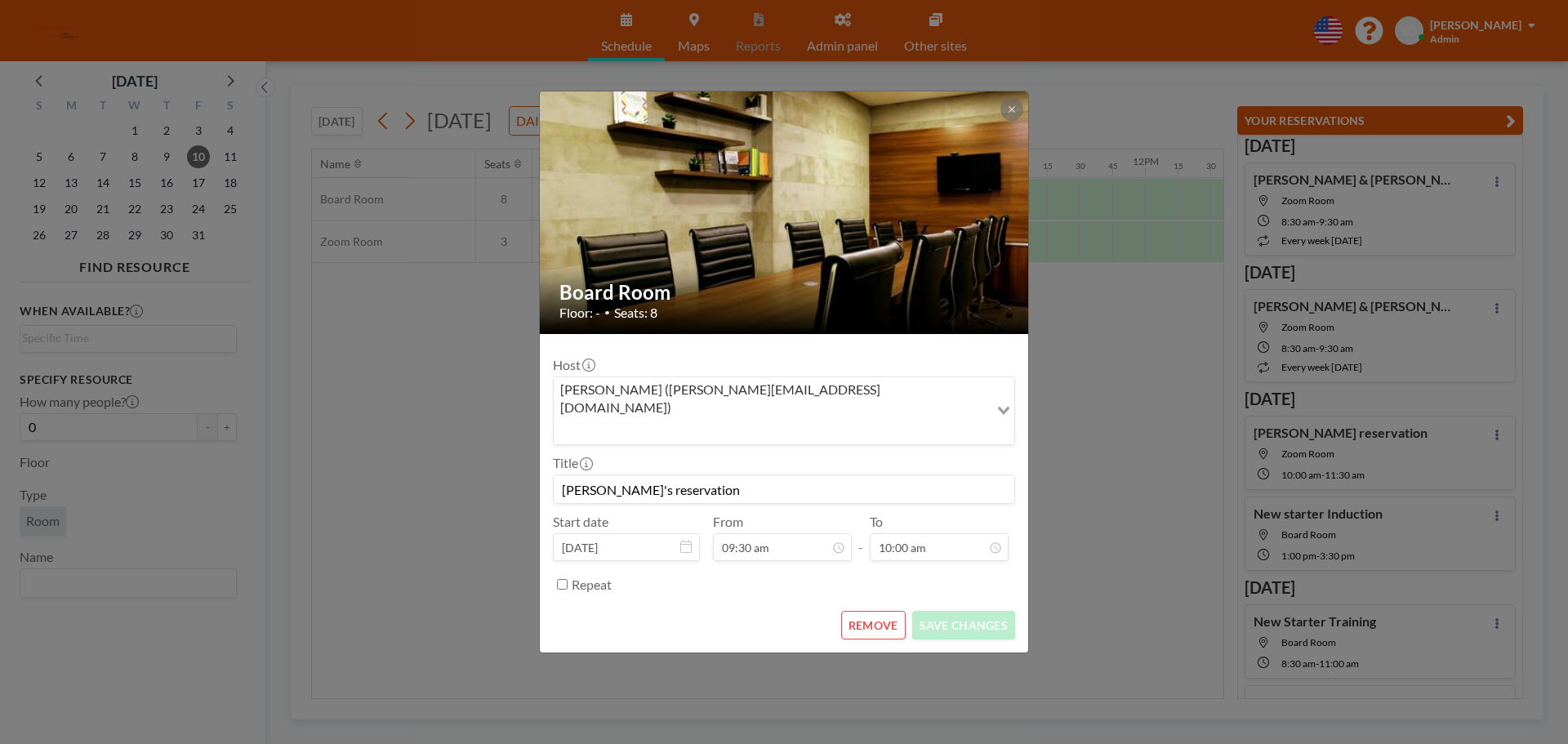
click at [1111, 363] on div "Board Room Floor: - • Seats: 8 Host [PERSON_NAME] ([PERSON_NAME][EMAIL_ADDRESS]…" at bounding box center [784, 372] width 1568 height 744
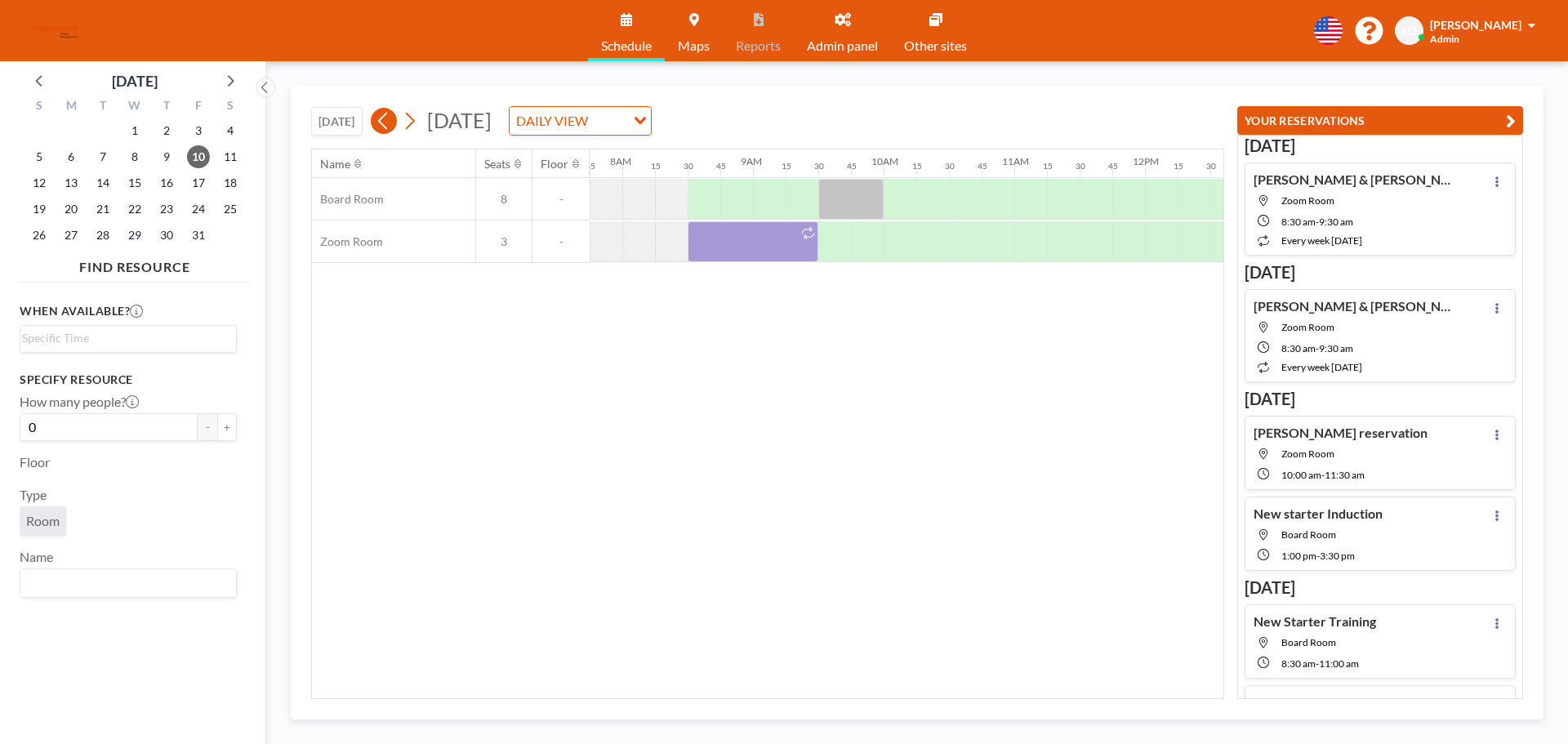
click at [395, 128] on button at bounding box center [384, 120] width 26 height 26
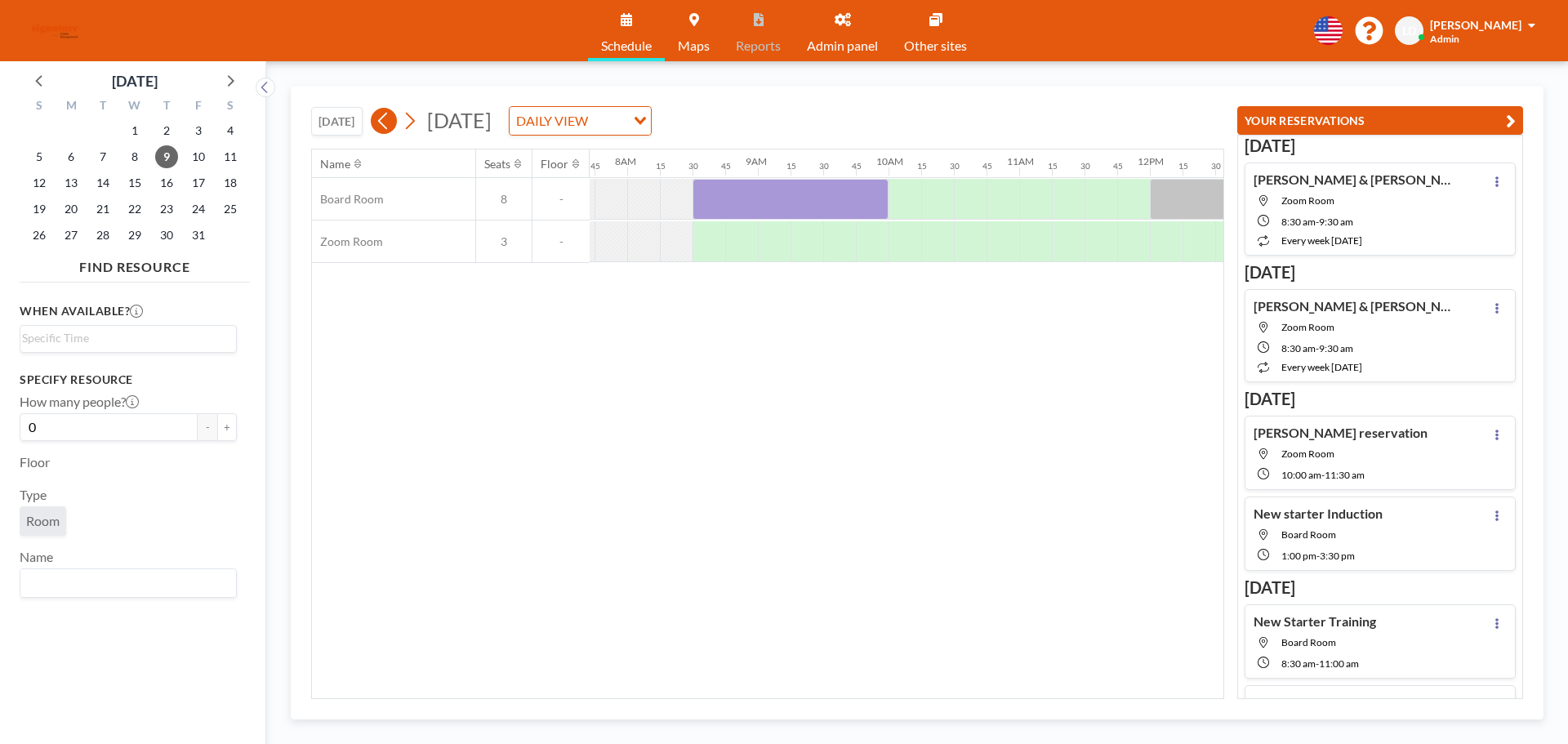
scroll to position [0, 1012]
click at [408, 123] on icon at bounding box center [410, 120] width 15 height 24
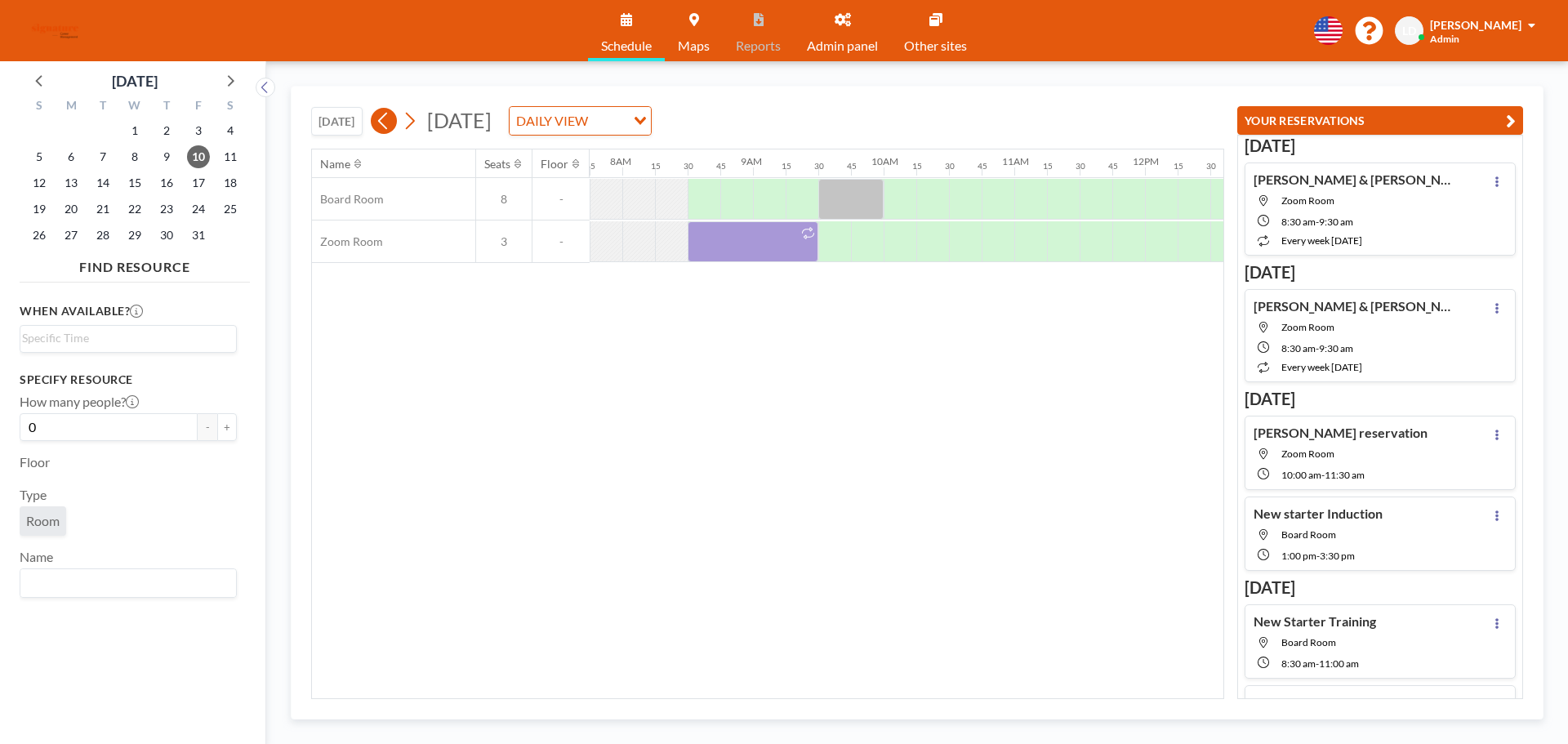
click at [391, 127] on icon at bounding box center [384, 120] width 15 height 24
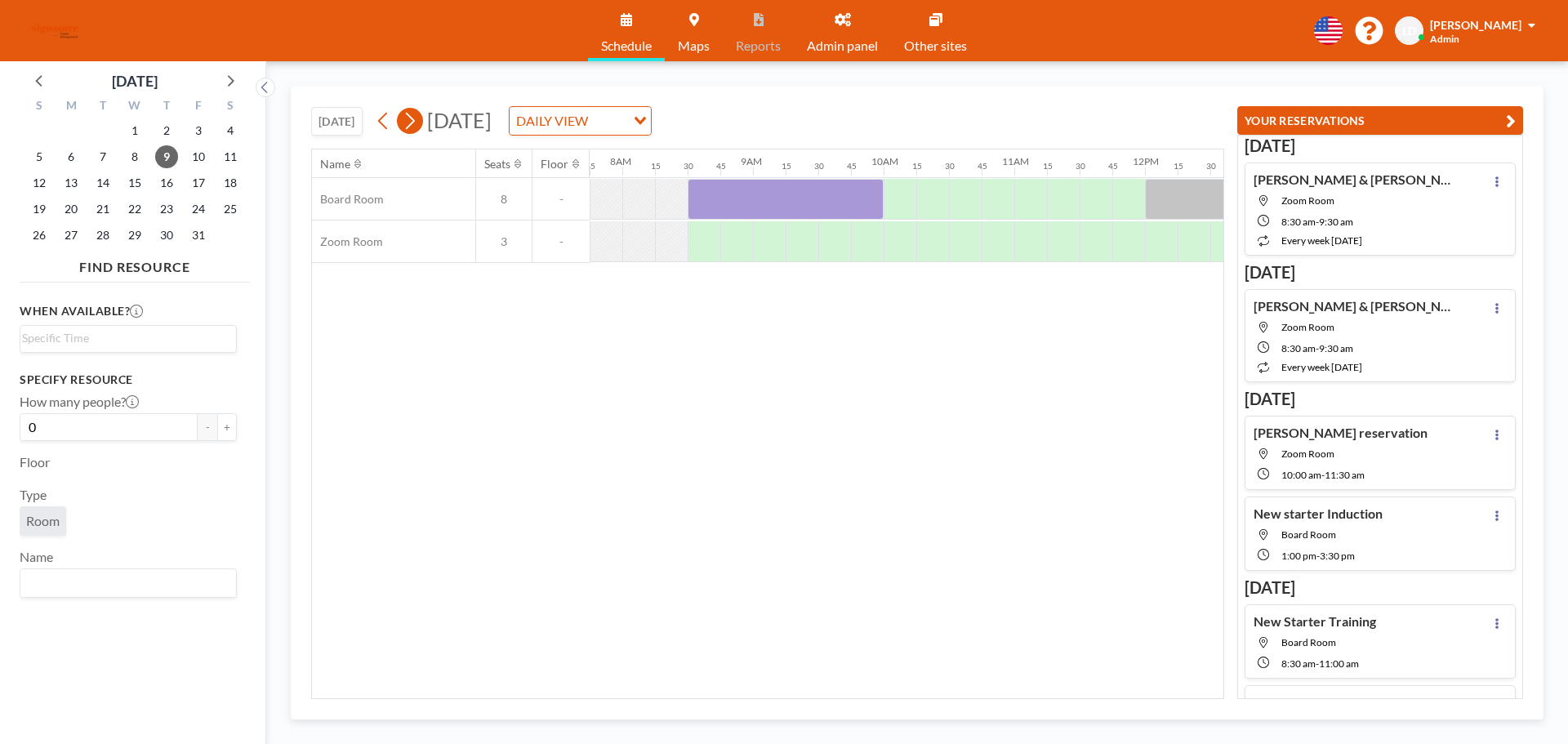
click at [408, 127] on icon at bounding box center [410, 120] width 15 height 24
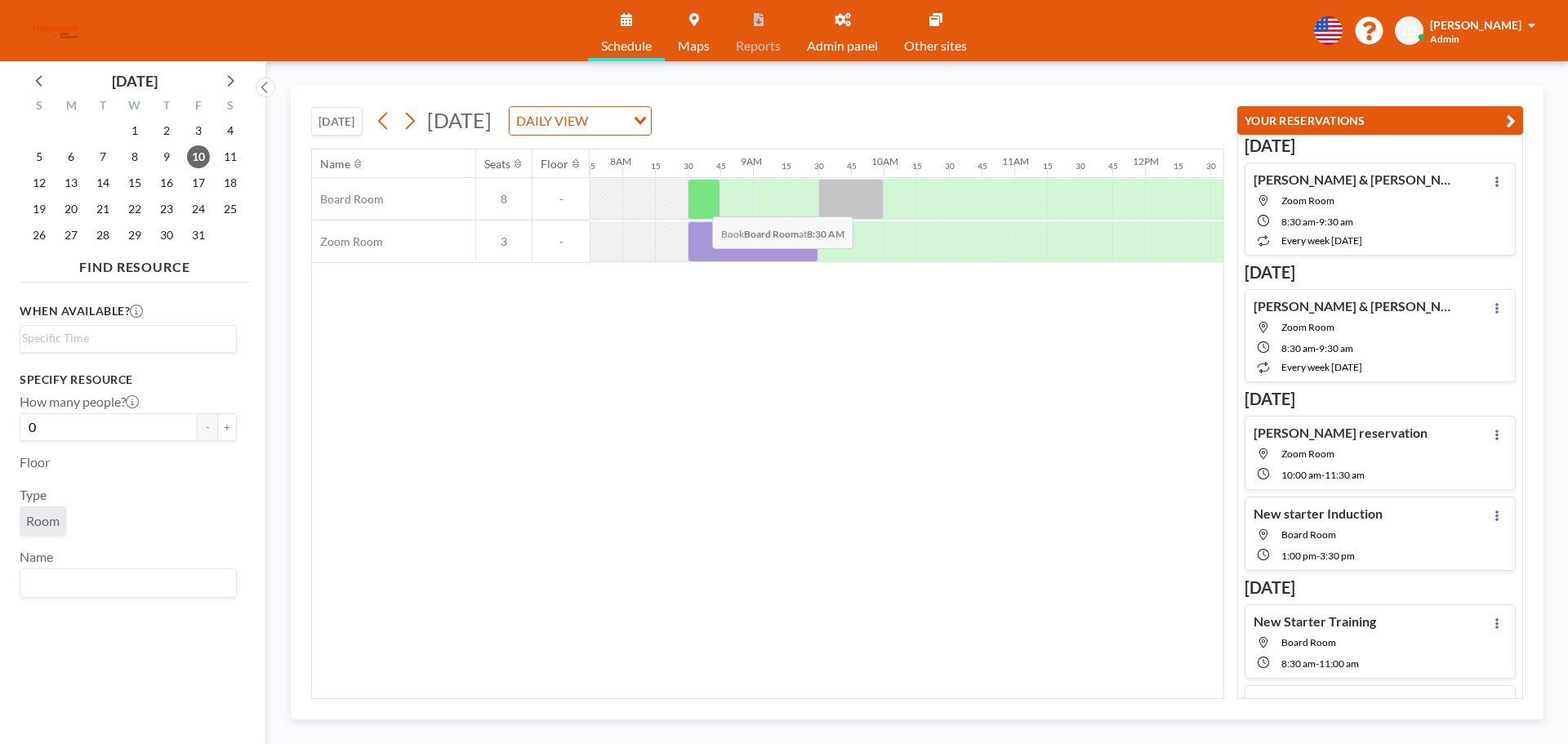
click at [699, 204] on div at bounding box center [703, 199] width 33 height 41
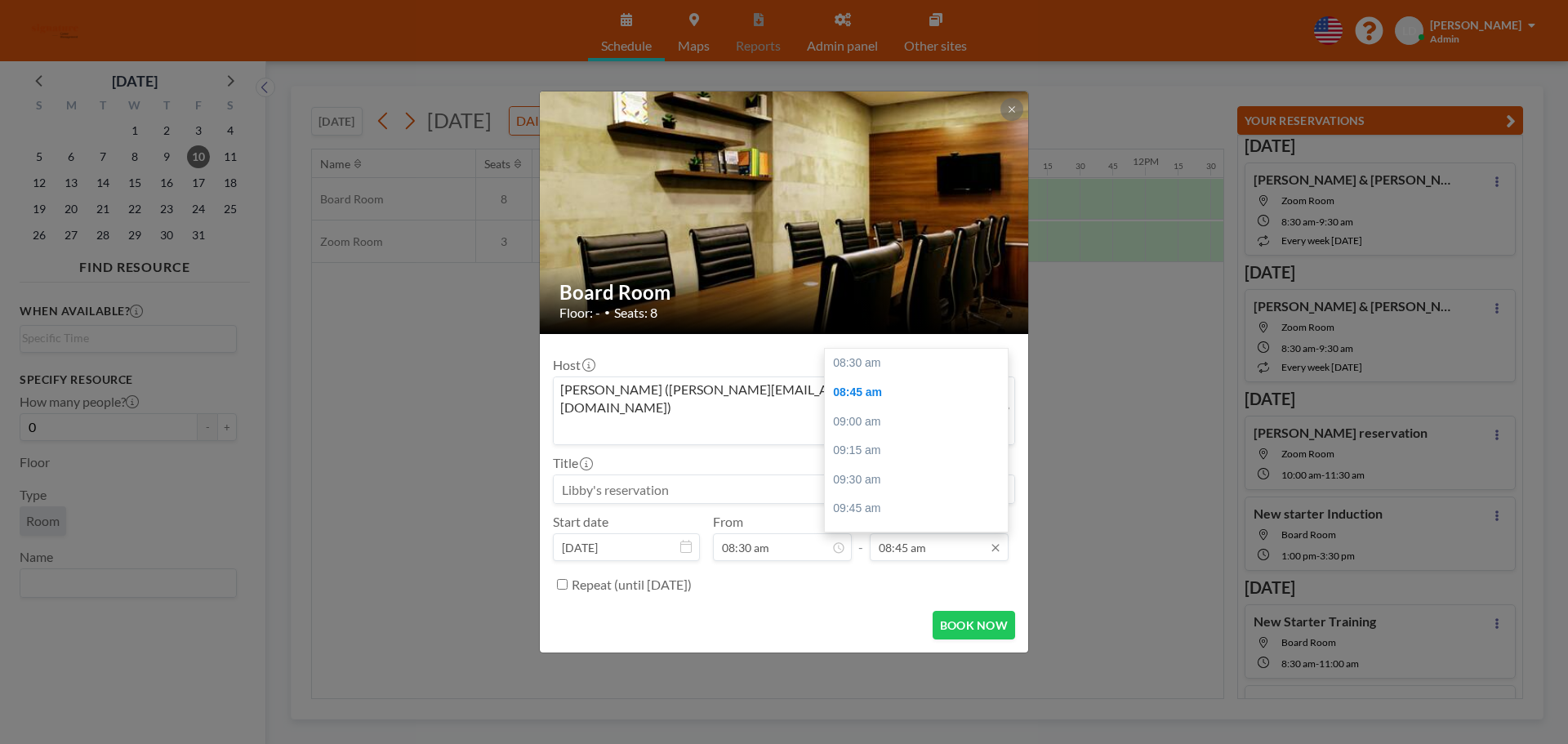
scroll to position [29, 0]
click at [967, 533] on input "08:45 am" at bounding box center [938, 547] width 139 height 28
click at [936, 495] on div "10:00 am" at bounding box center [921, 509] width 191 height 29
type input "10:00 am"
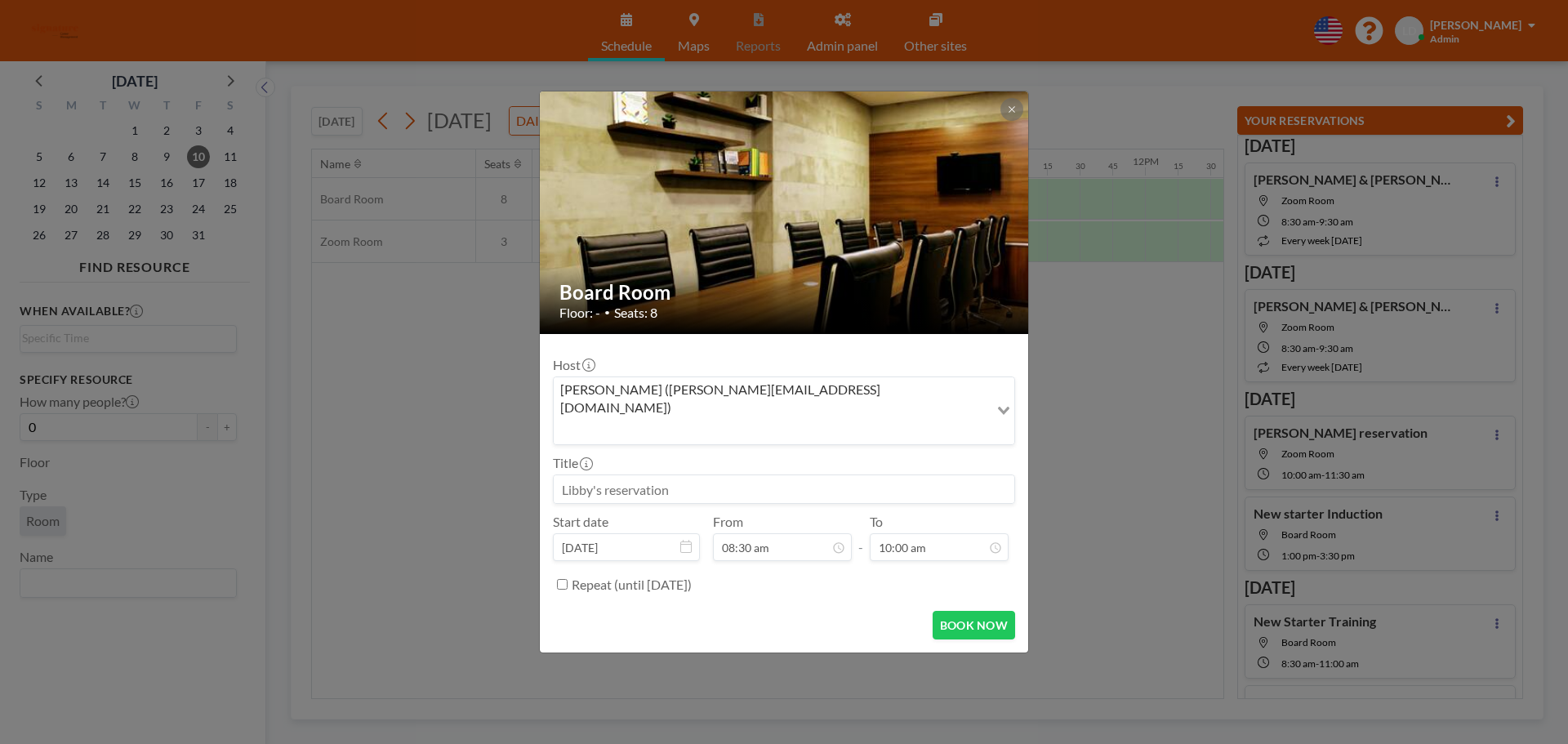
click at [701, 475] on input at bounding box center [784, 489] width 461 height 28
type input "New starter training"
click at [948, 611] on button "BOOK NOW" at bounding box center [974, 626] width 82 height 29
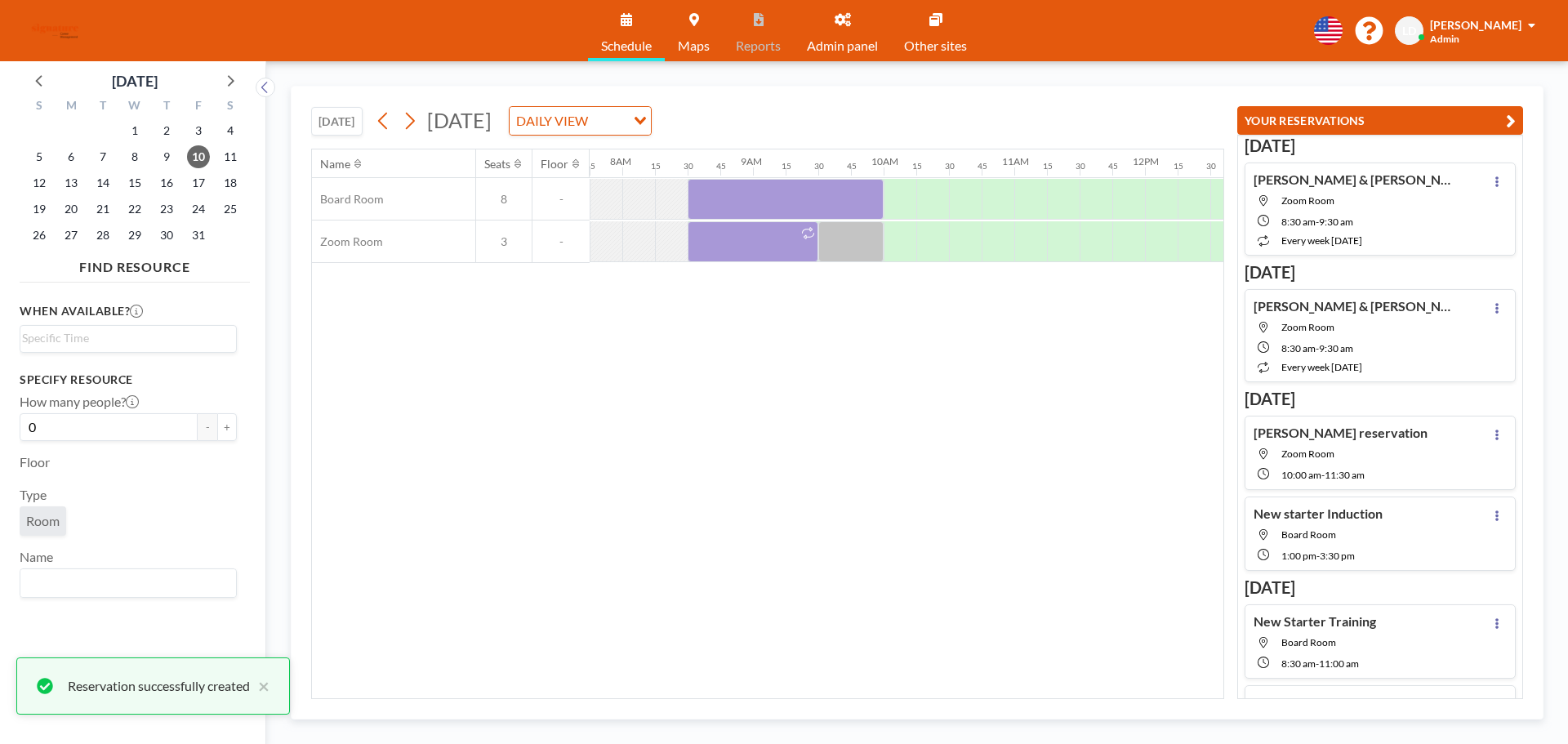
click at [916, 494] on div "Name Seats Floor 12AM 15 30 45 1AM 15 30 45 2AM 15 30 45 3AM 15 30 45 4AM 15 30…" at bounding box center [768, 424] width 912 height 549
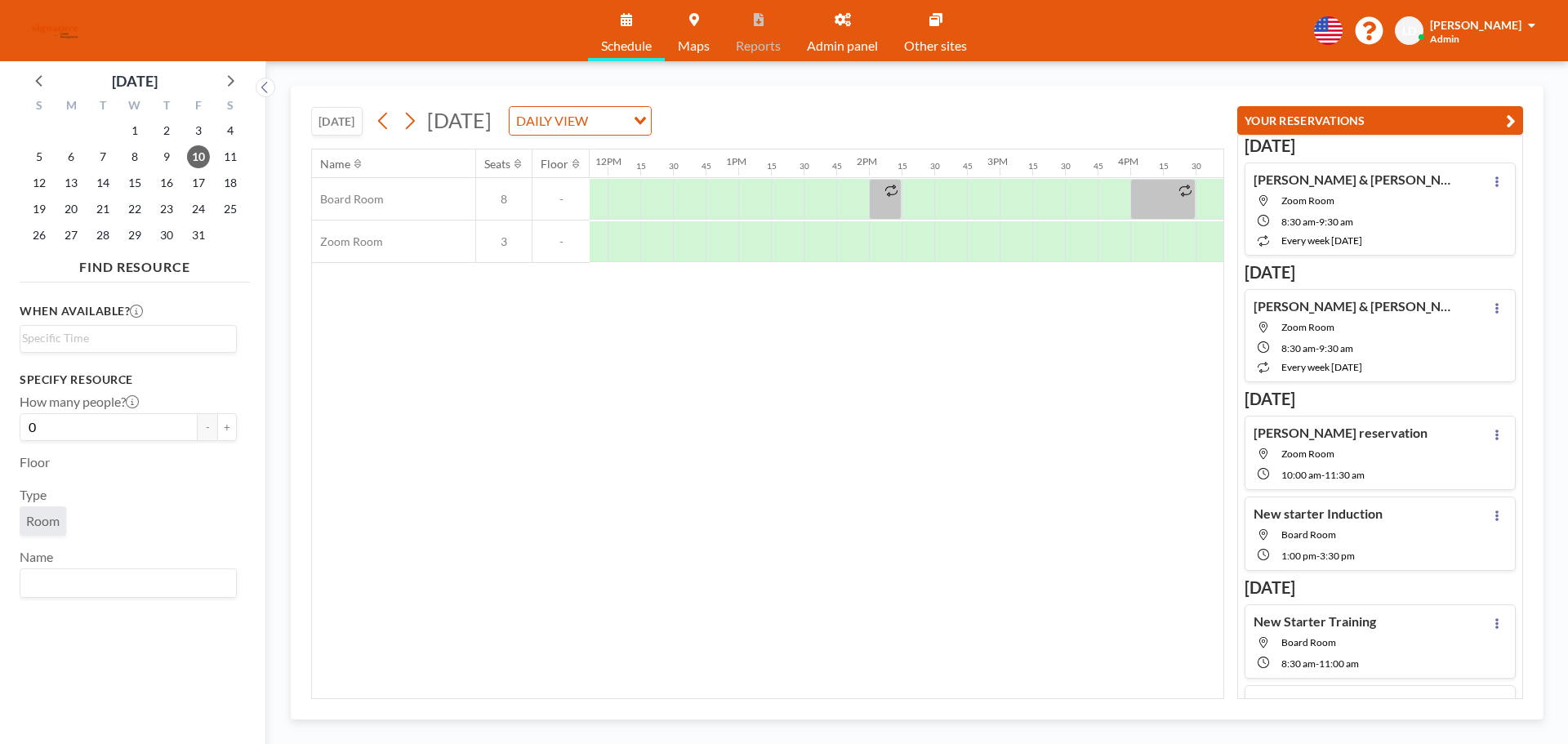
scroll to position [0, 1560]
click at [874, 233] on div at bounding box center [875, 242] width 33 height 41
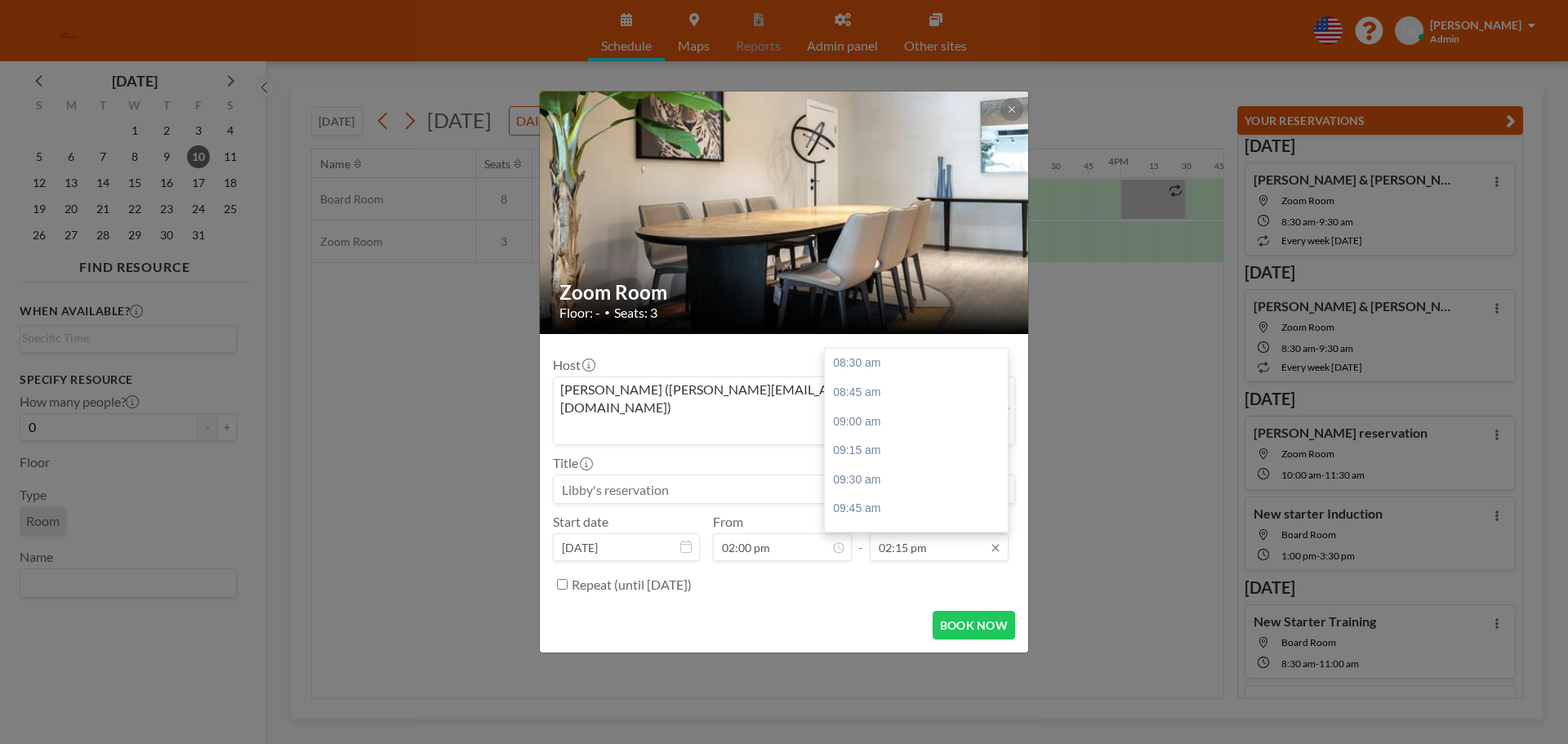
click at [936, 533] on input "02:15 pm" at bounding box center [938, 547] width 139 height 28
click at [892, 437] on div "03:00 pm" at bounding box center [921, 451] width 191 height 29
type input "03:00 pm"
click at [718, 475] on input at bounding box center [784, 489] width 461 height 28
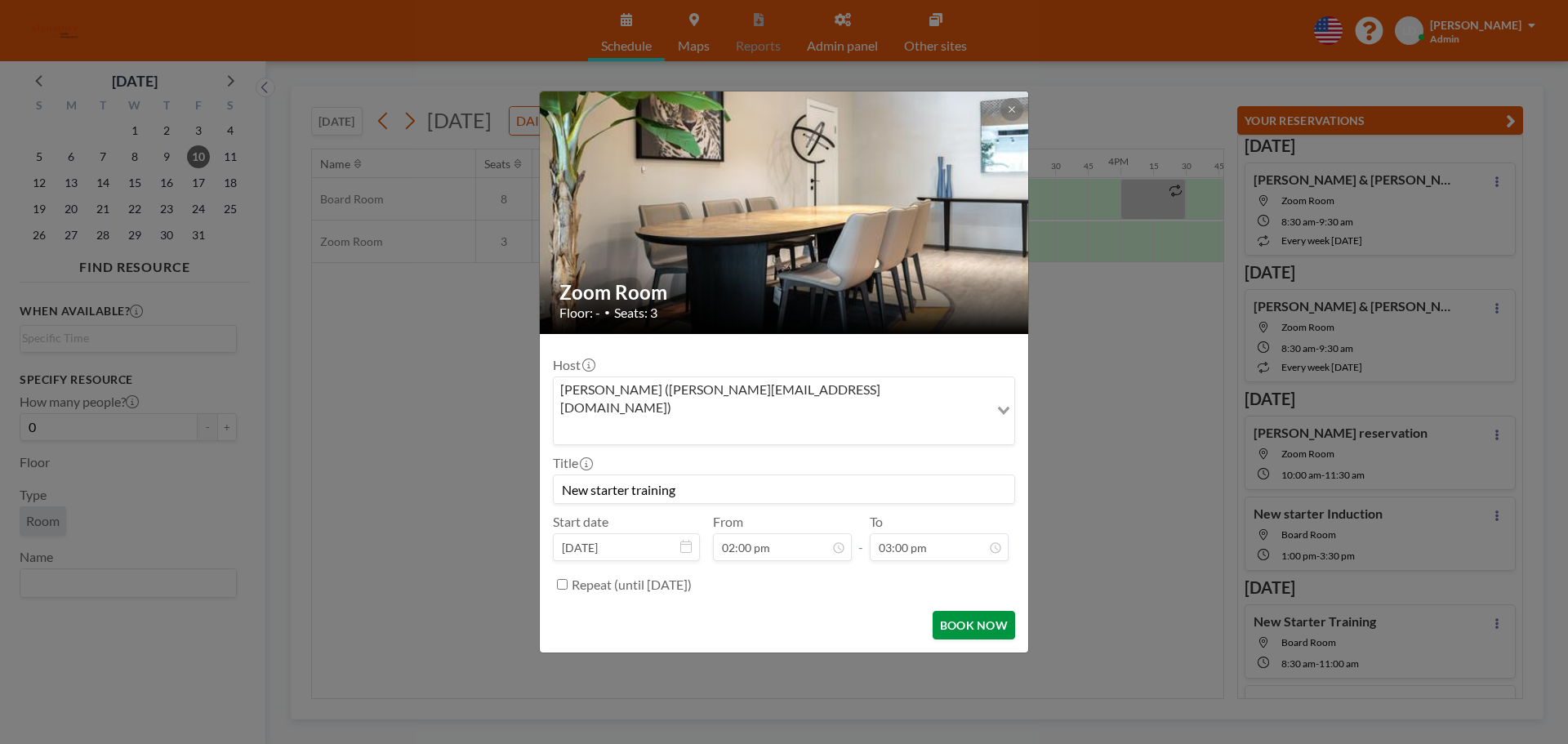
scroll to position [640, 0]
type input "New starter training"
click at [955, 611] on button "BOOK NOW" at bounding box center [974, 626] width 82 height 29
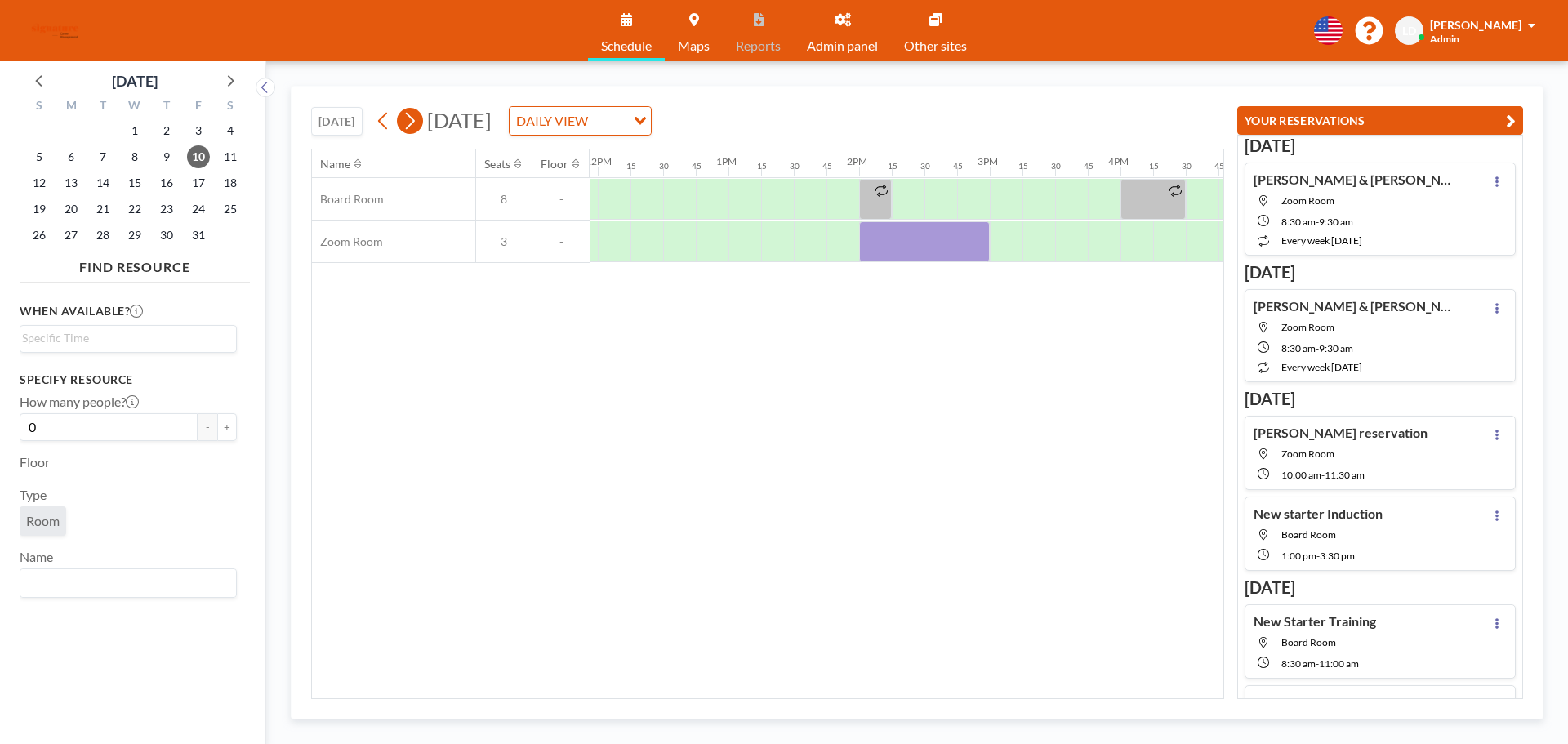
click at [411, 119] on icon at bounding box center [410, 120] width 15 height 24
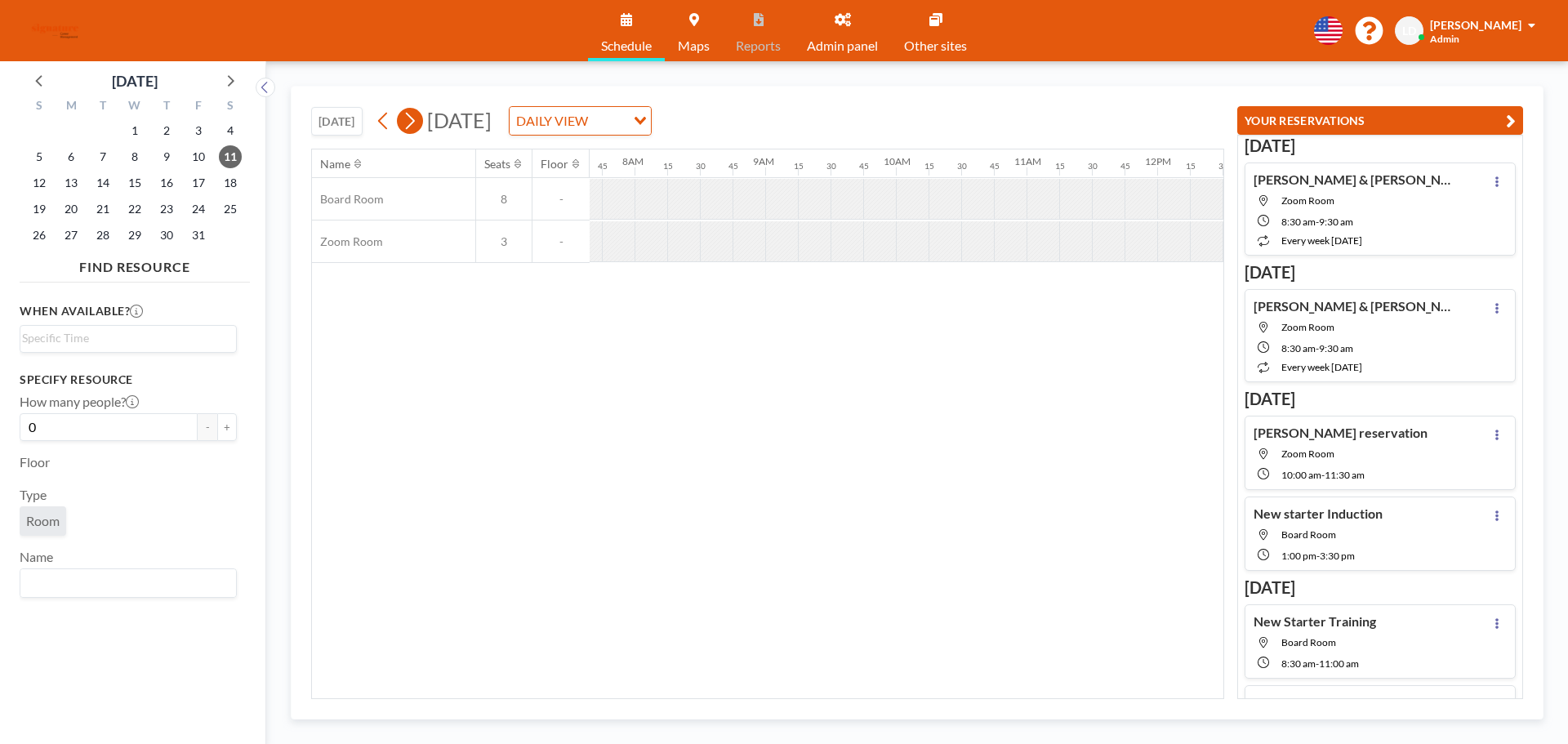
scroll to position [0, 1012]
click at [417, 116] on icon at bounding box center [410, 120] width 15 height 24
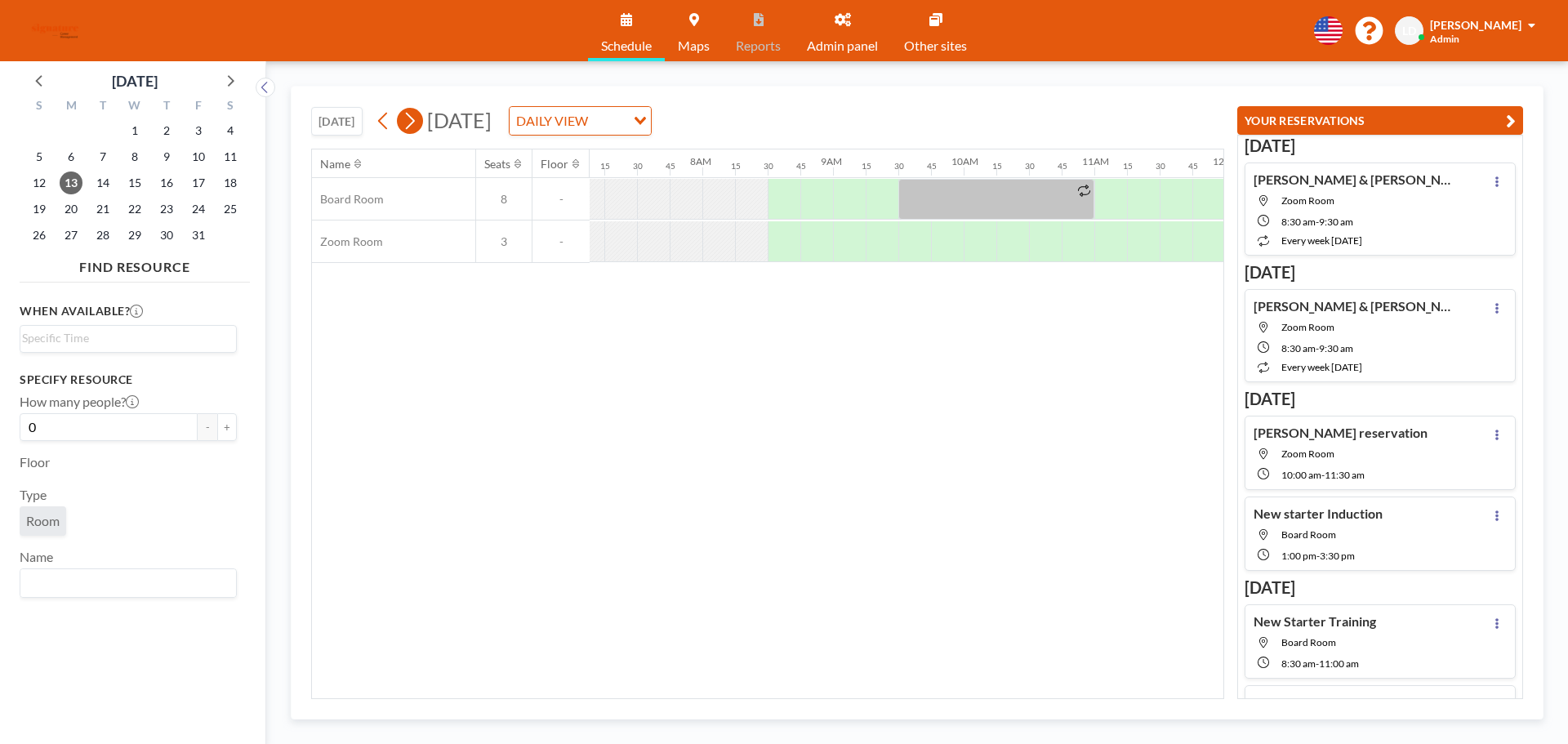
scroll to position [0, 1012]
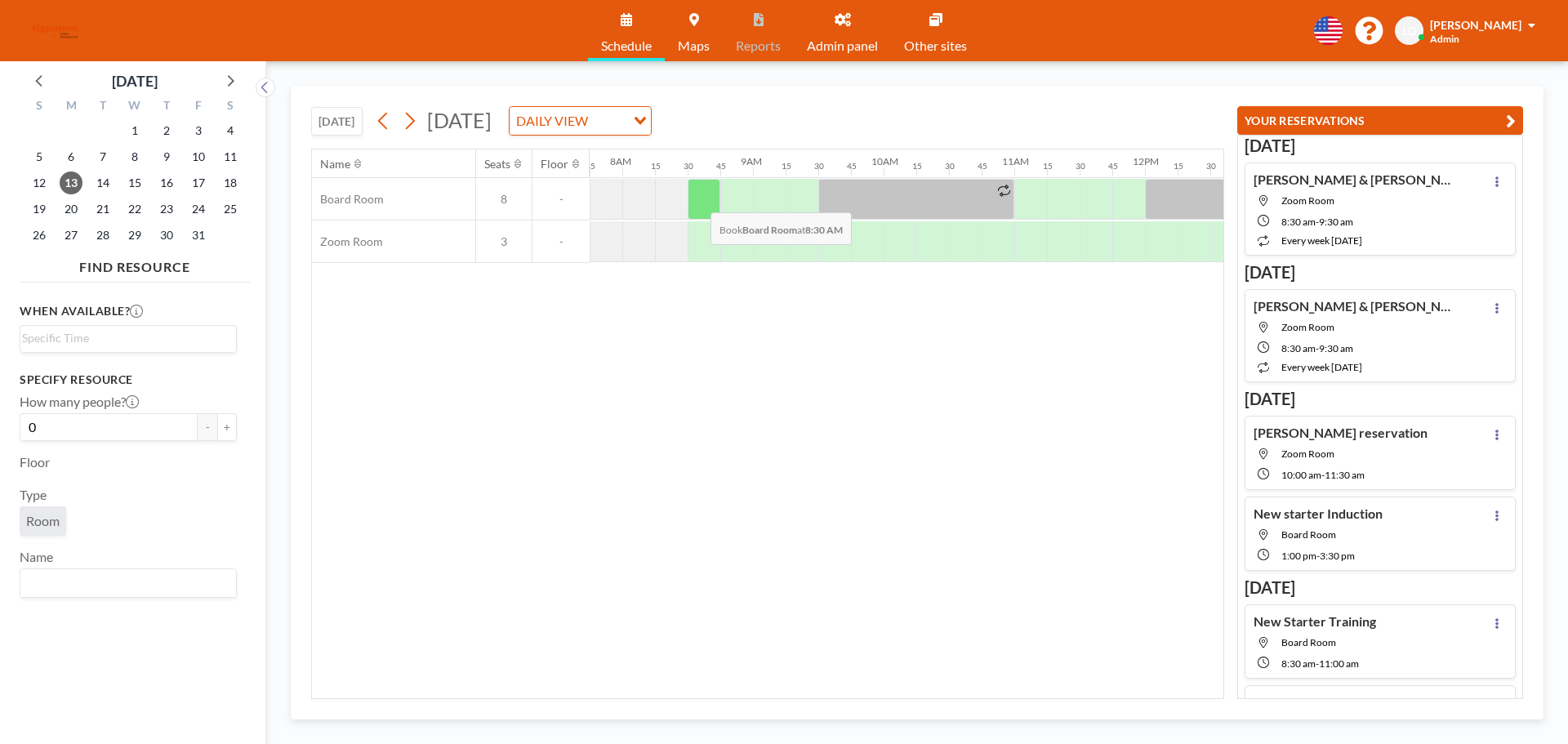
click at [698, 200] on div at bounding box center [703, 199] width 33 height 41
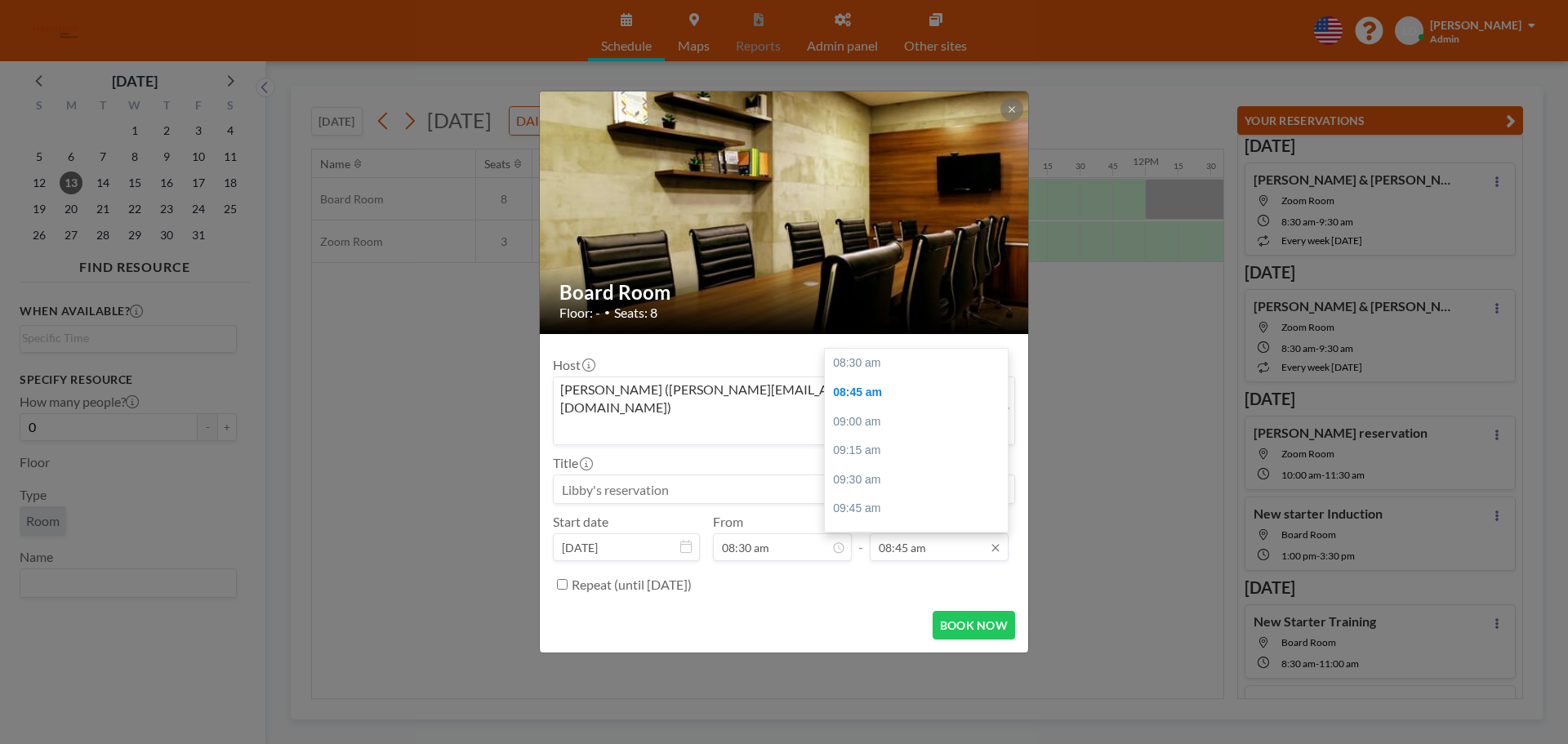
scroll to position [29, 0]
click at [948, 538] on input "08:45 am" at bounding box center [938, 547] width 139 height 28
click at [866, 378] on div "09:00 am" at bounding box center [921, 392] width 191 height 29
type input "09:00 am"
click at [686, 475] on input at bounding box center [784, 489] width 461 height 28
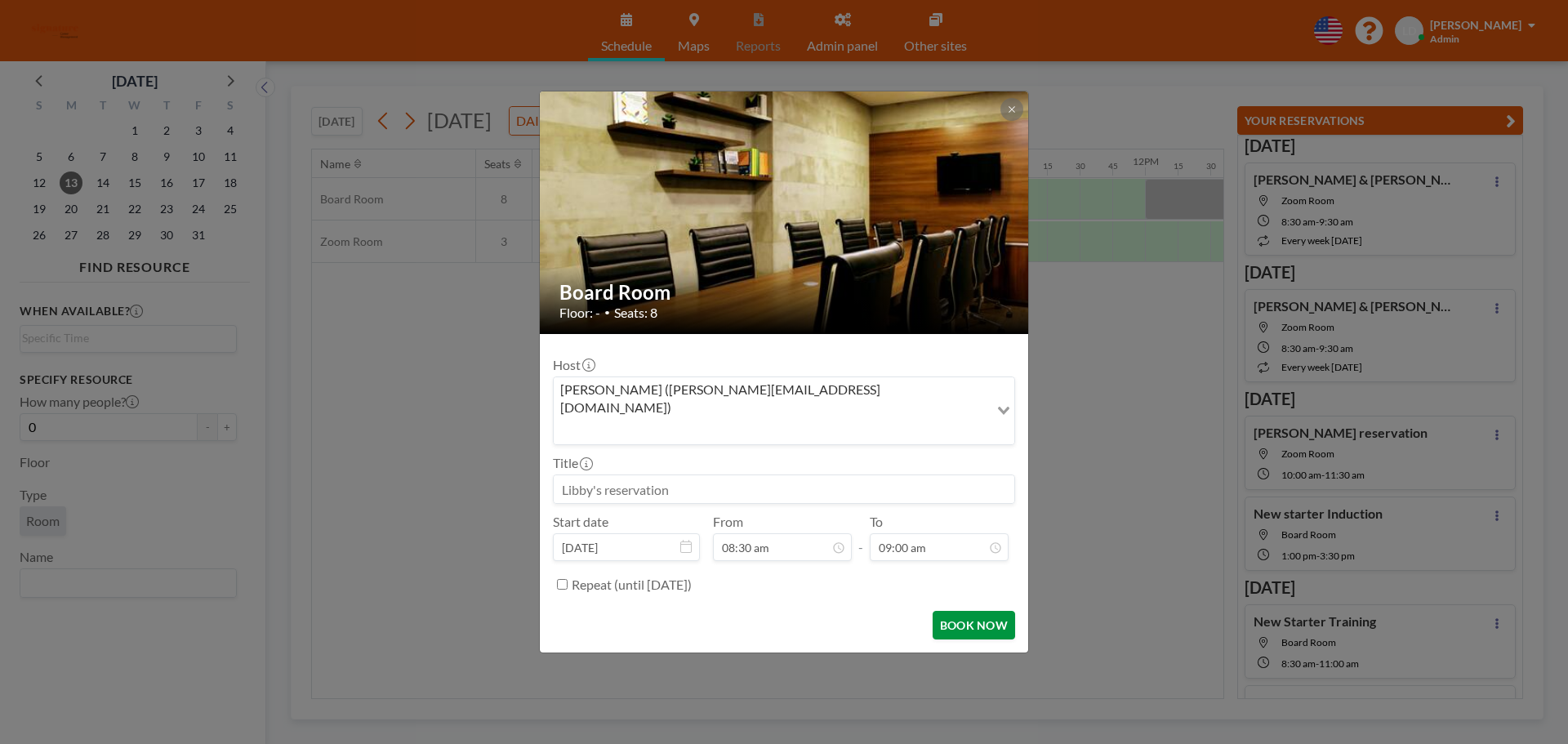
click at [993, 611] on button "BOOK NOW" at bounding box center [974, 626] width 82 height 29
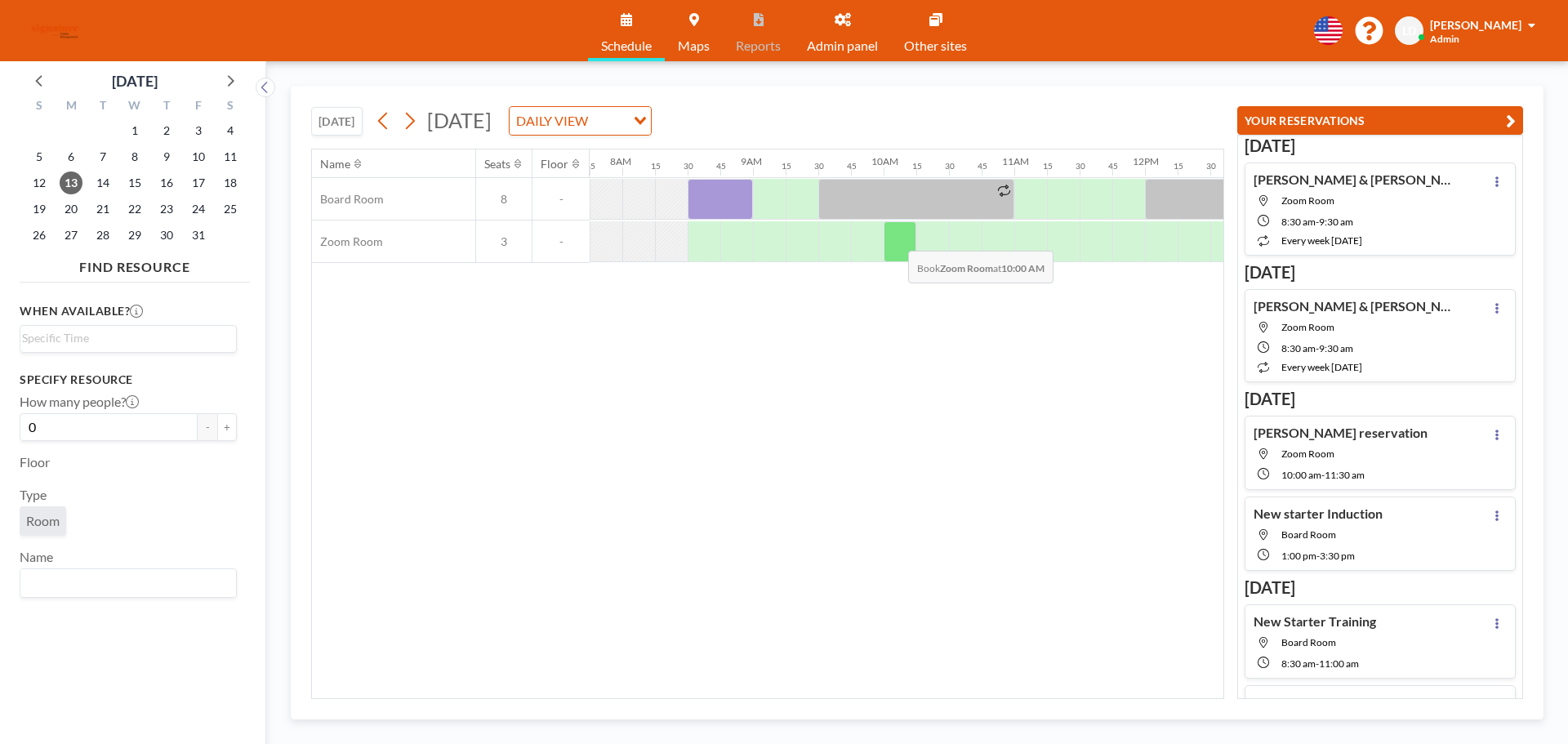
click at [895, 238] on div at bounding box center [900, 242] width 33 height 41
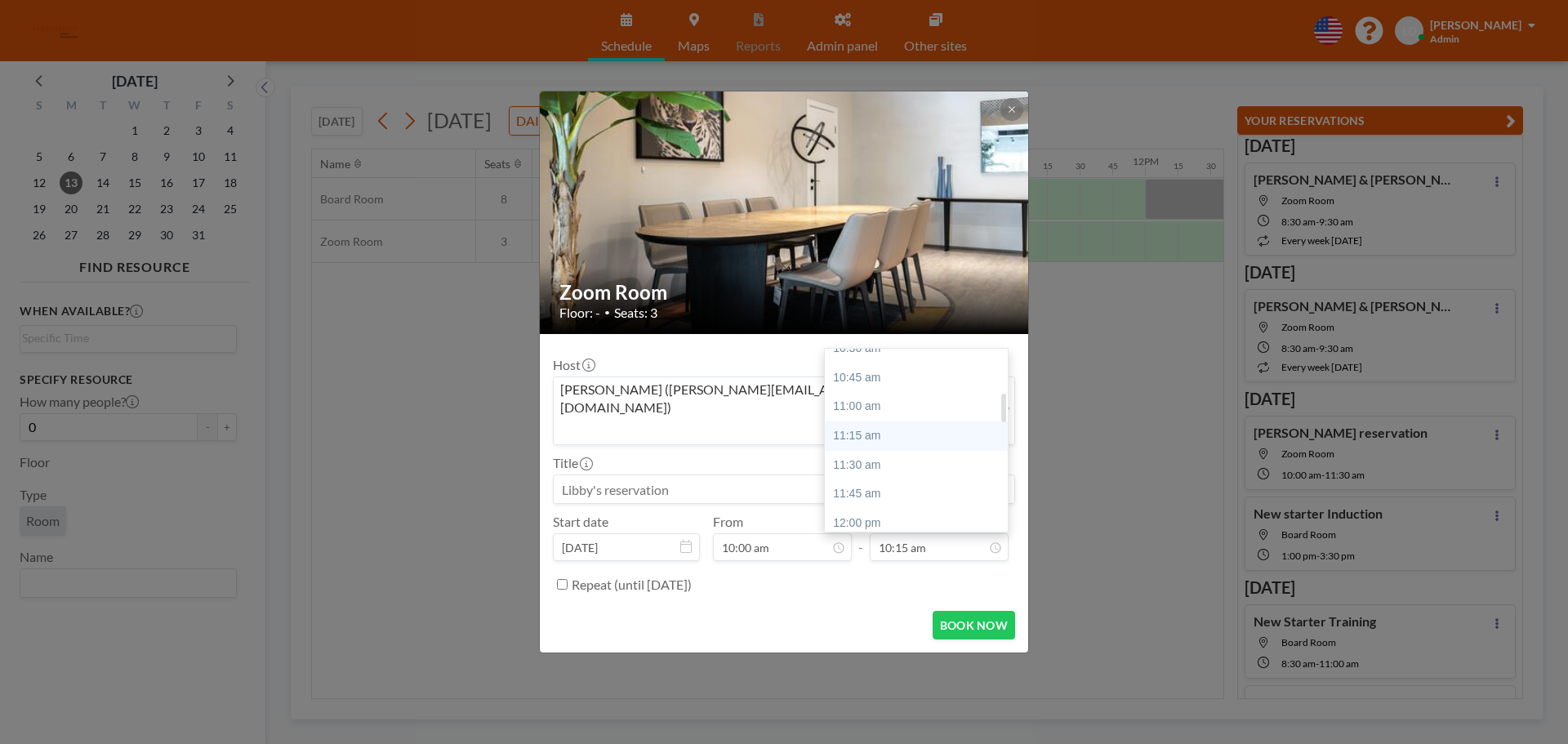
scroll to position [286, 0]
click at [918, 471] on div "12:00 pm" at bounding box center [921, 485] width 191 height 29
type input "12:00 pm"
click at [786, 475] on input at bounding box center [784, 489] width 461 height 28
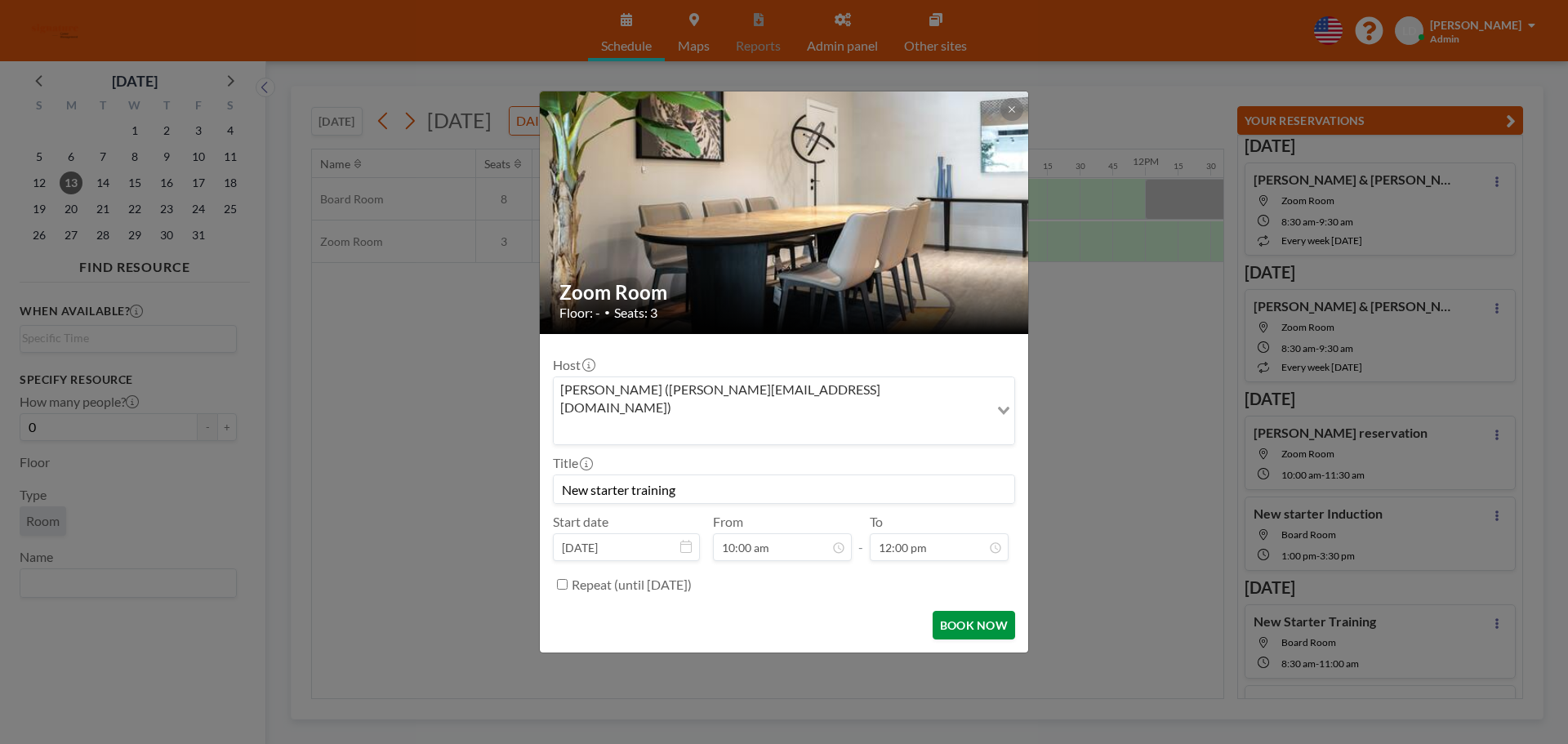
scroll to position [0, 0]
type input "New starter training"
click at [963, 611] on button "BOOK NOW" at bounding box center [974, 626] width 82 height 29
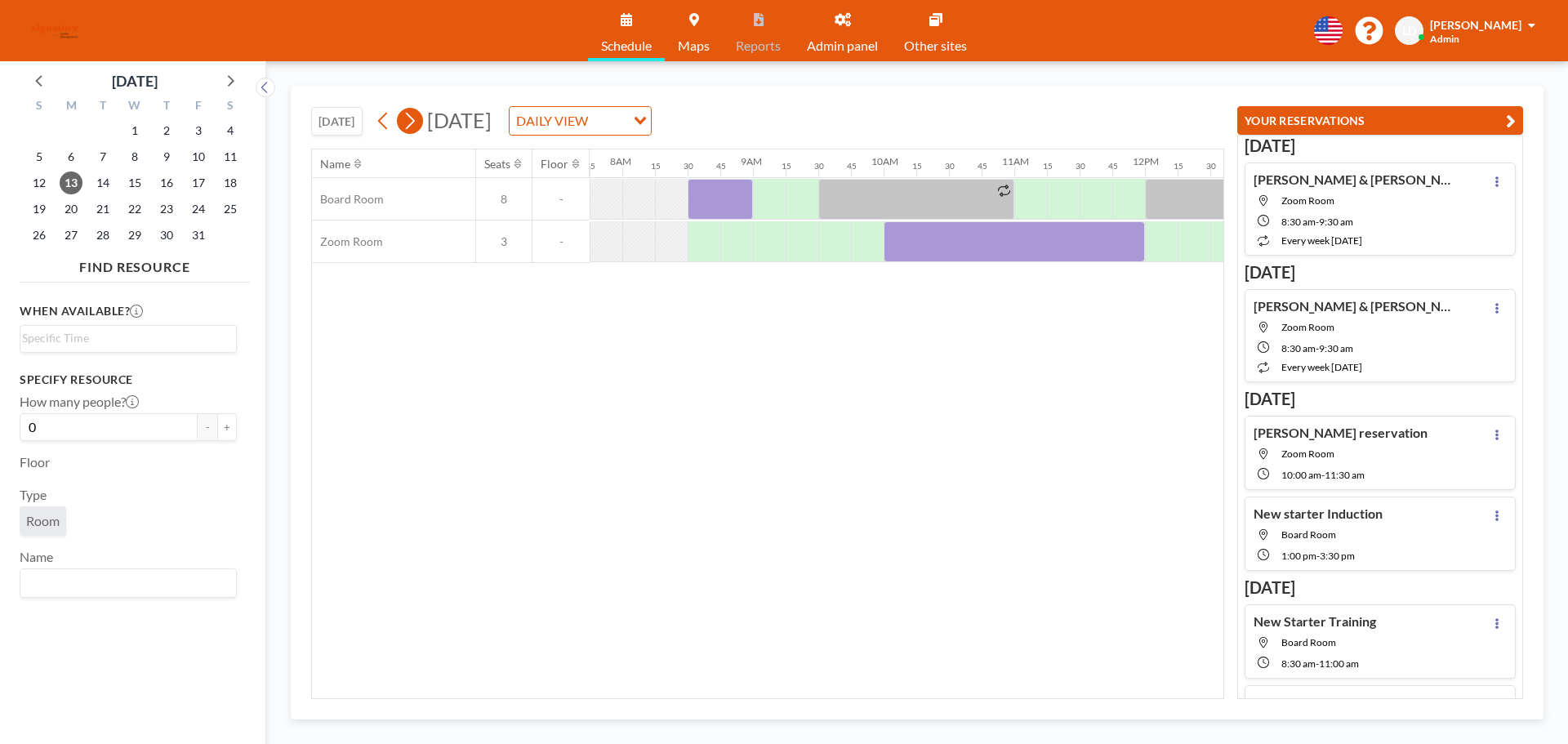
click at [417, 118] on icon at bounding box center [410, 120] width 15 height 24
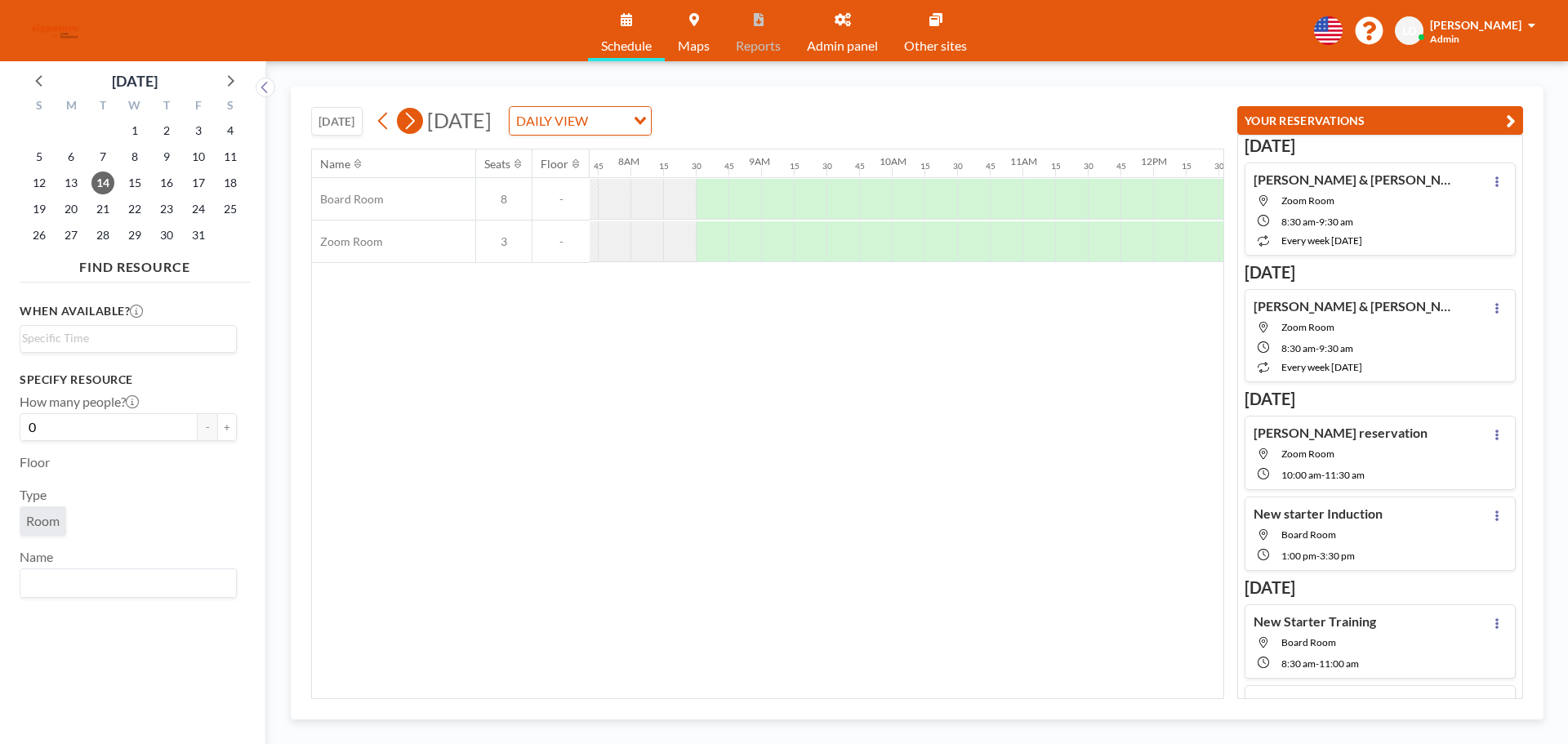
scroll to position [0, 1012]
click at [902, 196] on div at bounding box center [900, 199] width 33 height 41
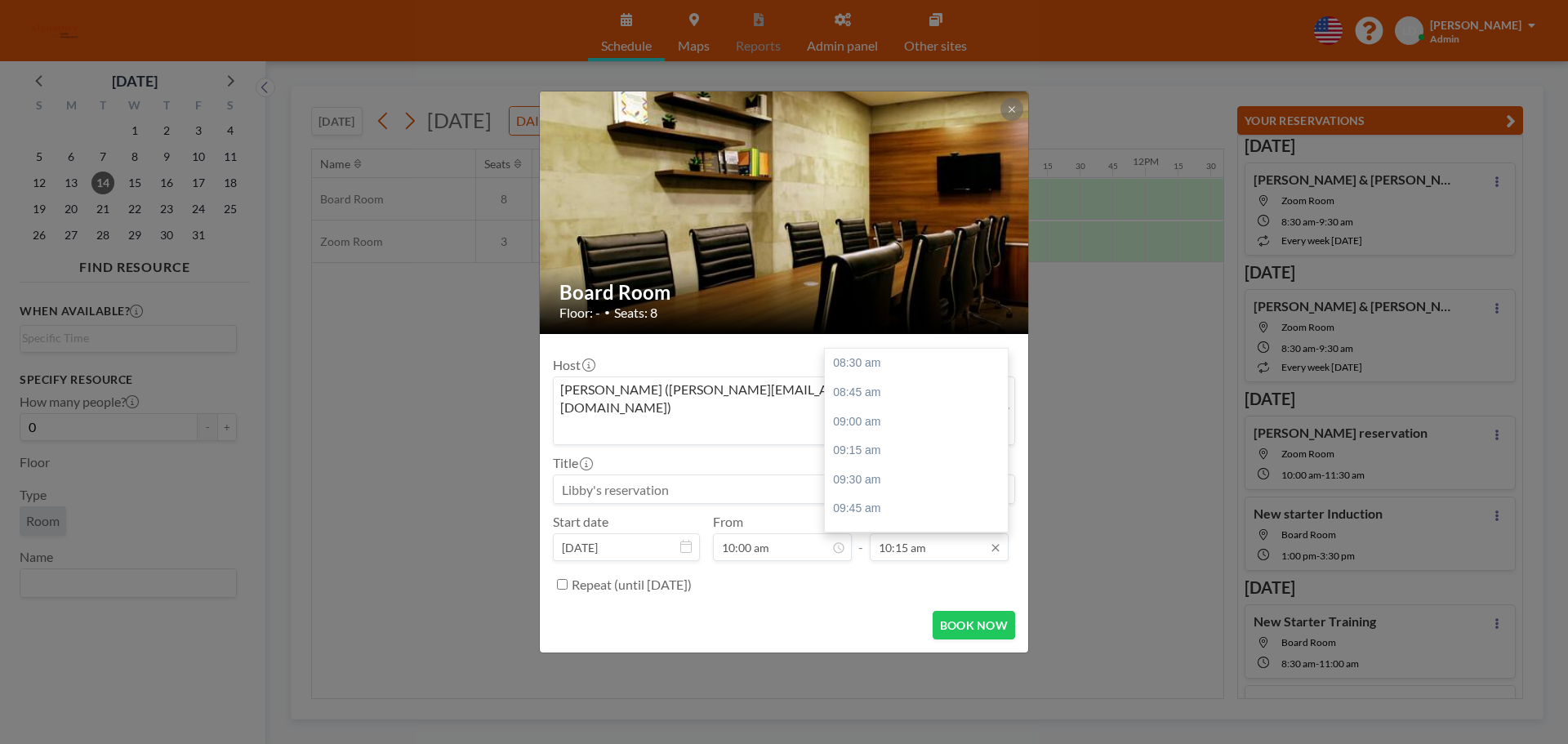
scroll to position [203, 0]
click at [920, 533] on input "10:15 am" at bounding box center [938, 547] width 139 height 28
click at [908, 471] on div "12:00 pm" at bounding box center [921, 485] width 191 height 29
type input "12:00 pm"
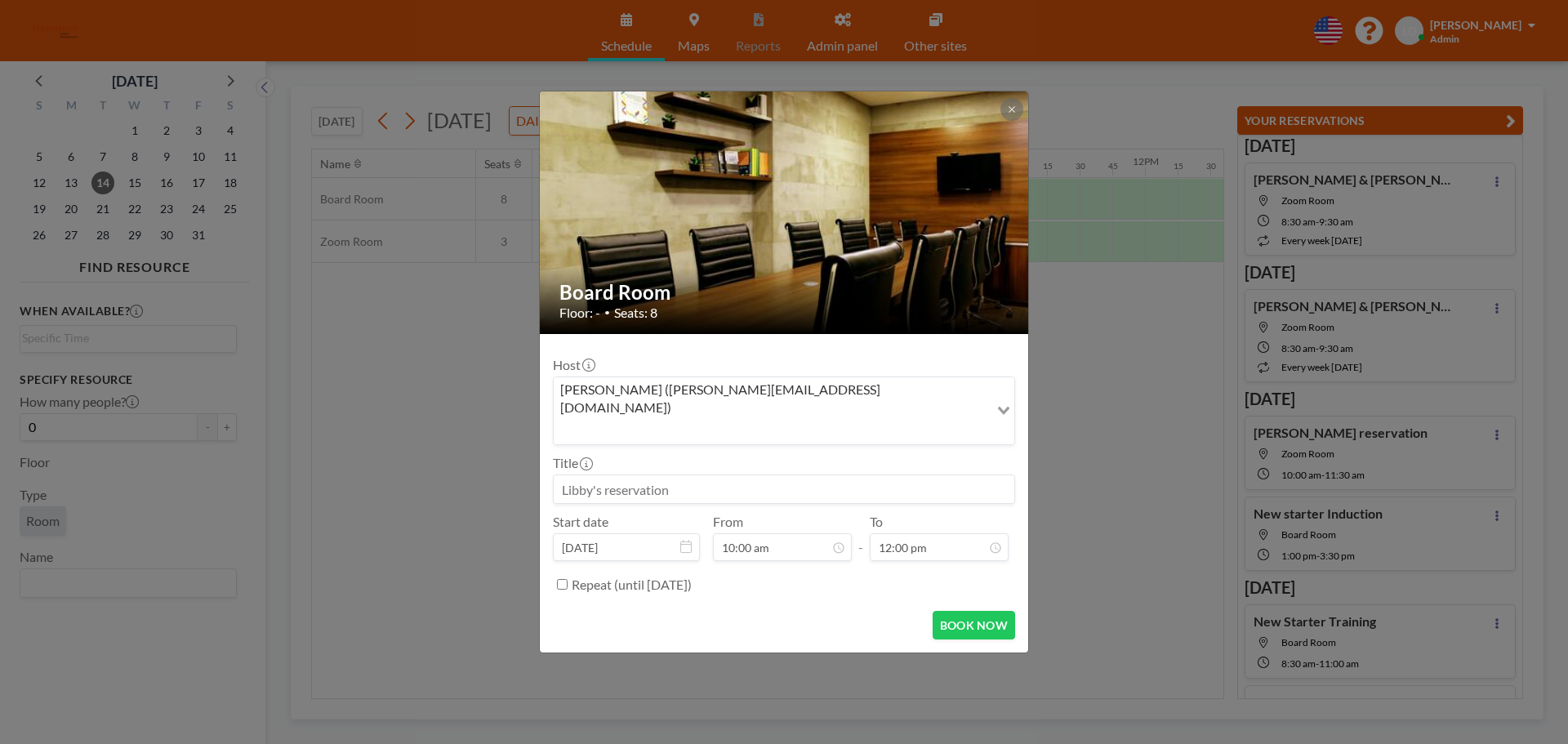
click at [720, 475] on input at bounding box center [784, 489] width 461 height 28
click at [988, 611] on button "BOOK NOW" at bounding box center [974, 626] width 82 height 29
type input "New starter training"
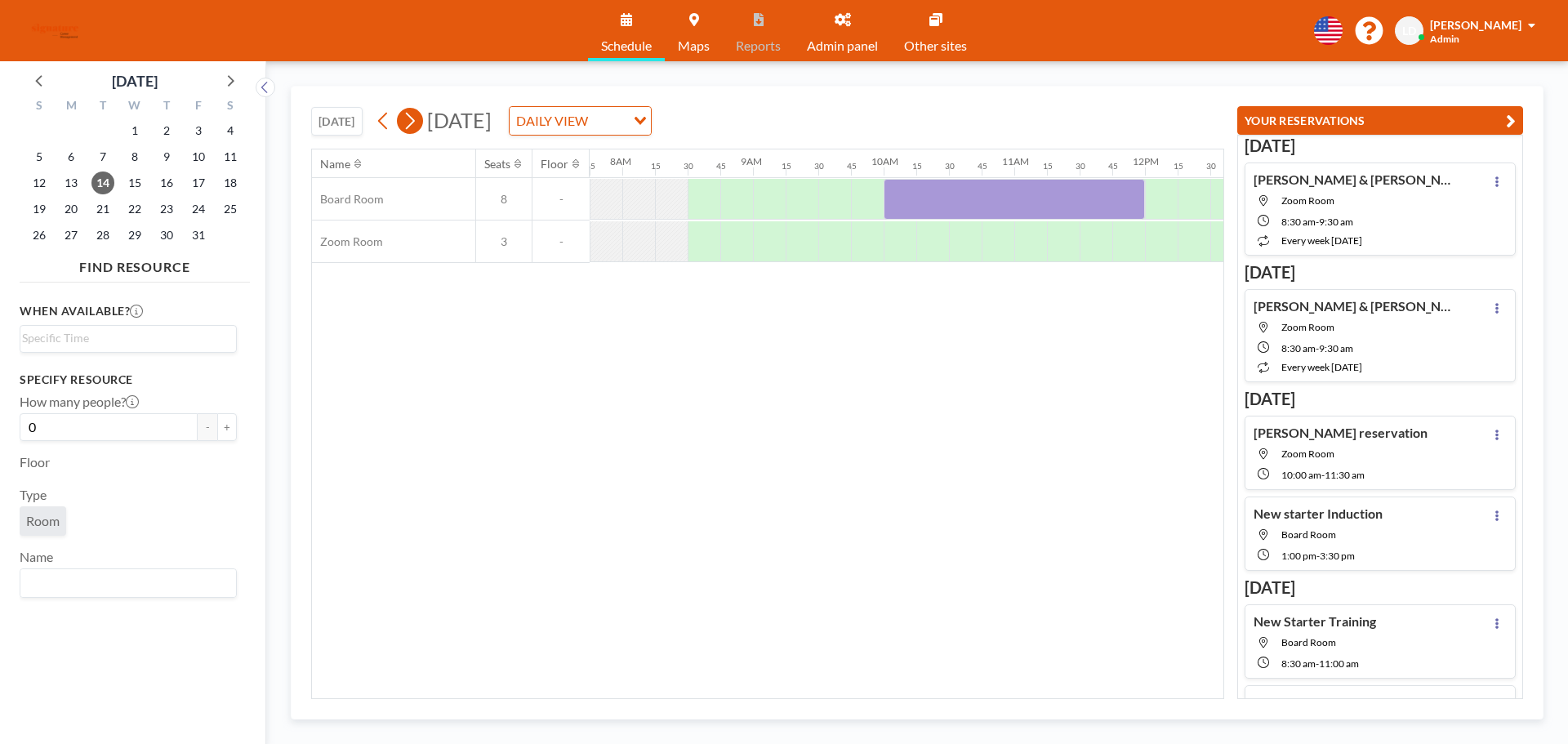
click at [412, 122] on icon at bounding box center [410, 120] width 15 height 24
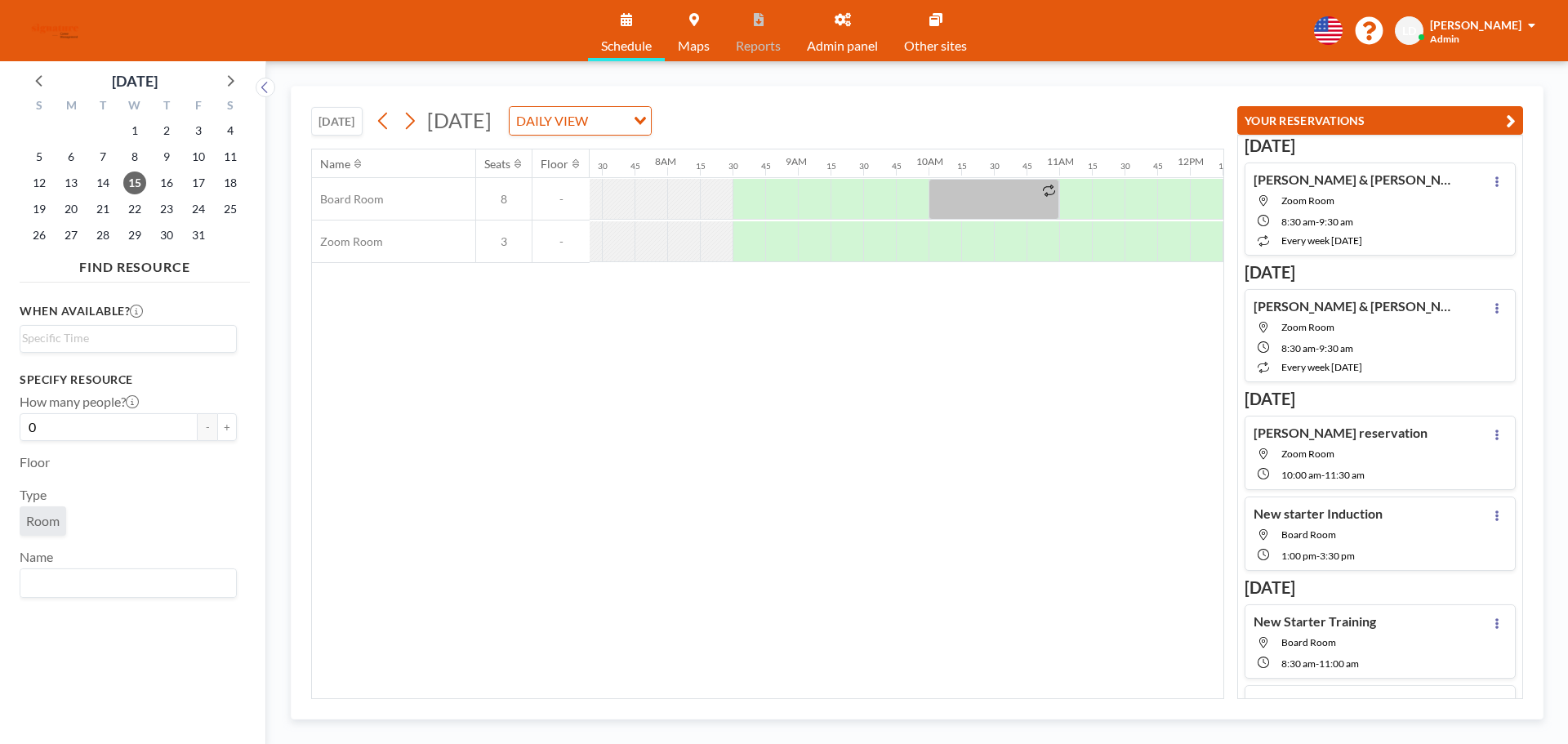
scroll to position [0, 1012]
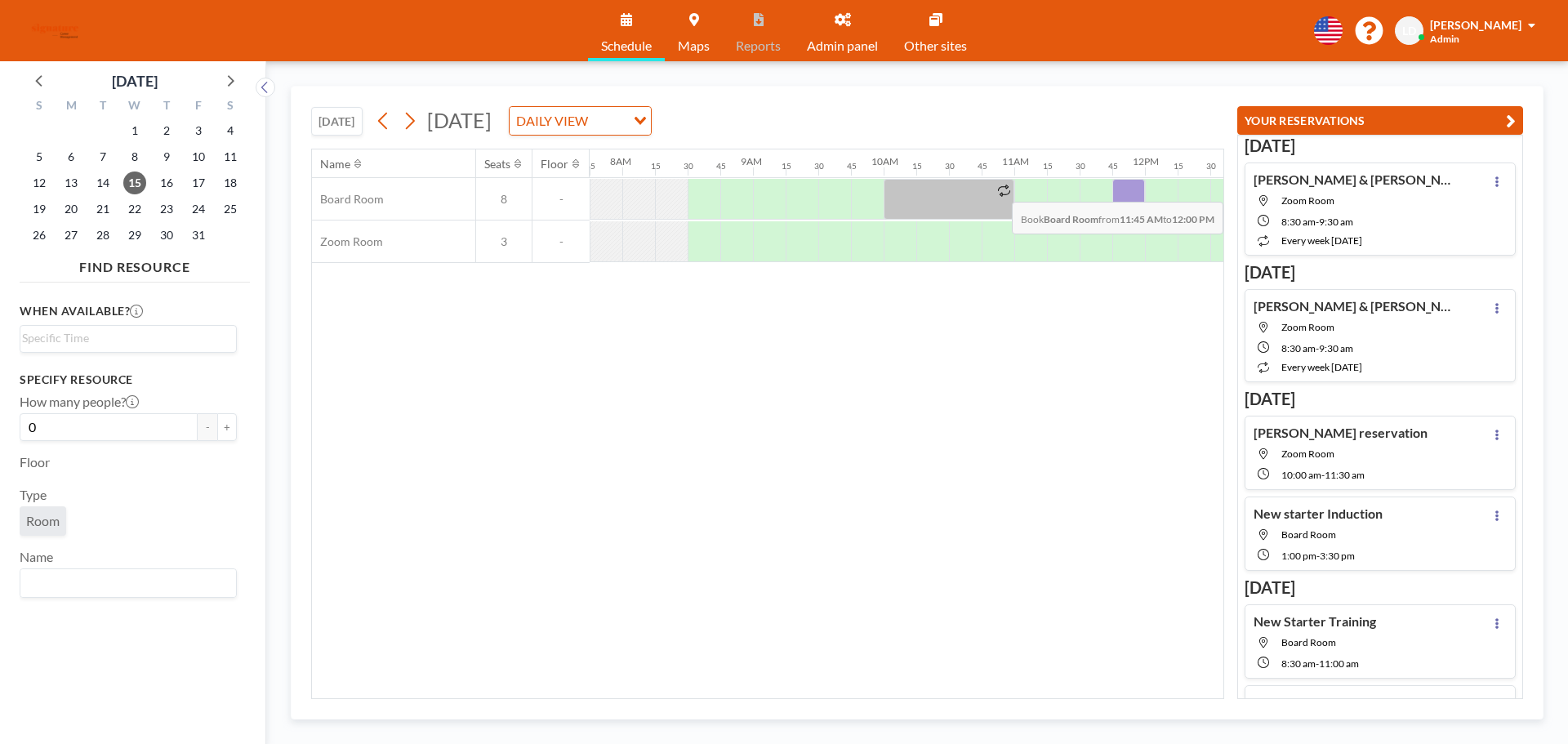
click at [1137, 190] on div at bounding box center [1128, 199] width 33 height 41
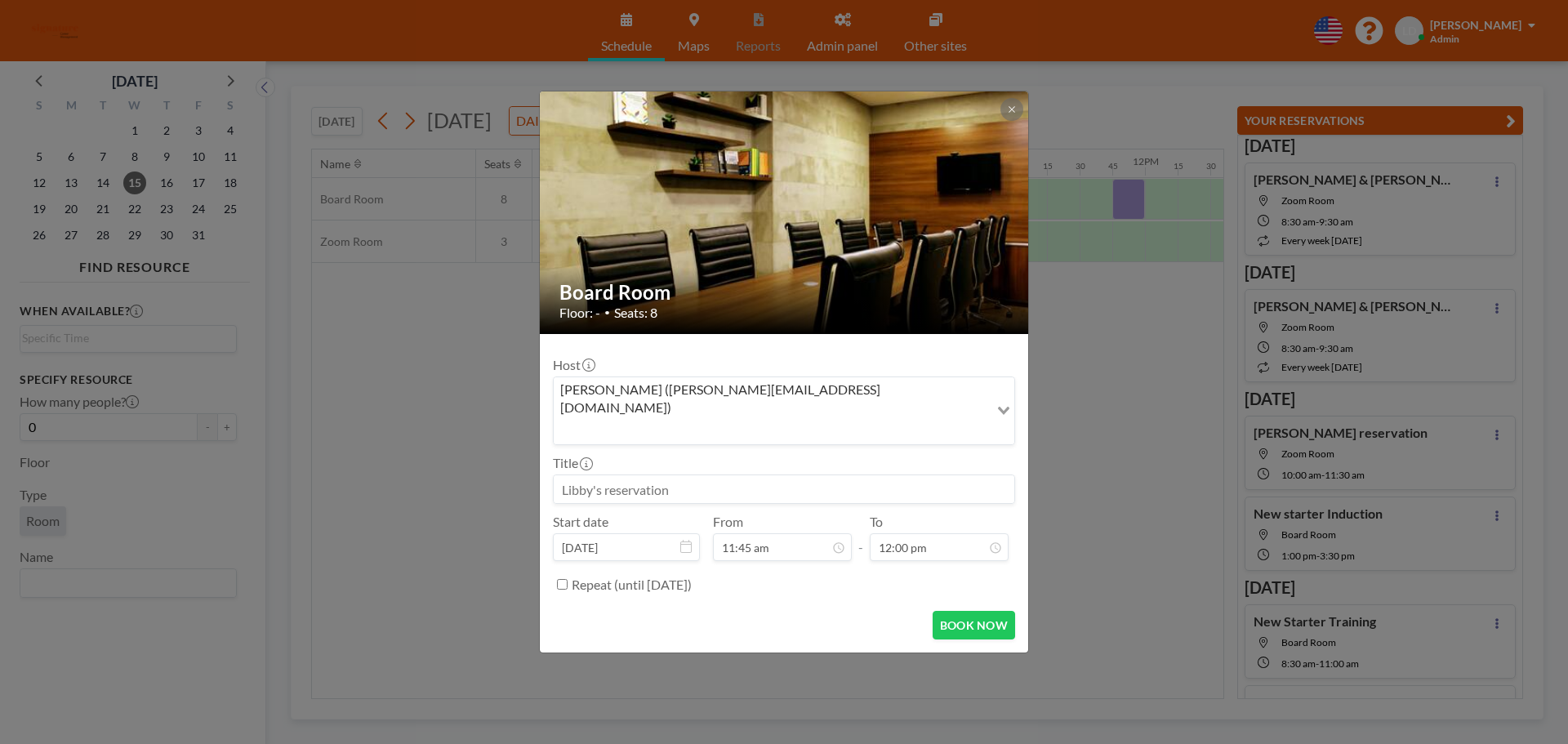
click at [1108, 303] on div "Board Room Floor: - • Seats: 8 Host [PERSON_NAME] ([PERSON_NAME][EMAIL_ADDRESS]…" at bounding box center [784, 372] width 1568 height 744
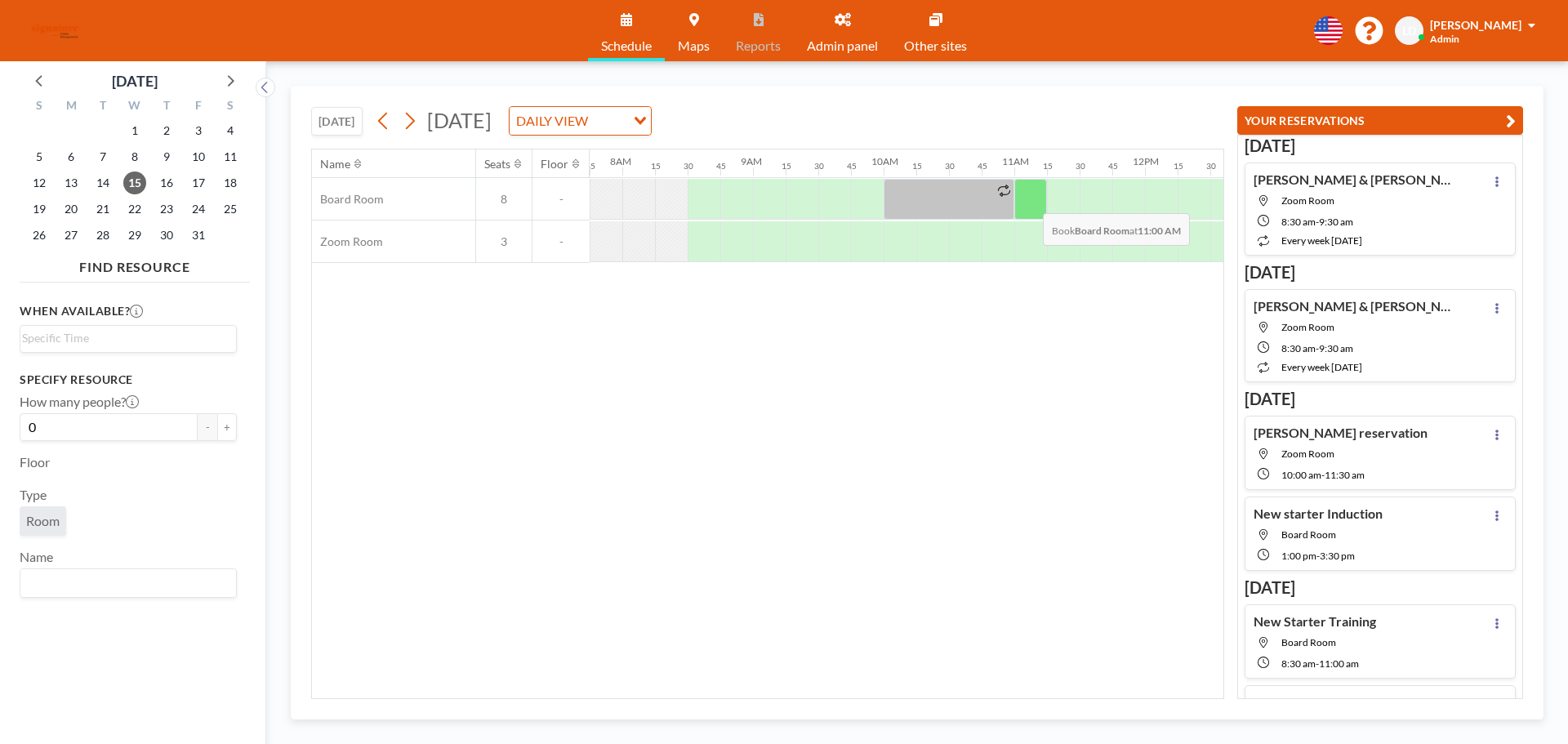
click at [1029, 199] on div at bounding box center [1030, 199] width 33 height 41
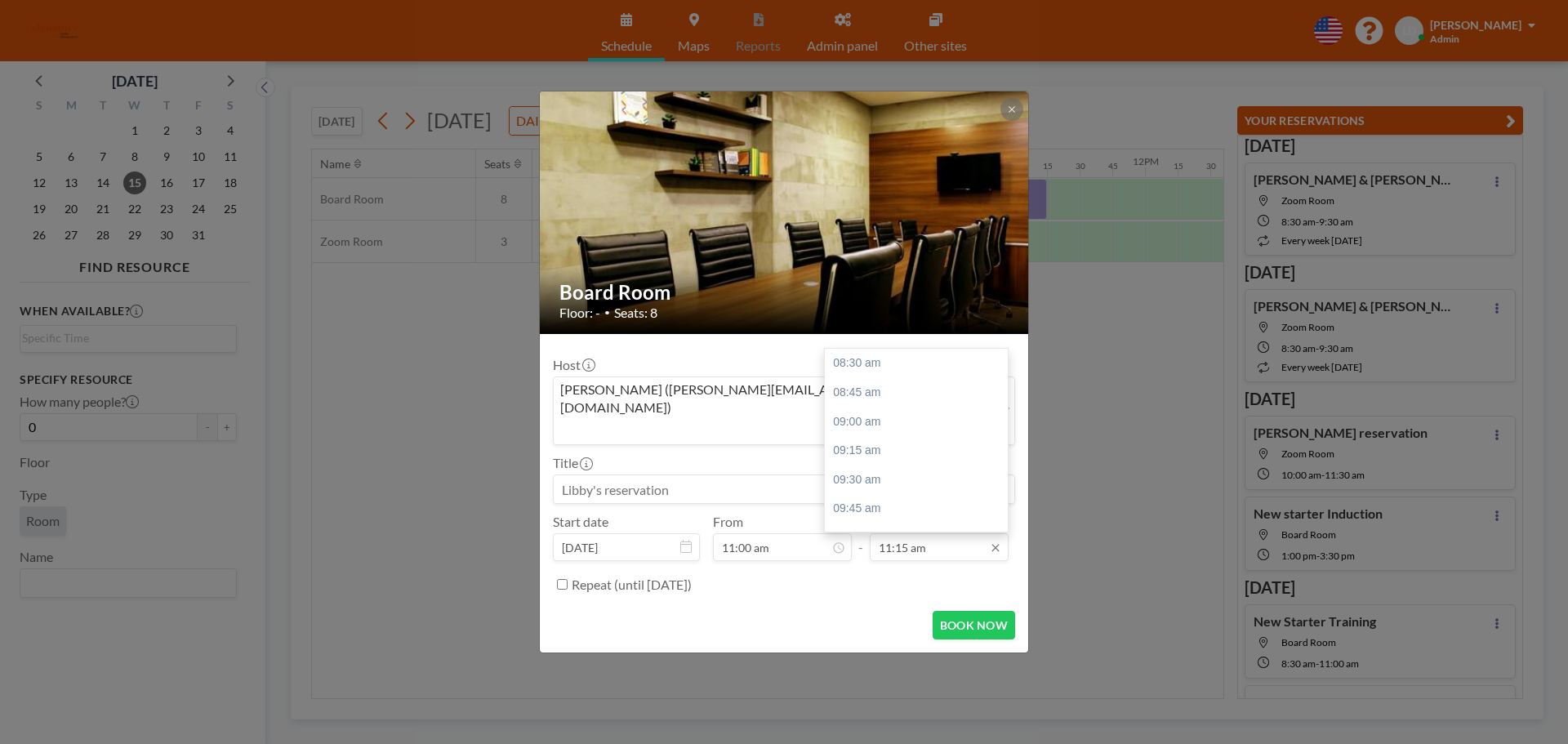
click at [929, 533] on input "11:15 am" at bounding box center [938, 547] width 139 height 28
click at [891, 437] on div "12:00 pm" at bounding box center [921, 451] width 191 height 29
type input "12:00 pm"
click at [732, 475] on input at bounding box center [784, 489] width 461 height 28
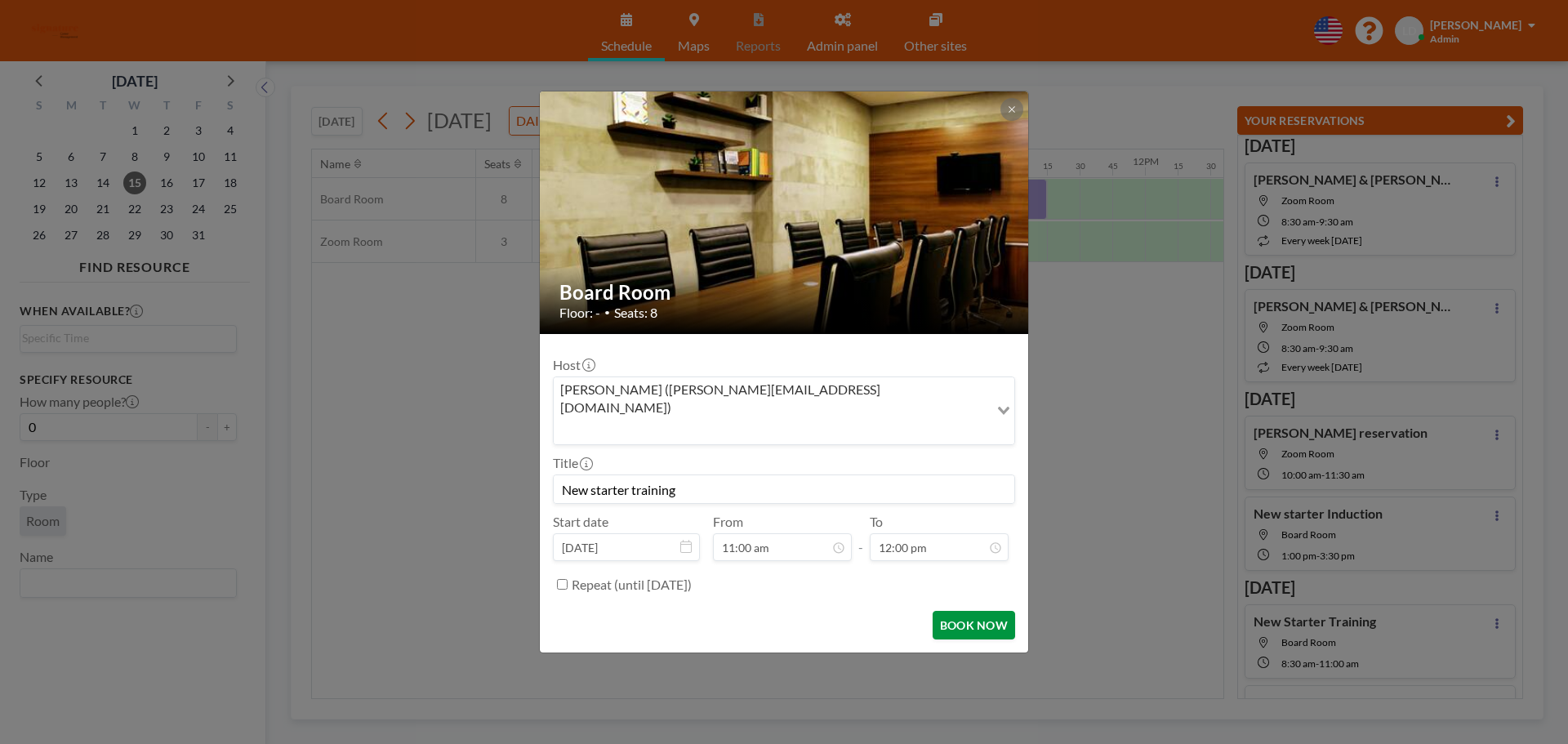
scroll to position [407, 0]
type input "New starter training"
click at [954, 611] on button "BOOK NOW" at bounding box center [974, 626] width 82 height 29
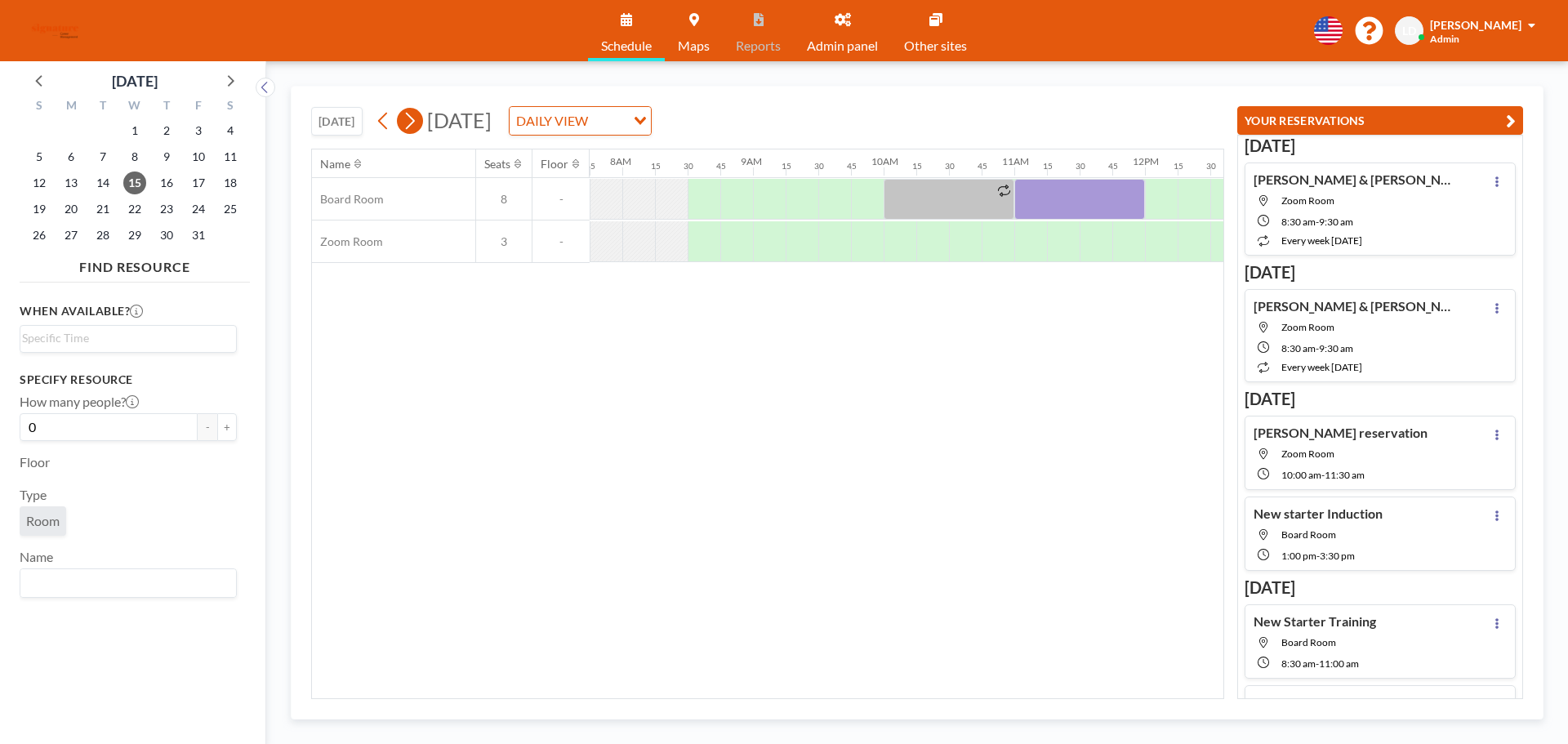
click at [417, 115] on icon at bounding box center [410, 120] width 15 height 24
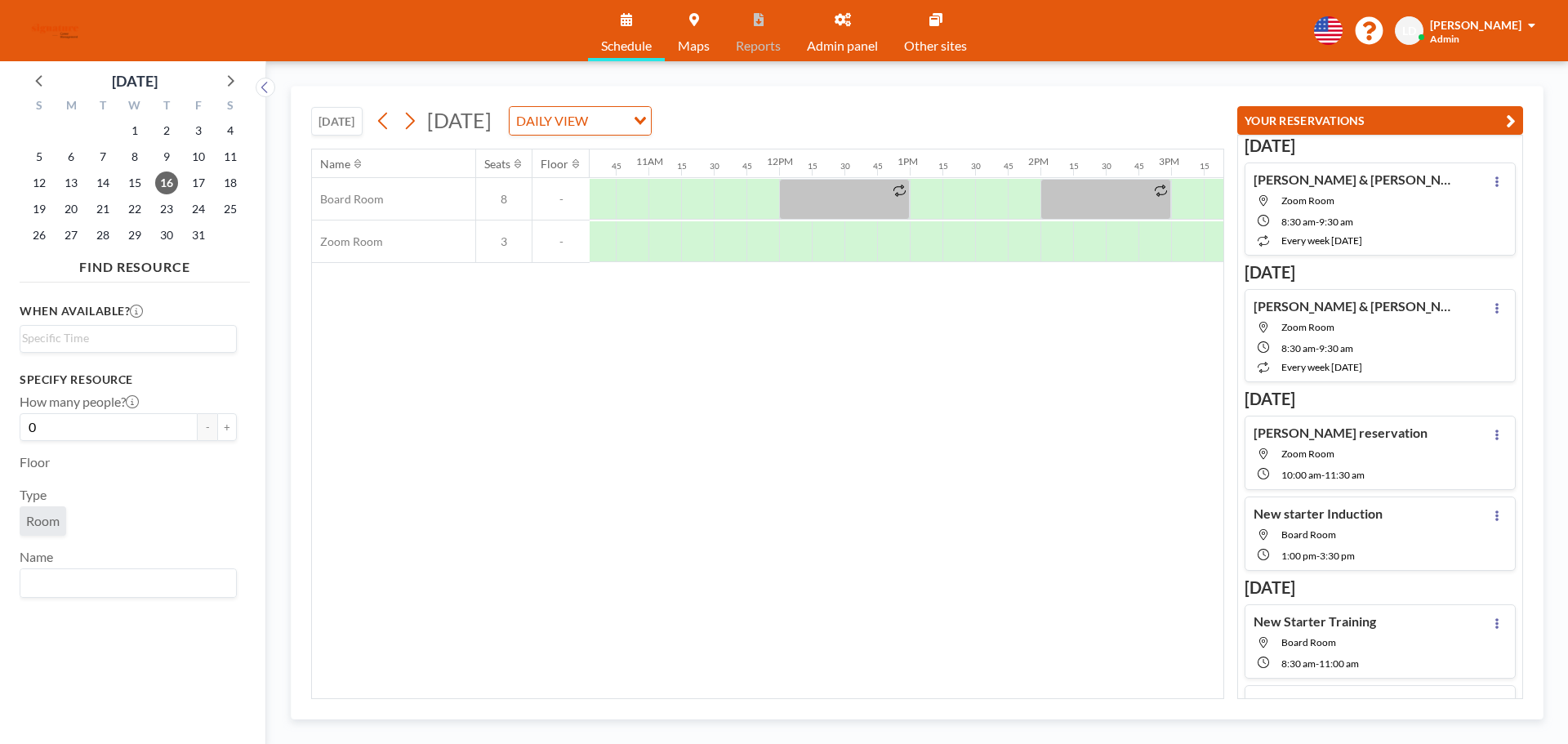
scroll to position [0, 1398]
click at [900, 218] on div at bounding box center [907, 199] width 33 height 41
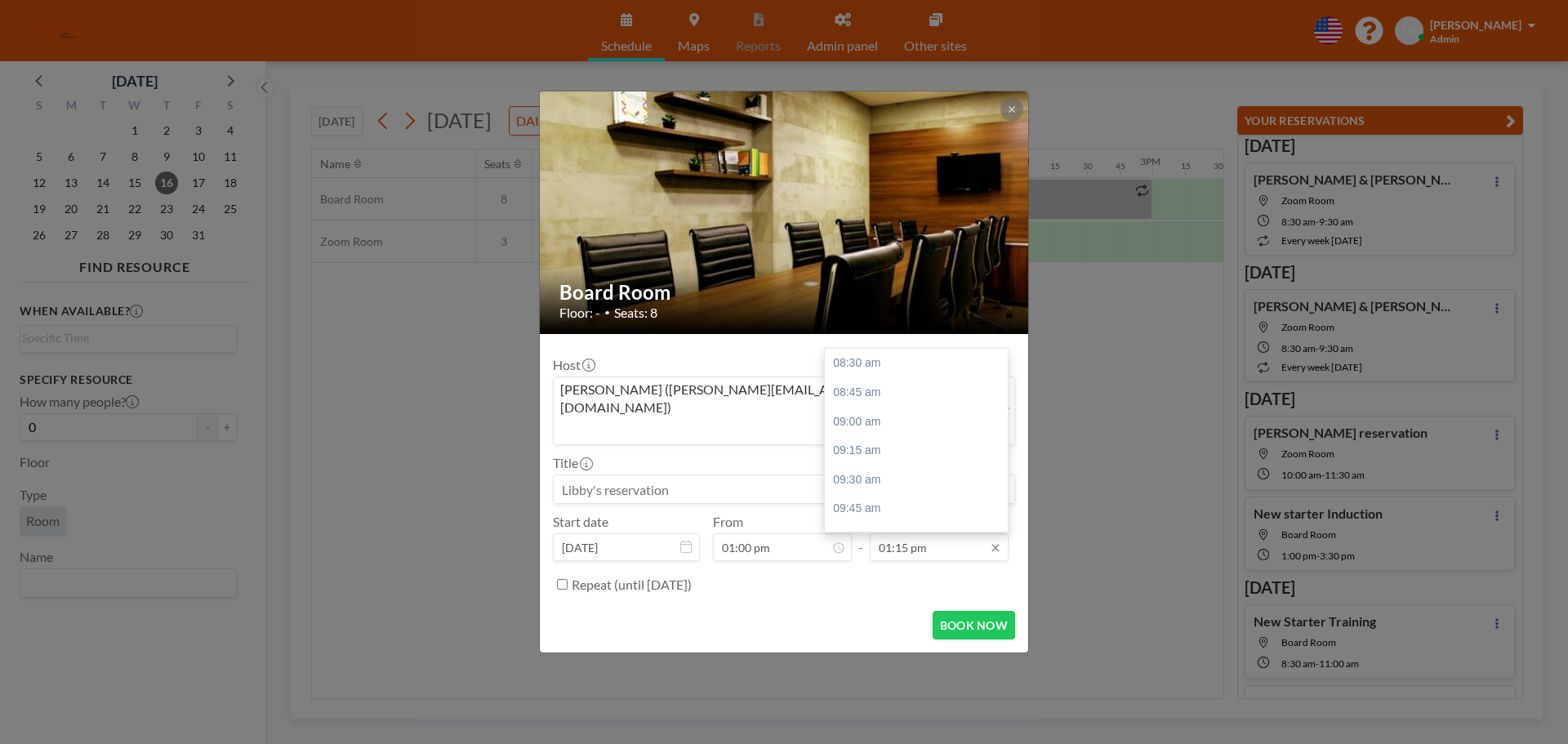
scroll to position [553, 0]
click at [880, 437] on div "02:00 pm" at bounding box center [921, 451] width 191 height 29
type input "02:00 pm"
click at [600, 475] on input at bounding box center [784, 489] width 461 height 28
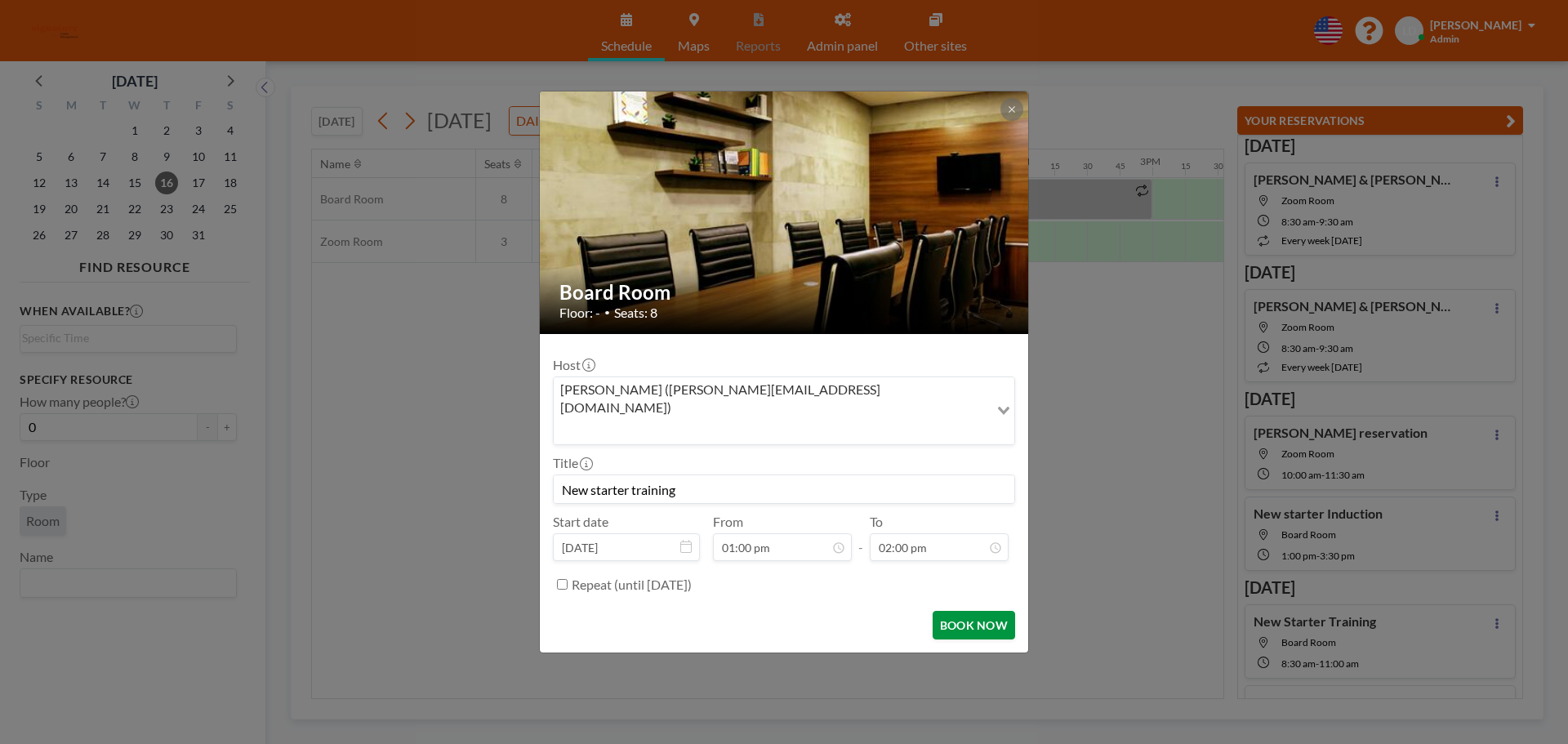
type input "New starter training"
click at [950, 611] on button "BOOK NOW" at bounding box center [974, 626] width 82 height 29
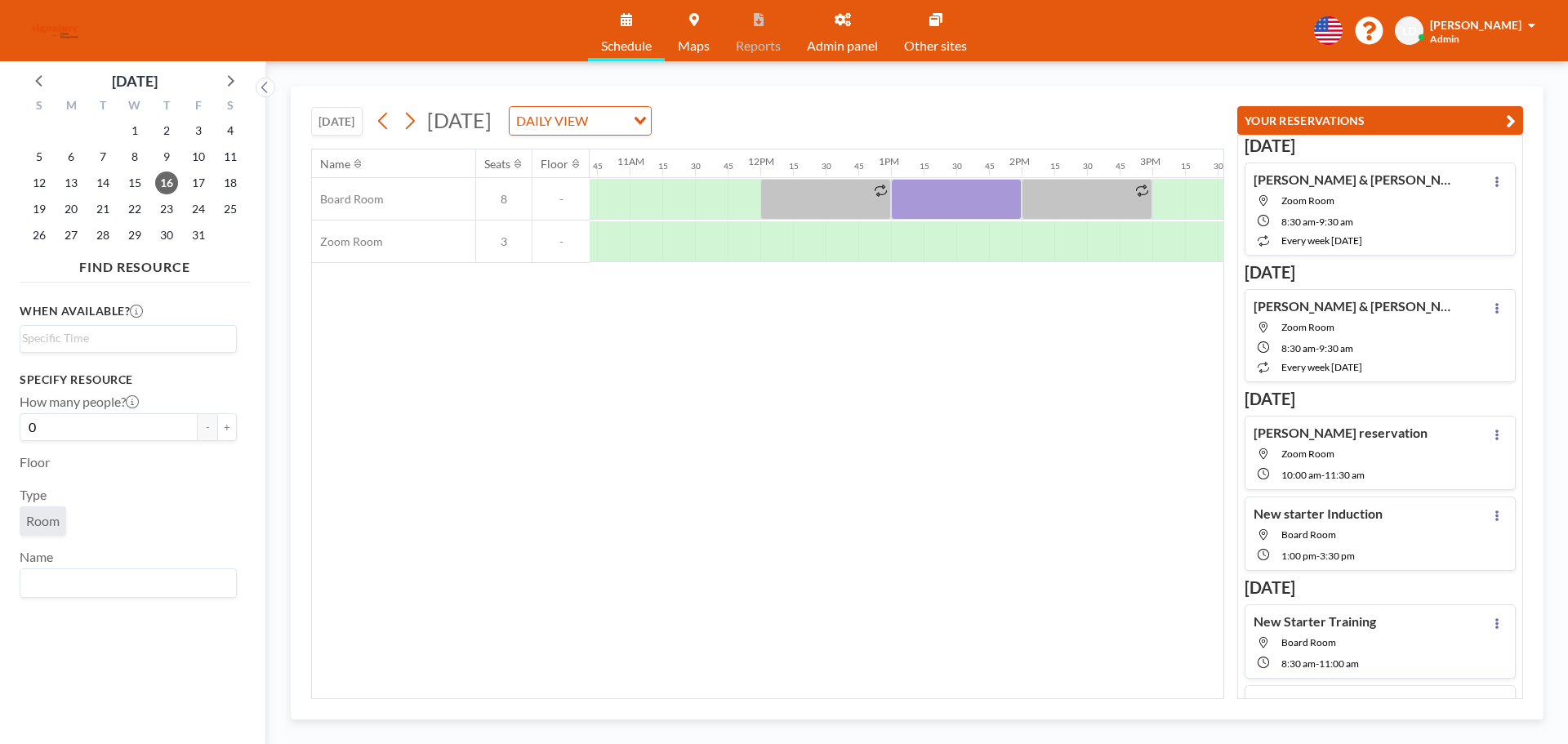
drag, startPoint x: 903, startPoint y: 689, endPoint x: 925, endPoint y: 691, distance: 22.1
click at [925, 691] on div "Name Seats Floor 12AM 15 30 45 1AM 15 30 45 2AM 15 30 45 3AM 15 30 45 4AM 15 30…" at bounding box center [768, 424] width 912 height 549
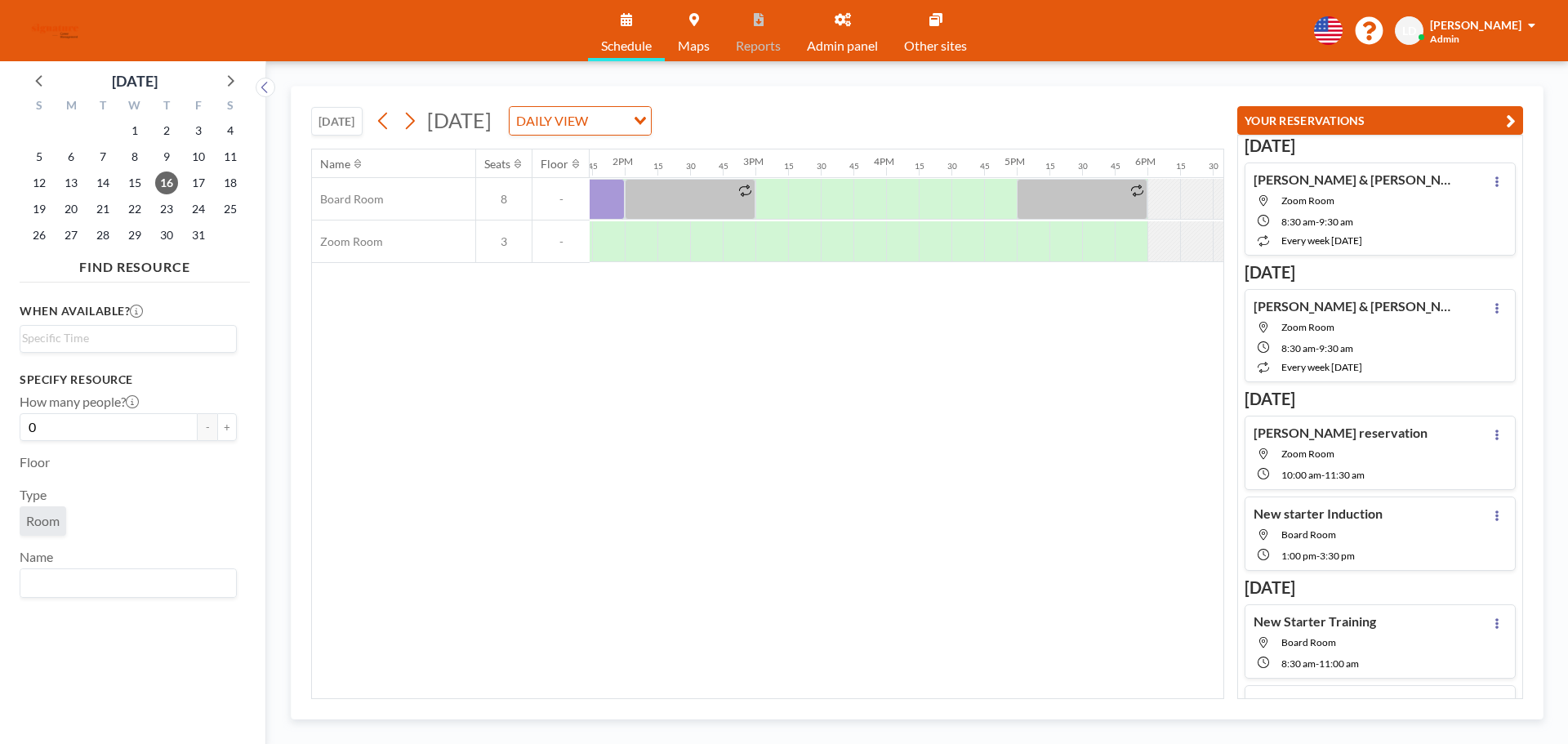
scroll to position [0, 1803]
click at [884, 196] on div at bounding box center [893, 199] width 33 height 41
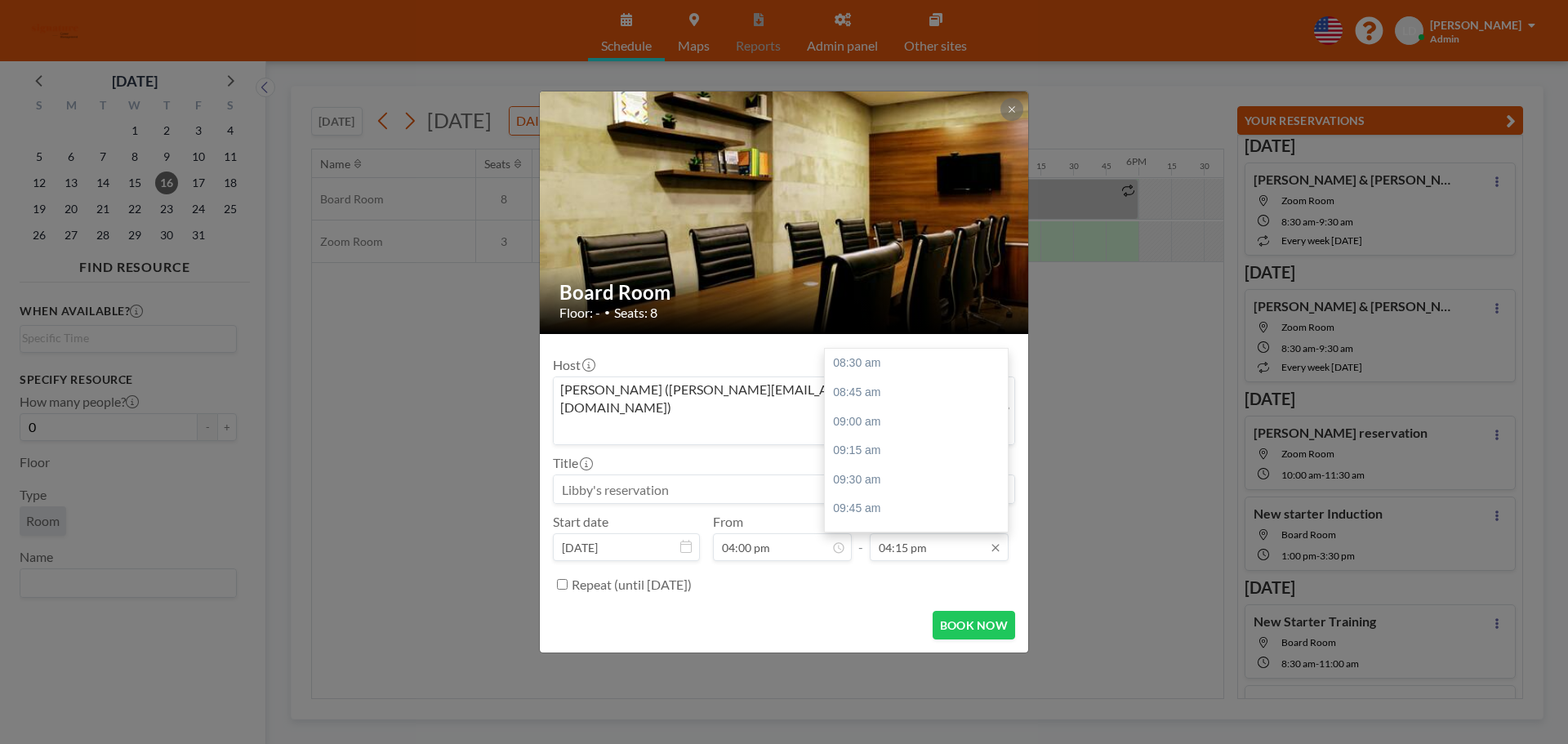
scroll to position [901, 0]
click at [921, 534] on input "04:15 pm" at bounding box center [938, 547] width 139 height 28
click at [888, 437] on div "05:00 pm" at bounding box center [921, 452] width 191 height 29
type input "05:00 pm"
click at [698, 475] on input at bounding box center [784, 489] width 461 height 28
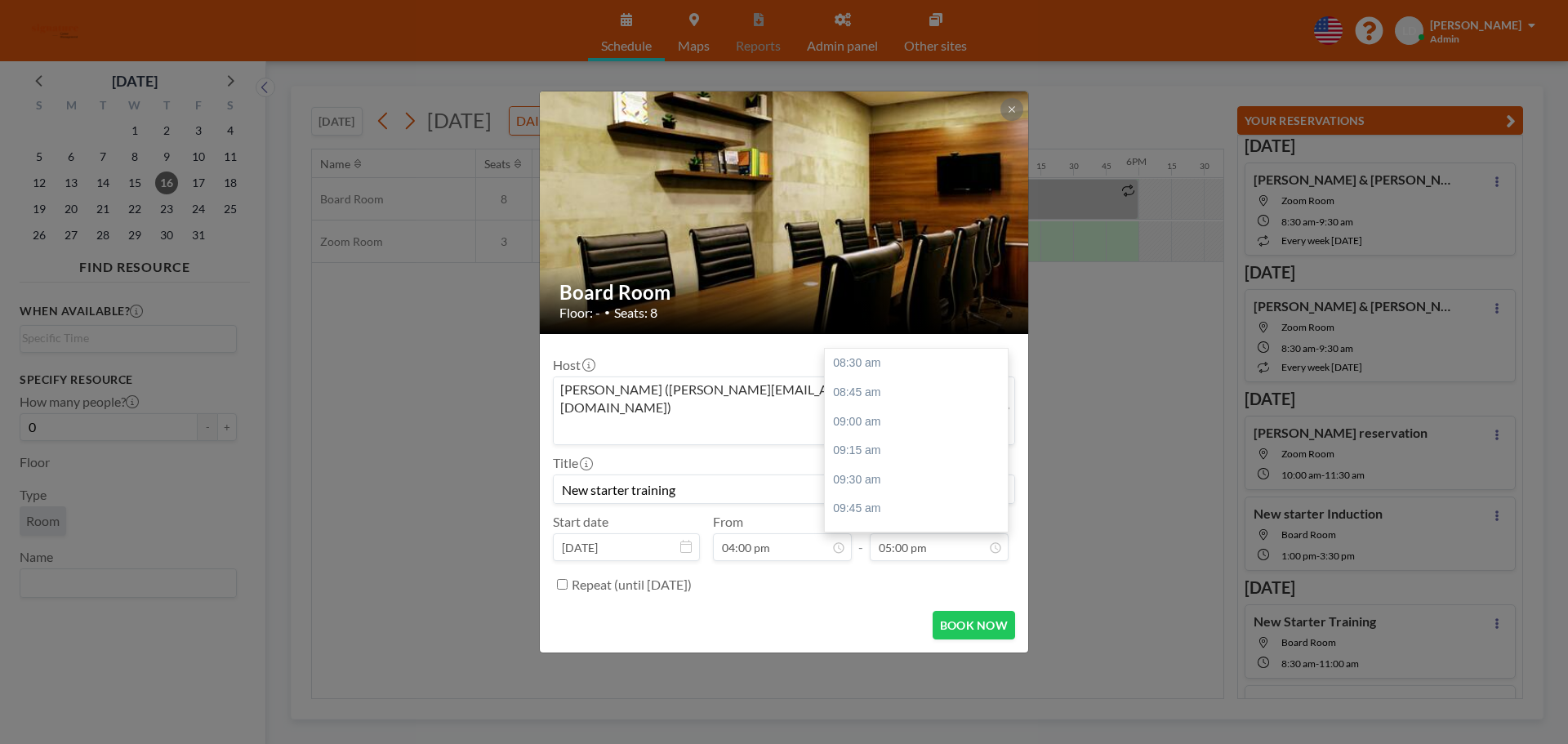
scroll to position [951, 0]
type input "New starter training"
click at [981, 614] on button "BOOK NOW" at bounding box center [974, 626] width 82 height 29
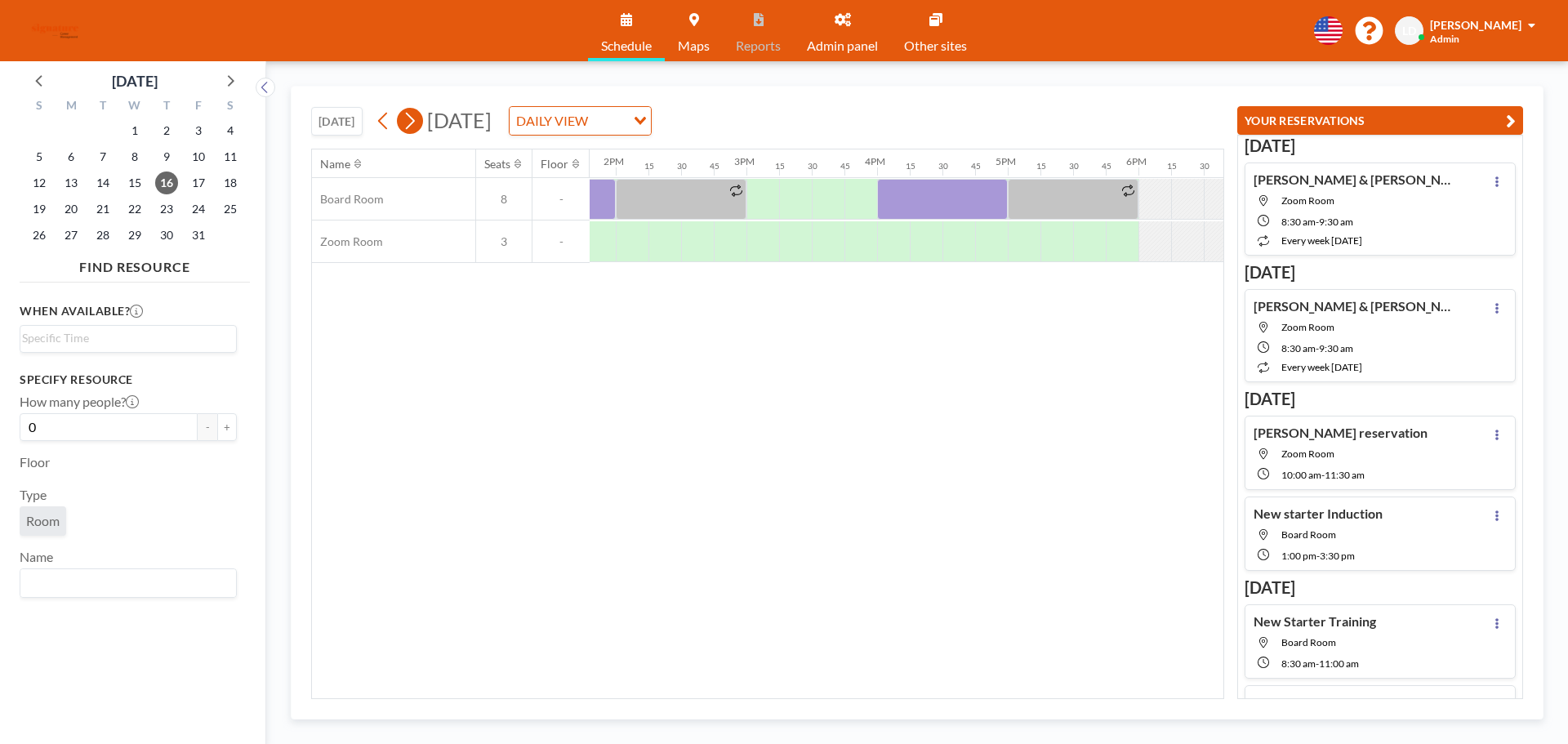
click at [416, 124] on icon at bounding box center [410, 120] width 15 height 24
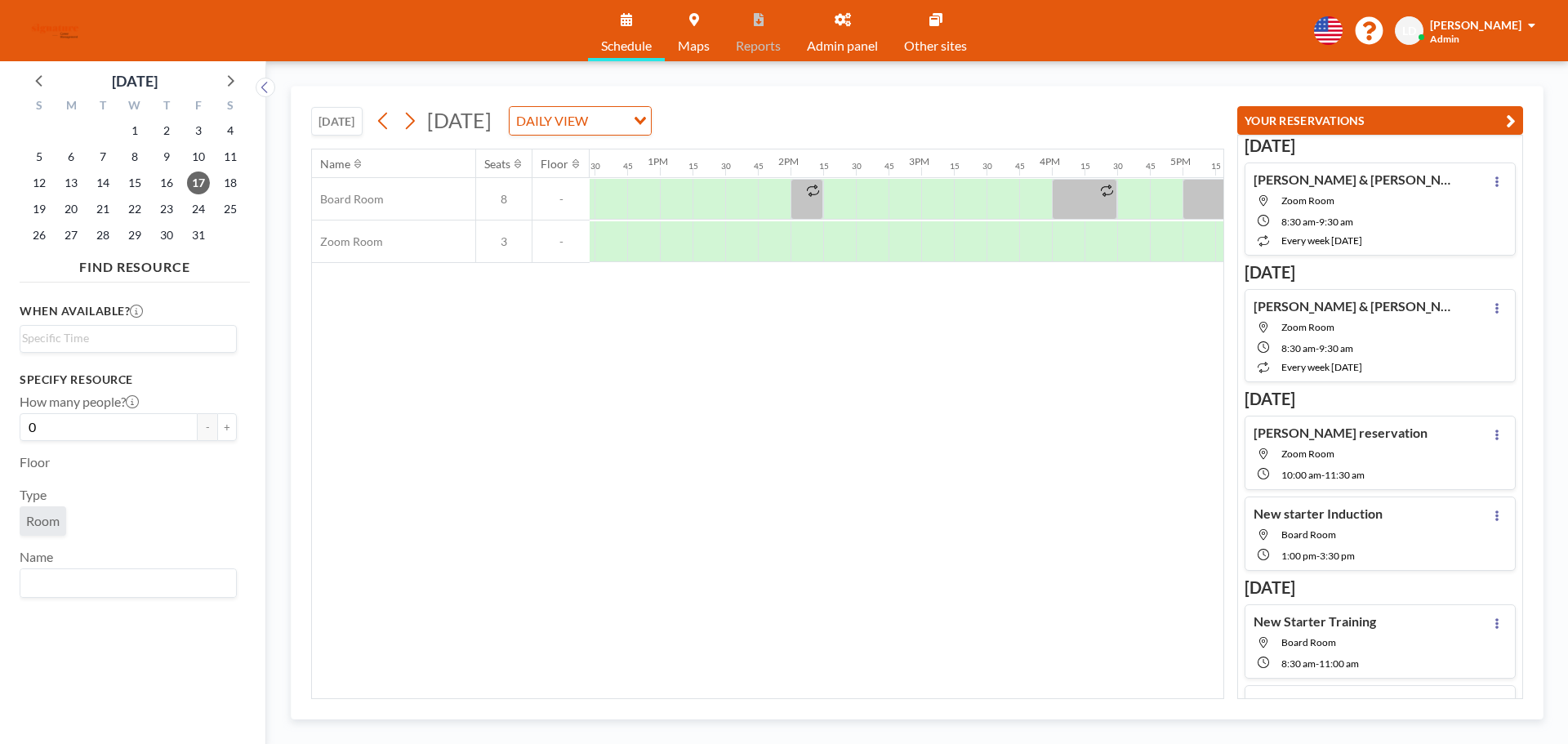
scroll to position [0, 1654]
click at [781, 236] on div at bounding box center [781, 242] width 33 height 41
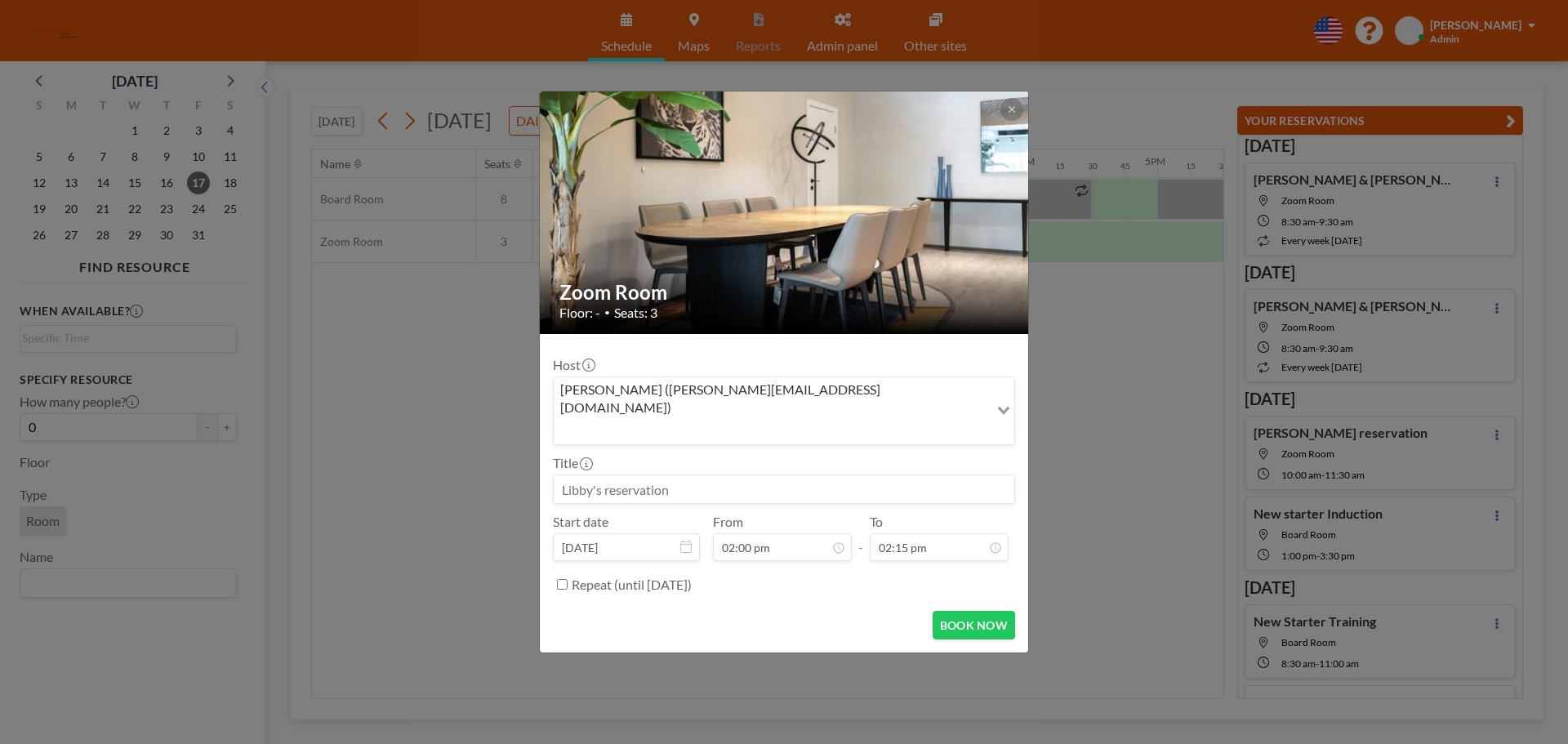
scroll to position [669, 0]
click at [940, 534] on input "02:15 pm" at bounding box center [938, 547] width 139 height 28
click at [886, 470] on div "04:00 pm" at bounding box center [921, 485] width 191 height 29
type input "04:00 pm"
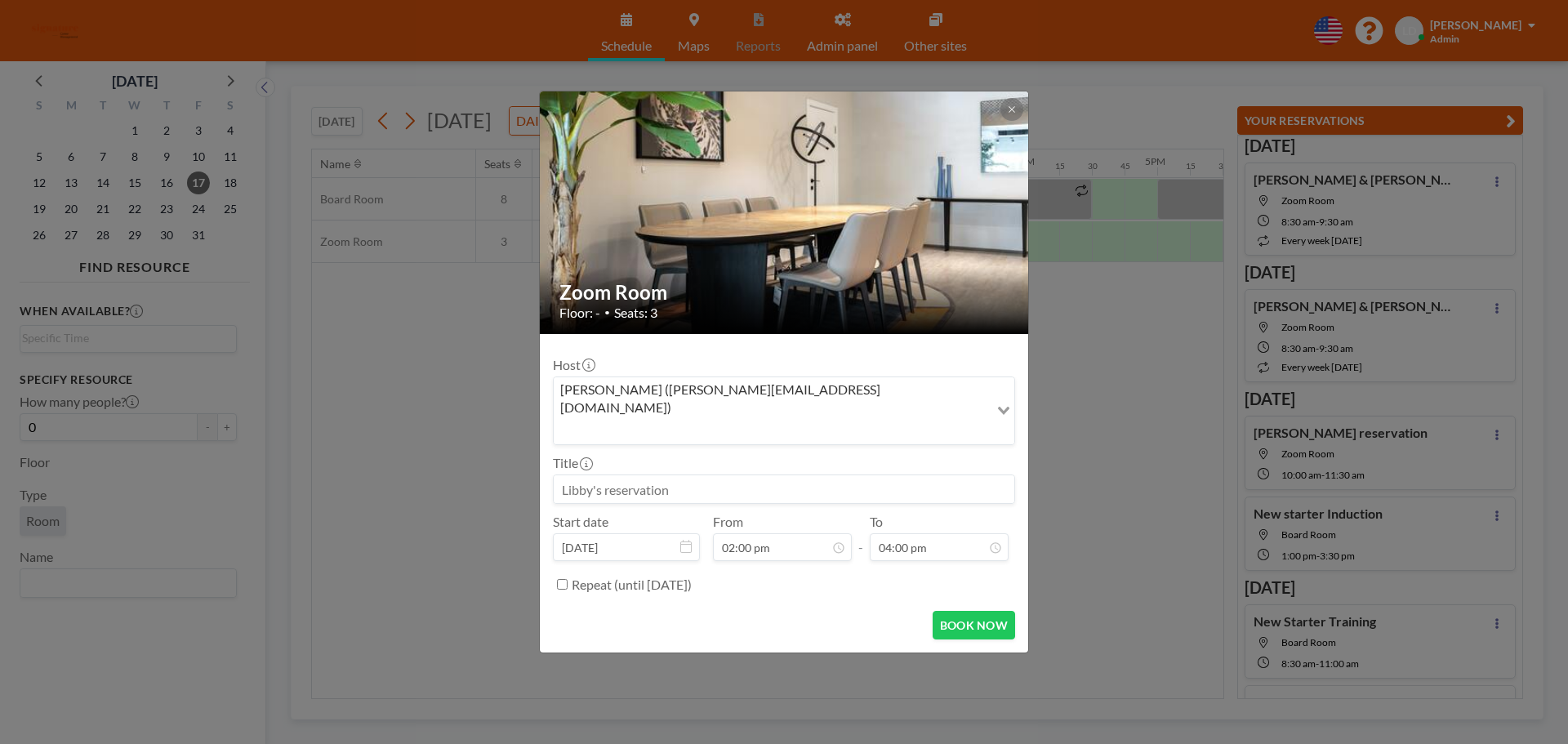
click at [616, 475] on input at bounding box center [784, 489] width 461 height 28
click at [974, 611] on button "BOOK NOW" at bounding box center [974, 626] width 82 height 29
type input "New starter training"
